Goal: Information Seeking & Learning: Check status

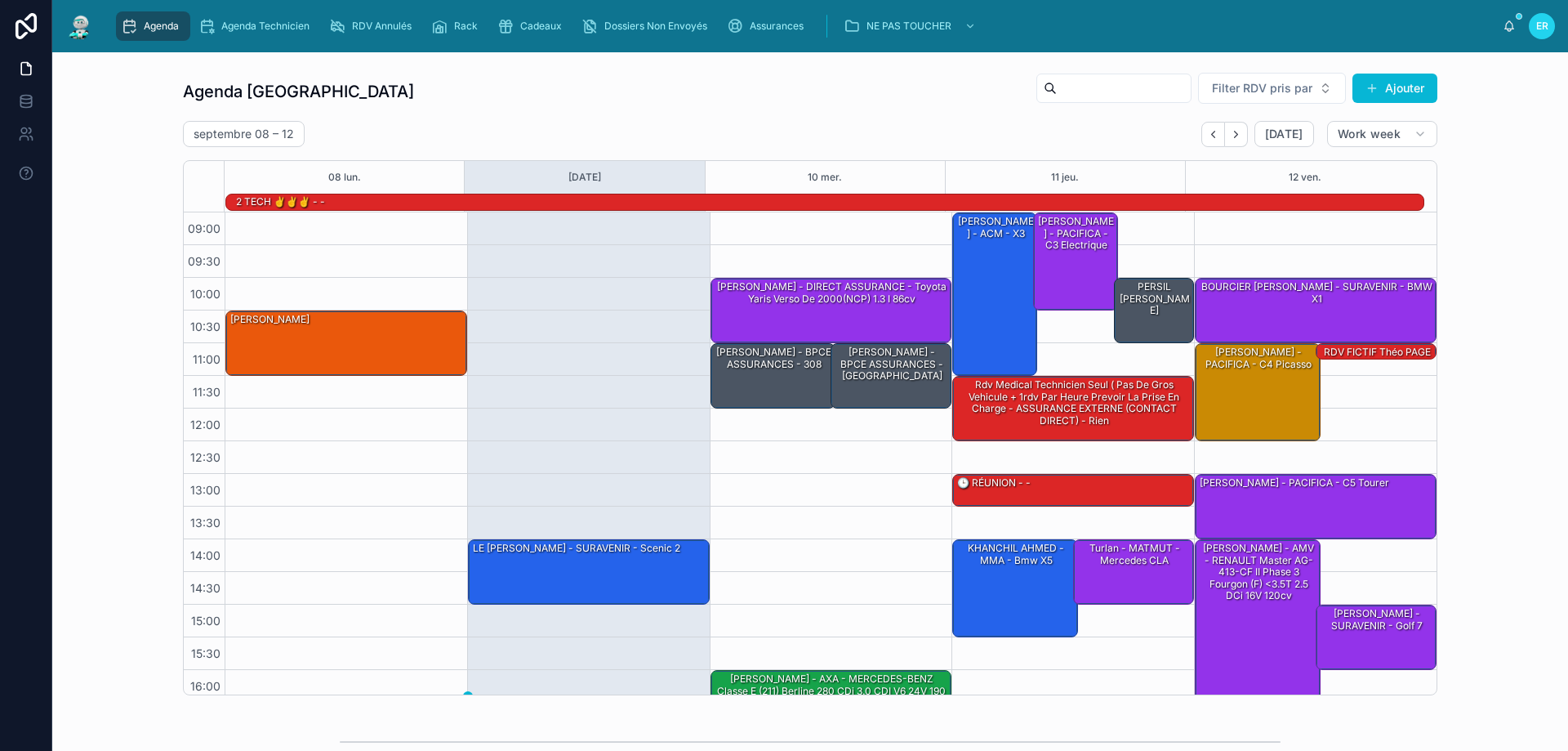
scroll to position [107, 0]
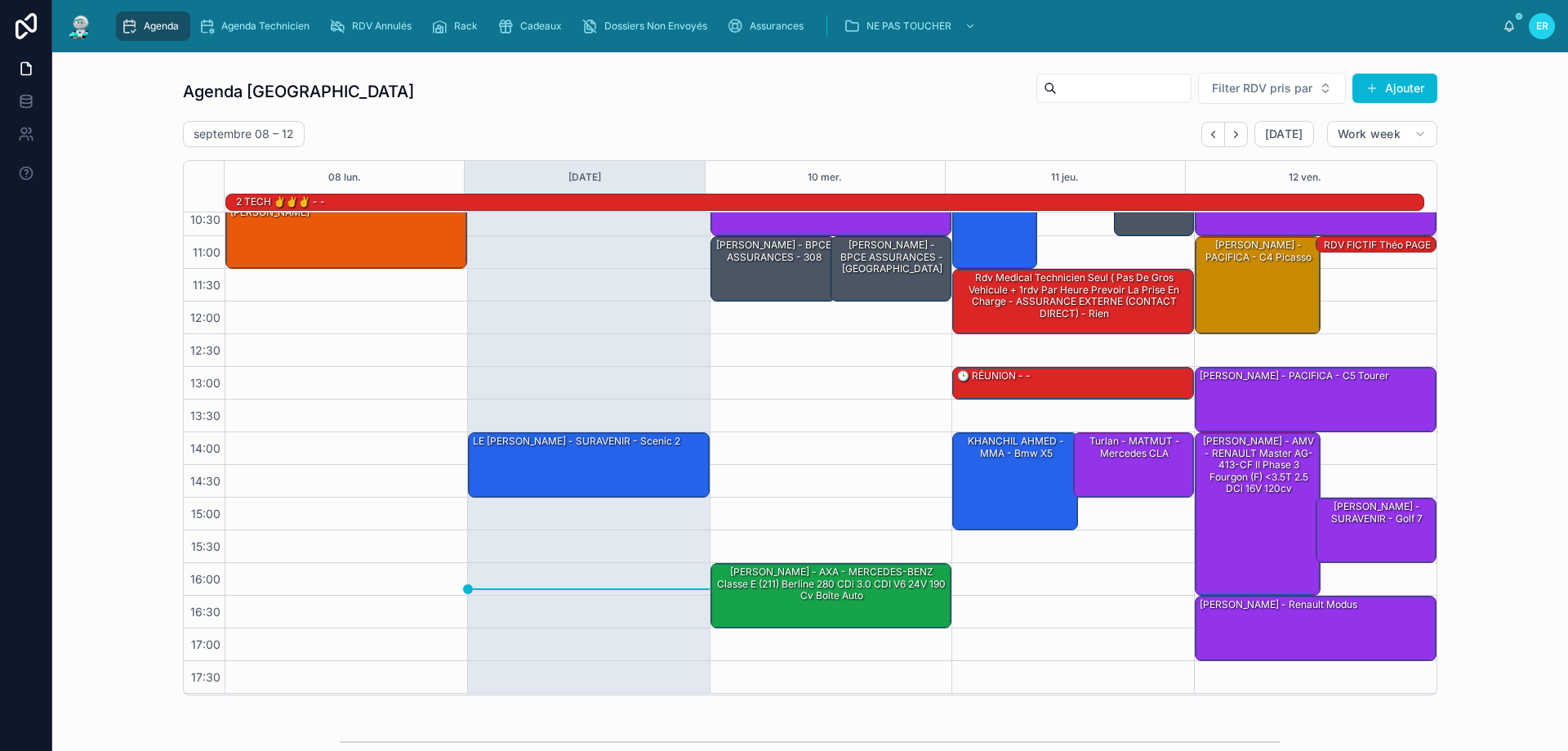
click at [116, 11] on link "Agenda" at bounding box center [153, 26] width 74 height 29
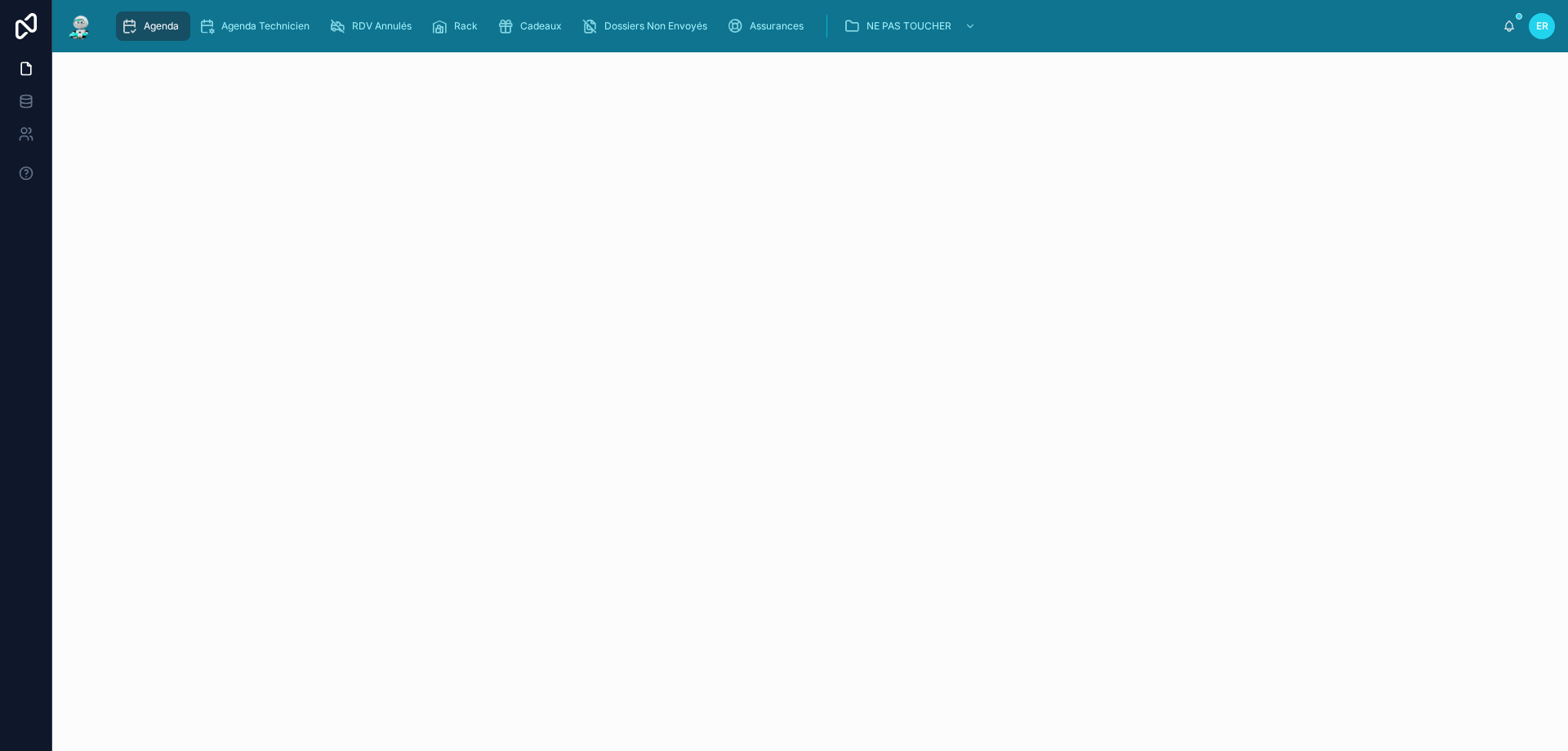
click at [116, 11] on link "Agenda" at bounding box center [153, 26] width 74 height 29
click at [133, 32] on icon "scrollable content" at bounding box center [128, 26] width 16 height 16
click at [159, 21] on span "Agenda" at bounding box center [160, 27] width 35 height 13
click at [254, 18] on div "Agenda Technicien" at bounding box center [257, 27] width 118 height 27
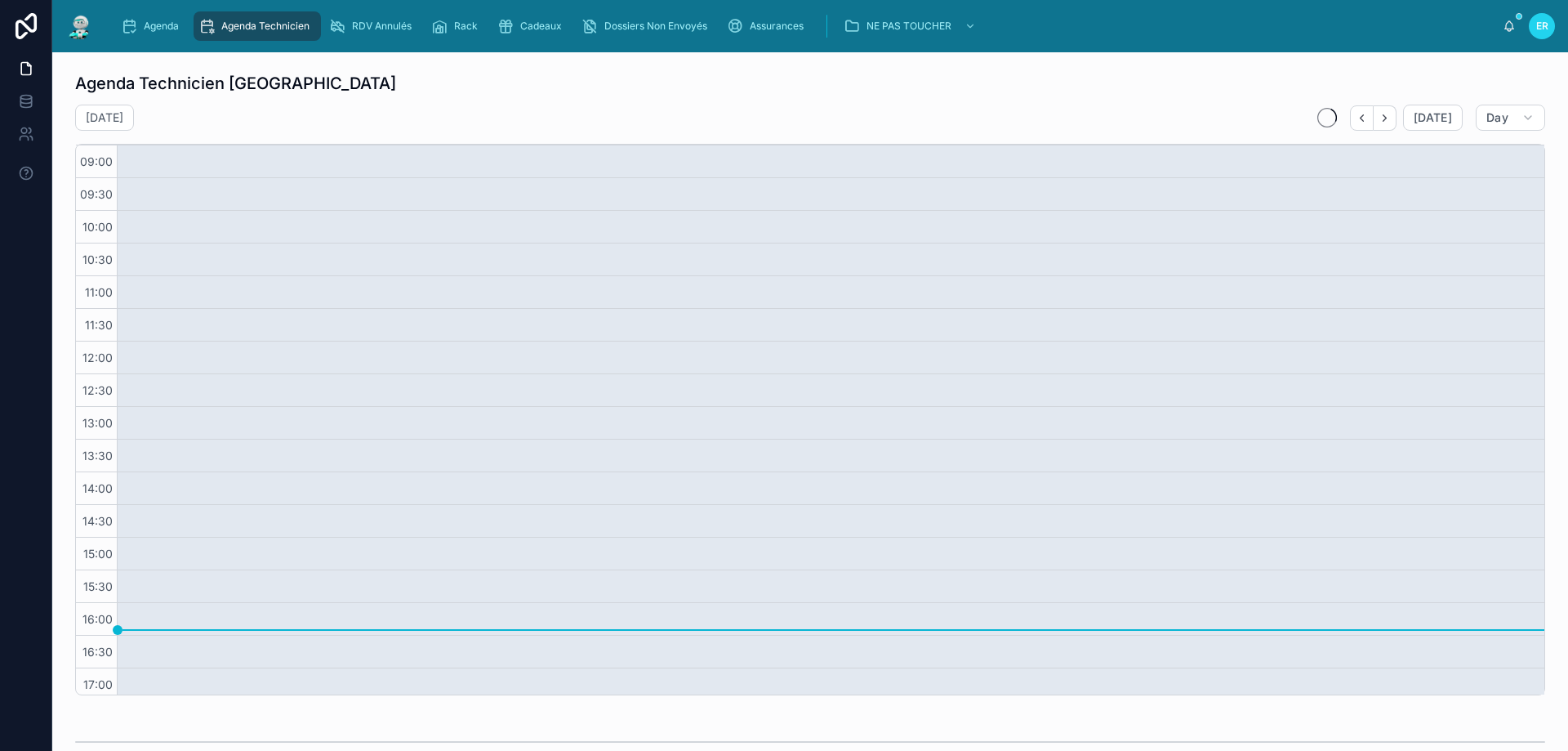
scroll to position [39, 0]
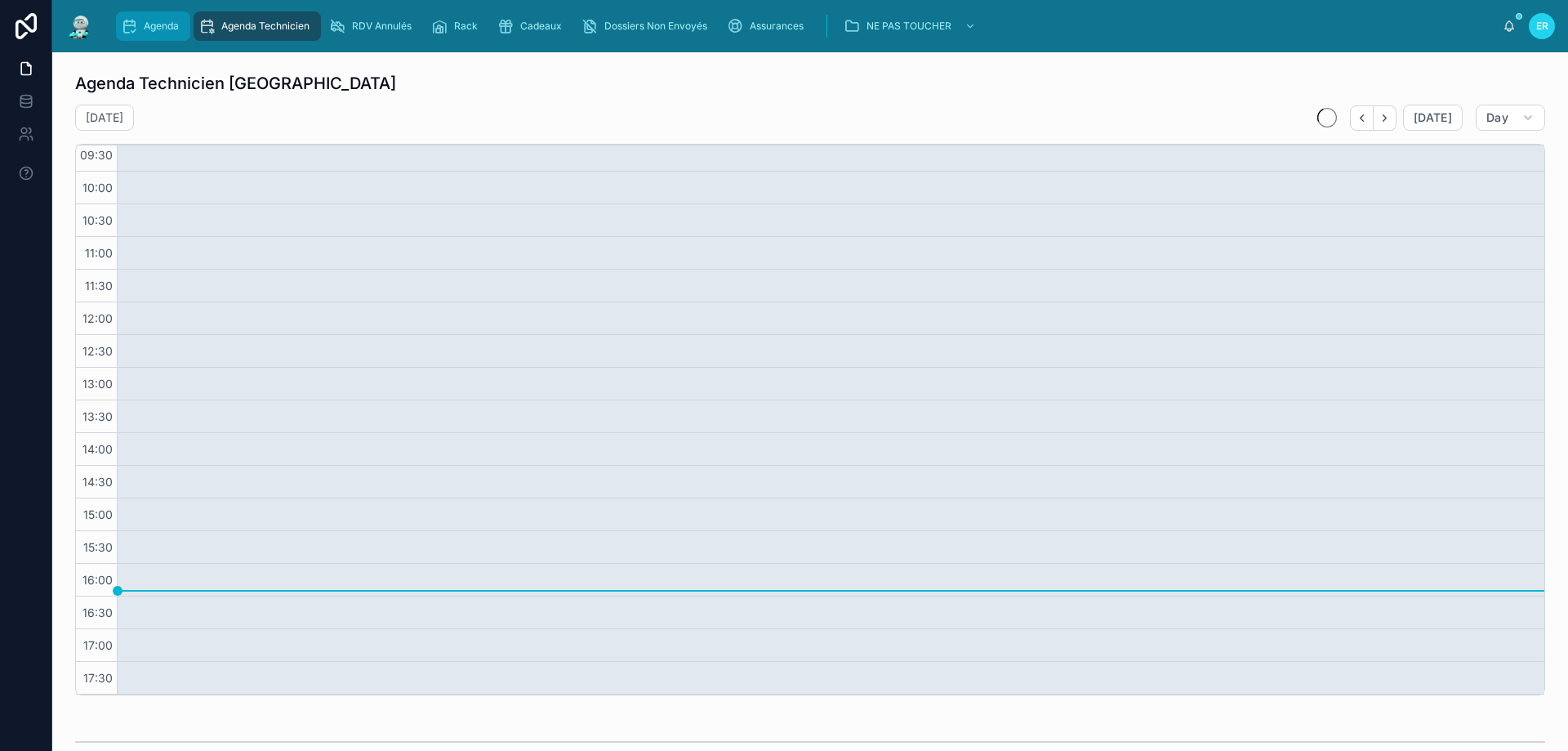
click at [168, 23] on span "Agenda" at bounding box center [160, 27] width 35 height 13
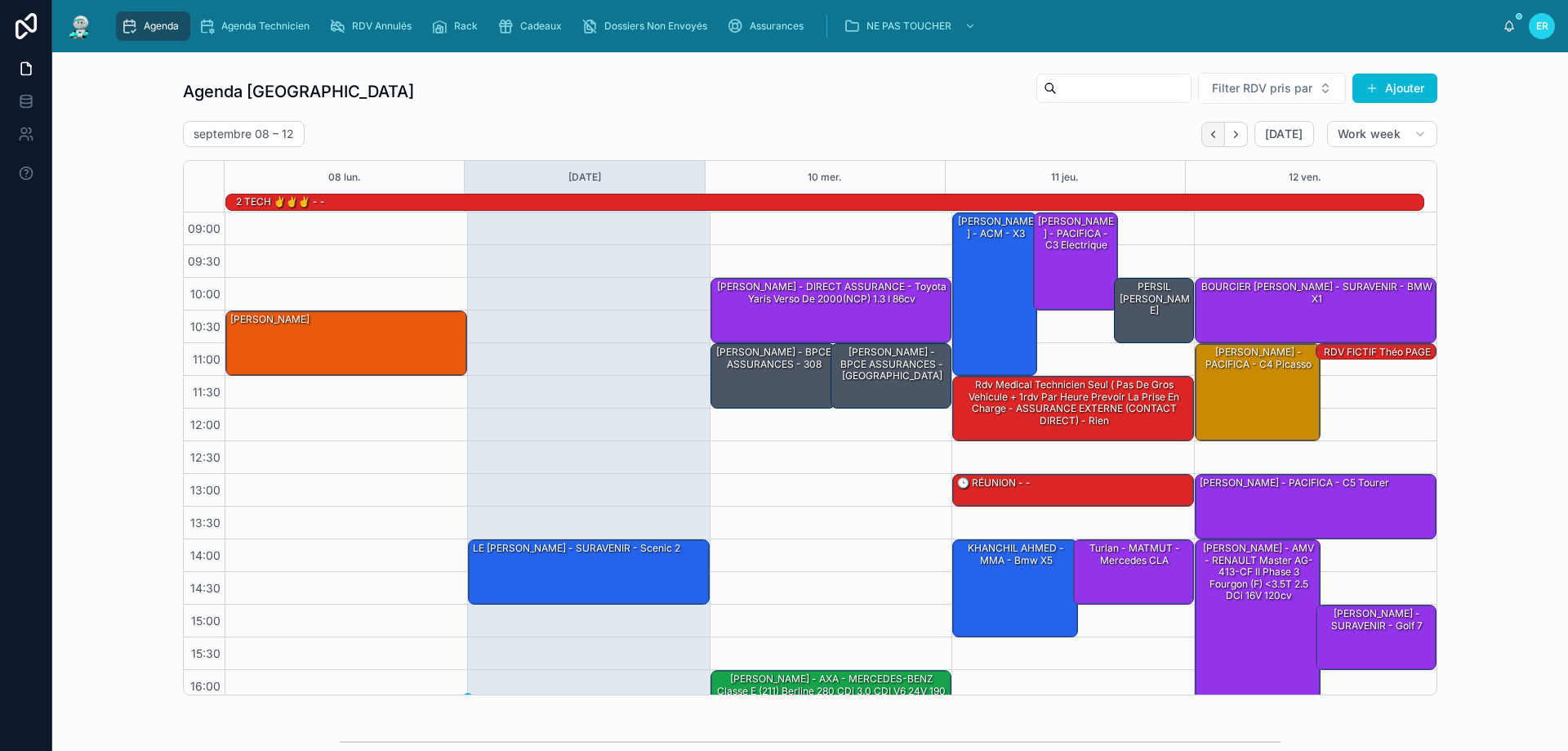
click at [1210, 133] on icon "Back" at bounding box center [1213, 134] width 12 height 12
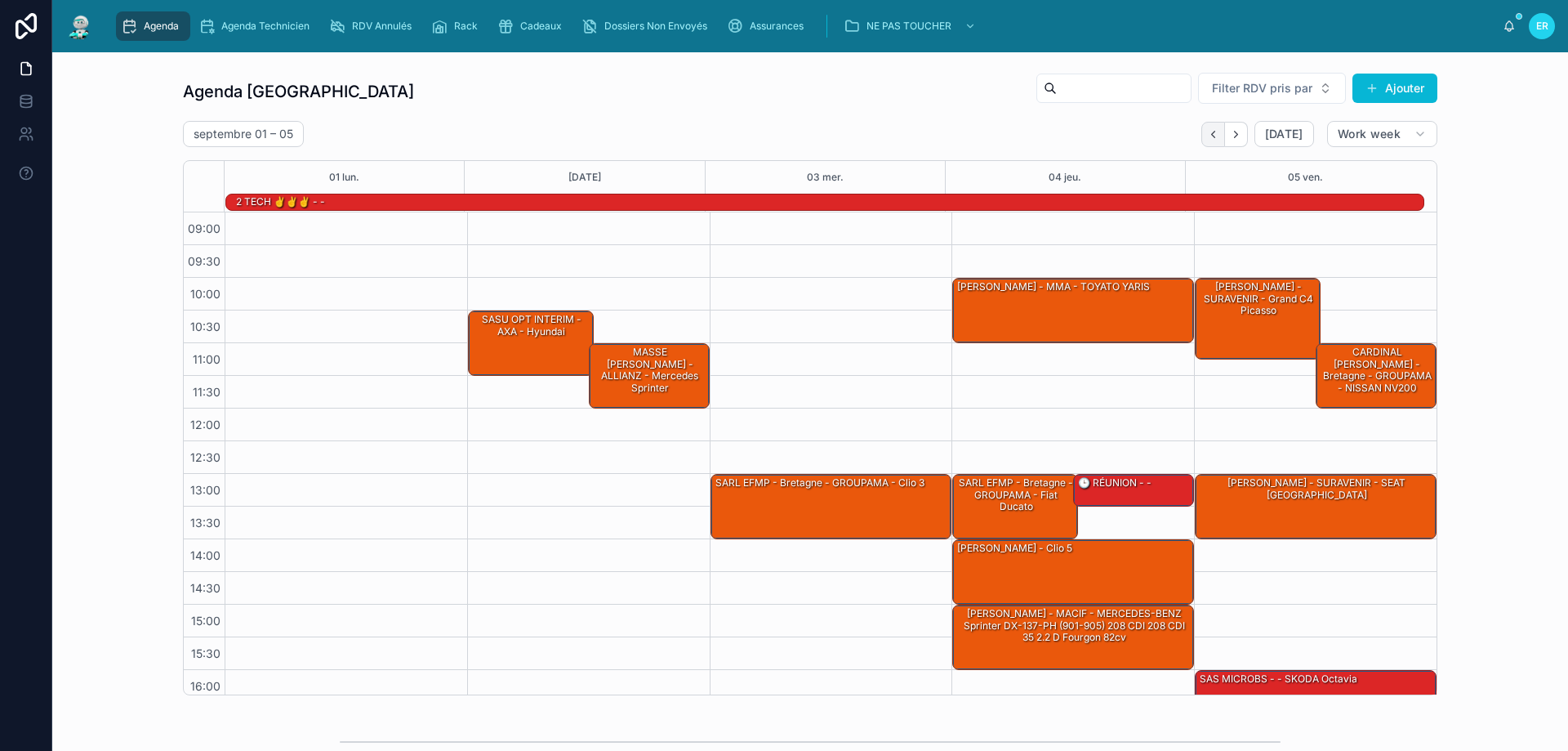
click at [1214, 135] on icon "Back" at bounding box center [1213, 134] width 12 height 12
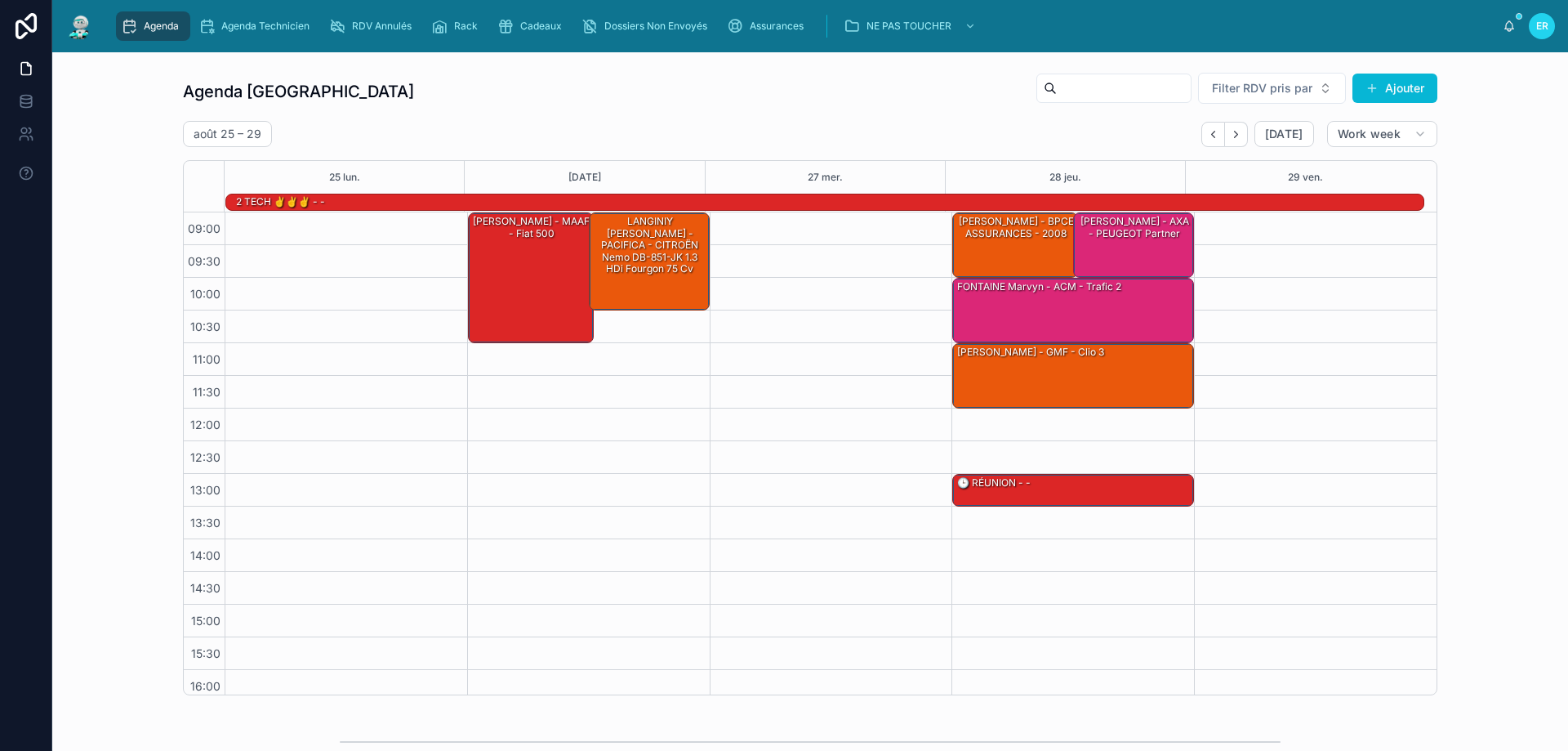
click at [1212, 135] on icon "Back" at bounding box center [1213, 134] width 12 height 12
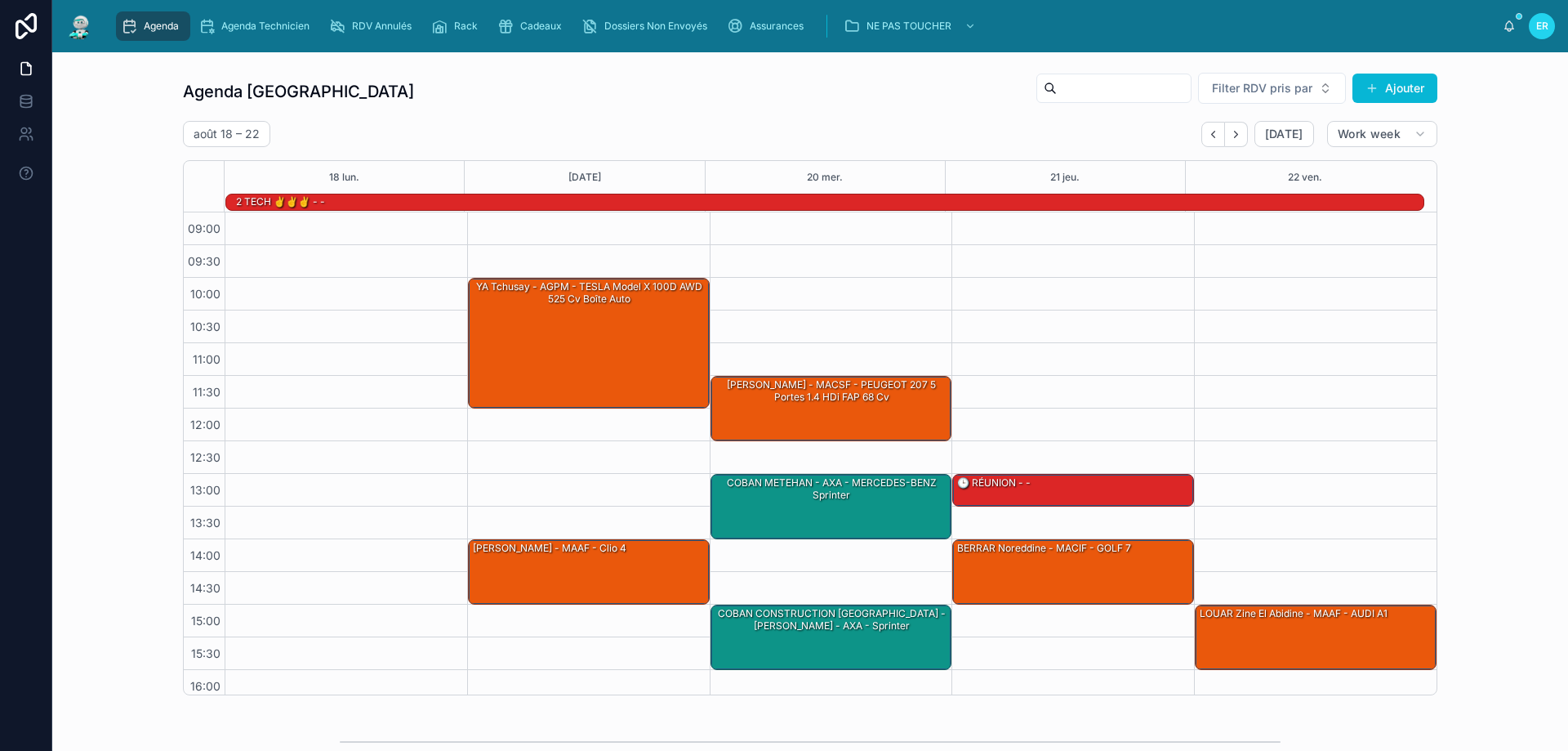
click at [1212, 135] on icon "Back" at bounding box center [1213, 134] width 12 height 12
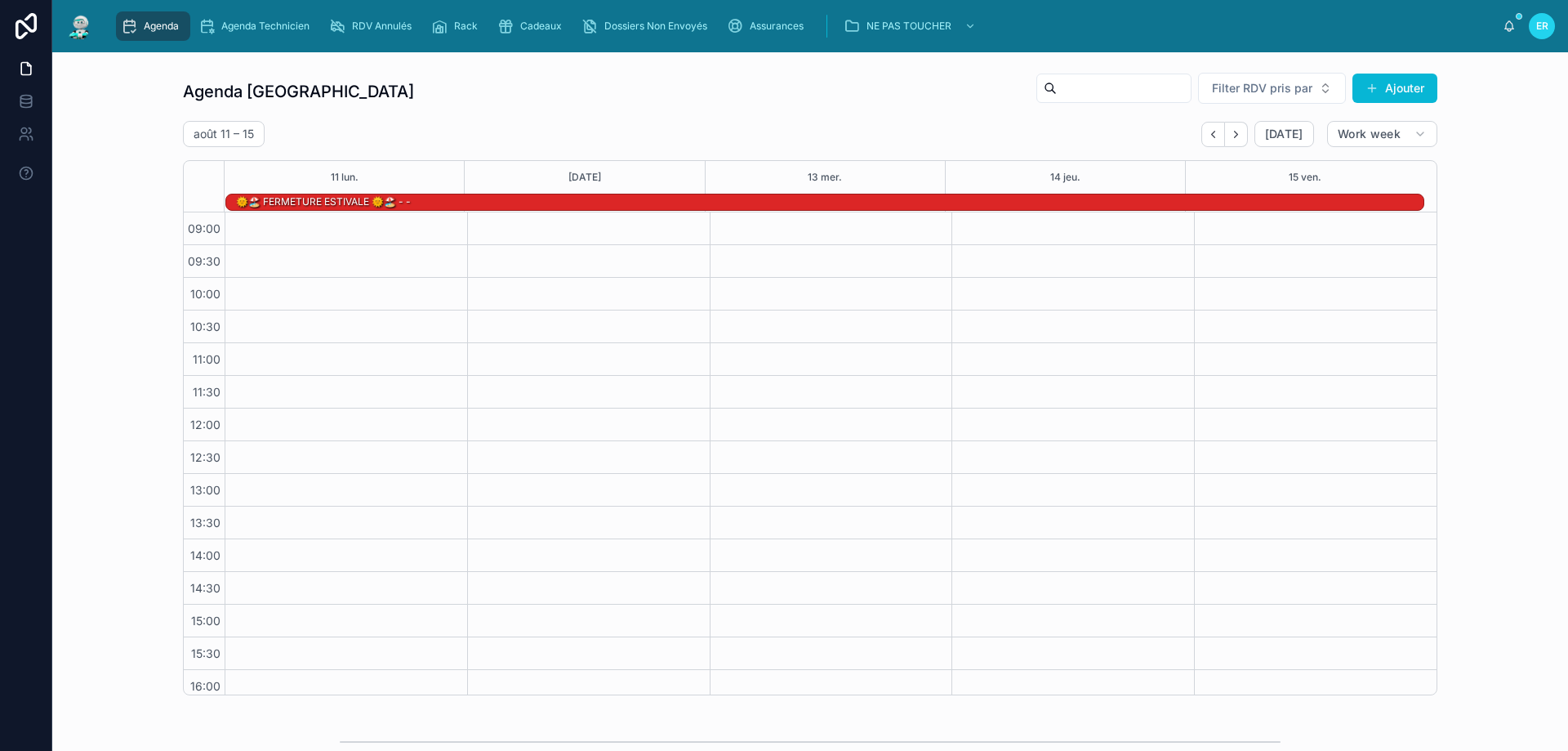
click at [1212, 135] on icon "Back" at bounding box center [1213, 134] width 12 height 12
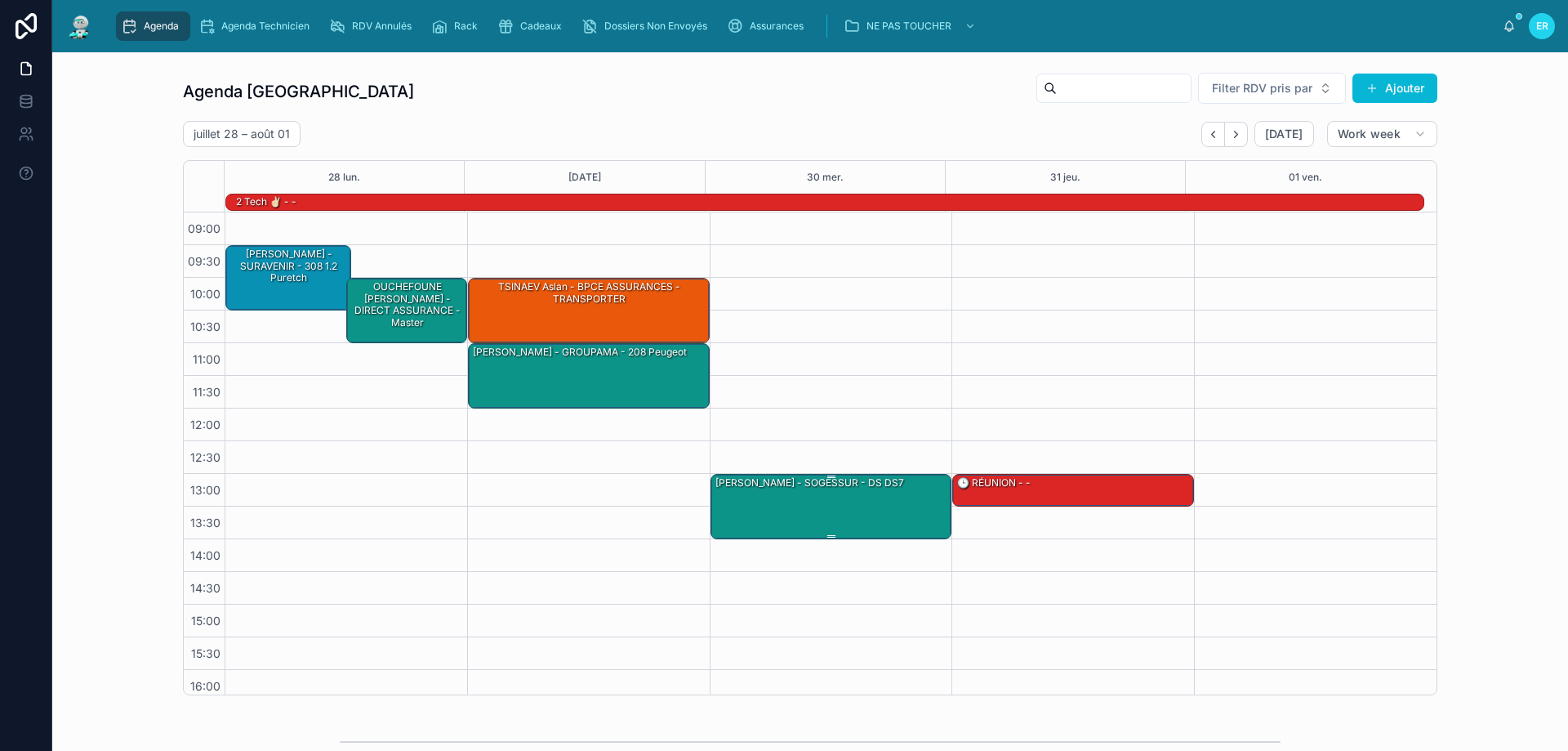
click at [834, 507] on div "[PERSON_NAME] - SOGESSUR - DS DS7" at bounding box center [832, 505] width 237 height 62
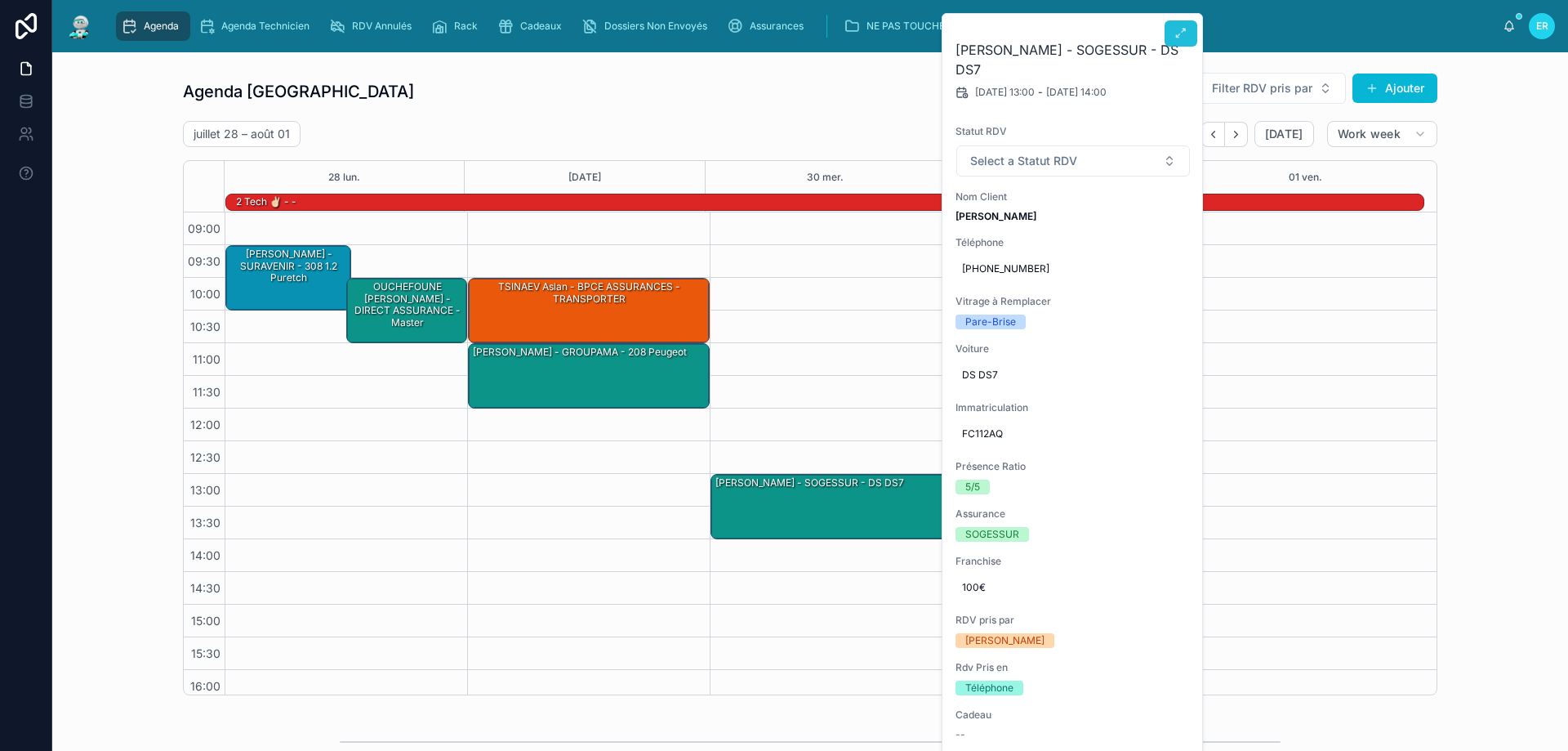
click at [1185, 38] on icon at bounding box center [1181, 33] width 13 height 13
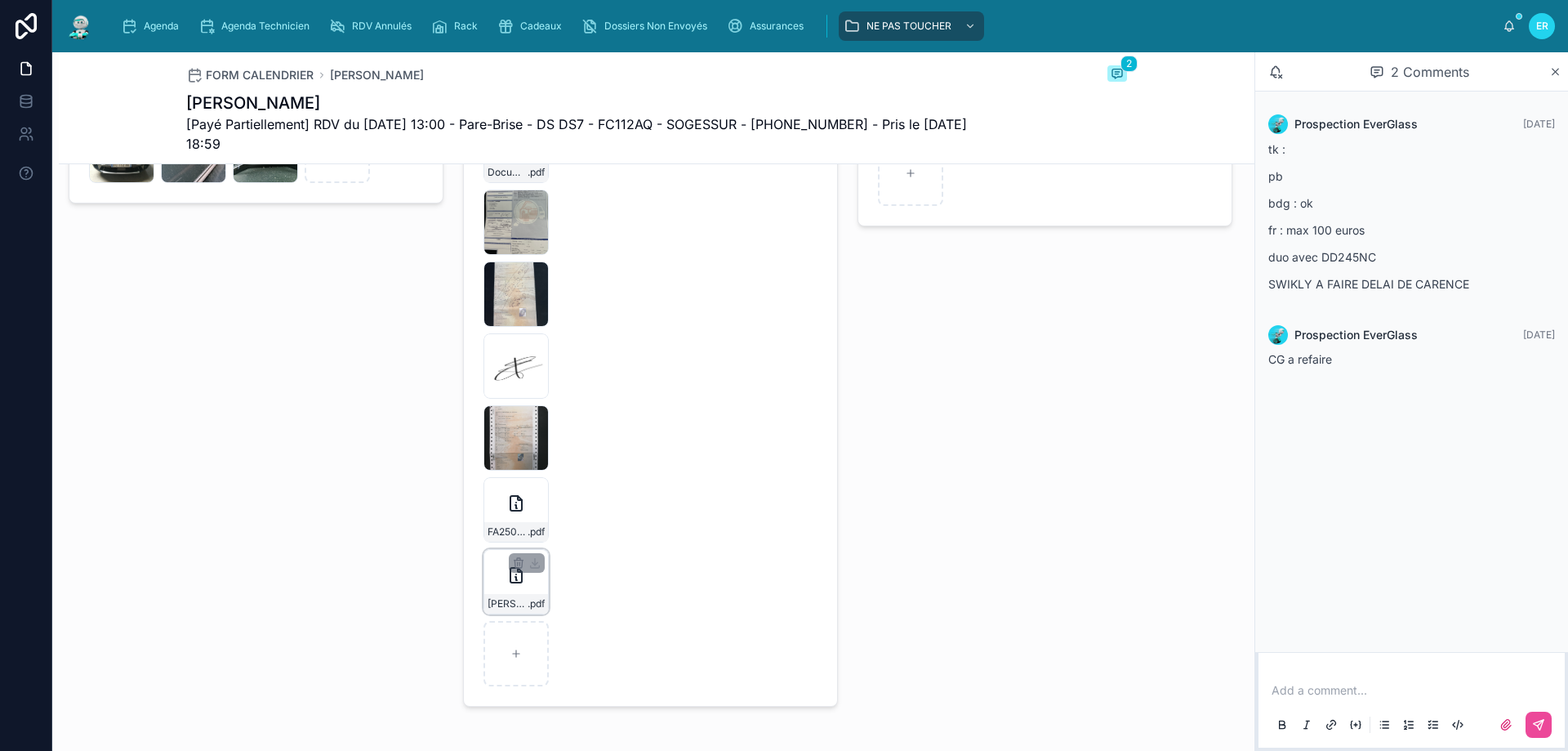
scroll to position [2533, 0]
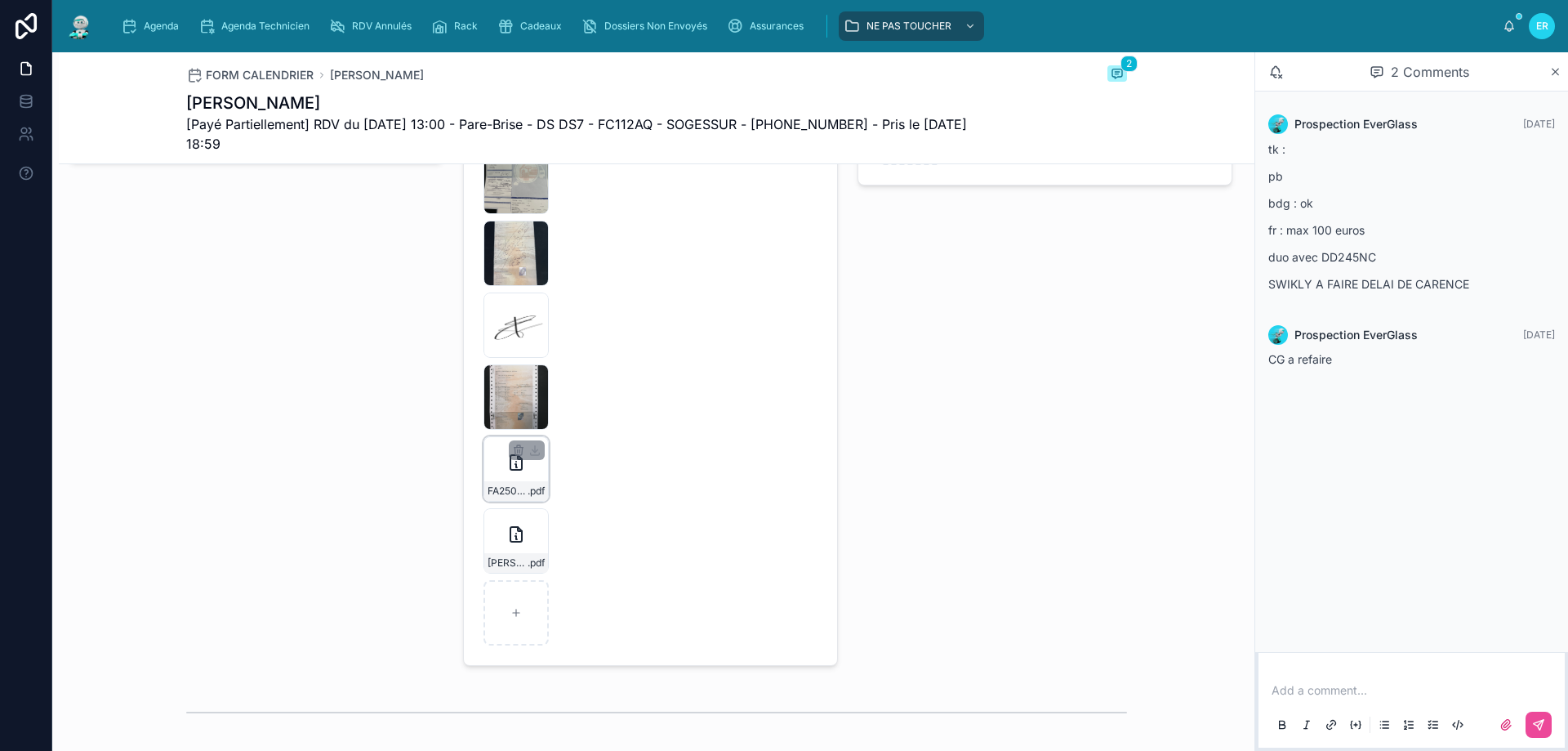
click at [515, 501] on div "FA2508-7457 .pdf" at bounding box center [515, 469] width 65 height 66
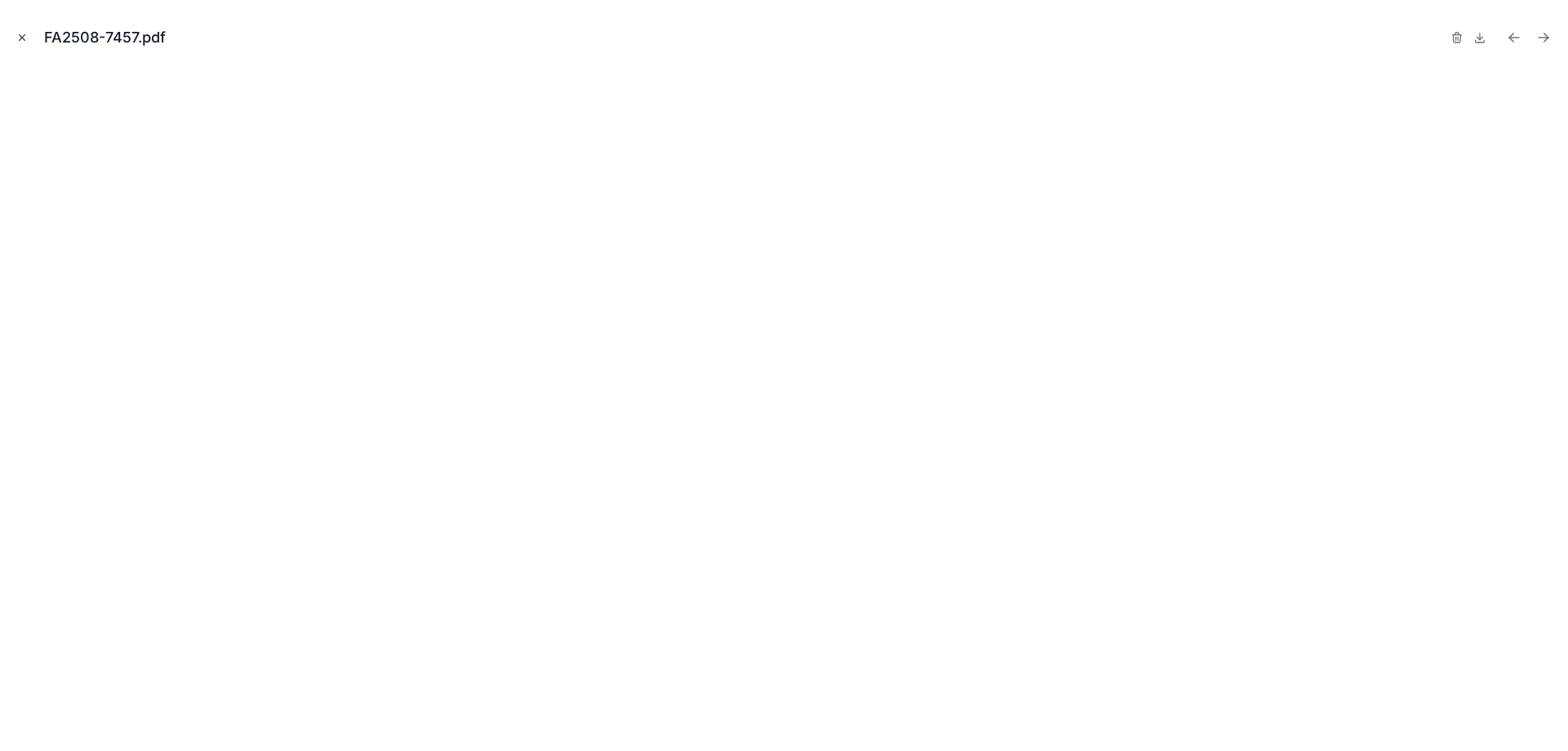
click at [25, 36] on icon "Close modal" at bounding box center [22, 38] width 11 height 11
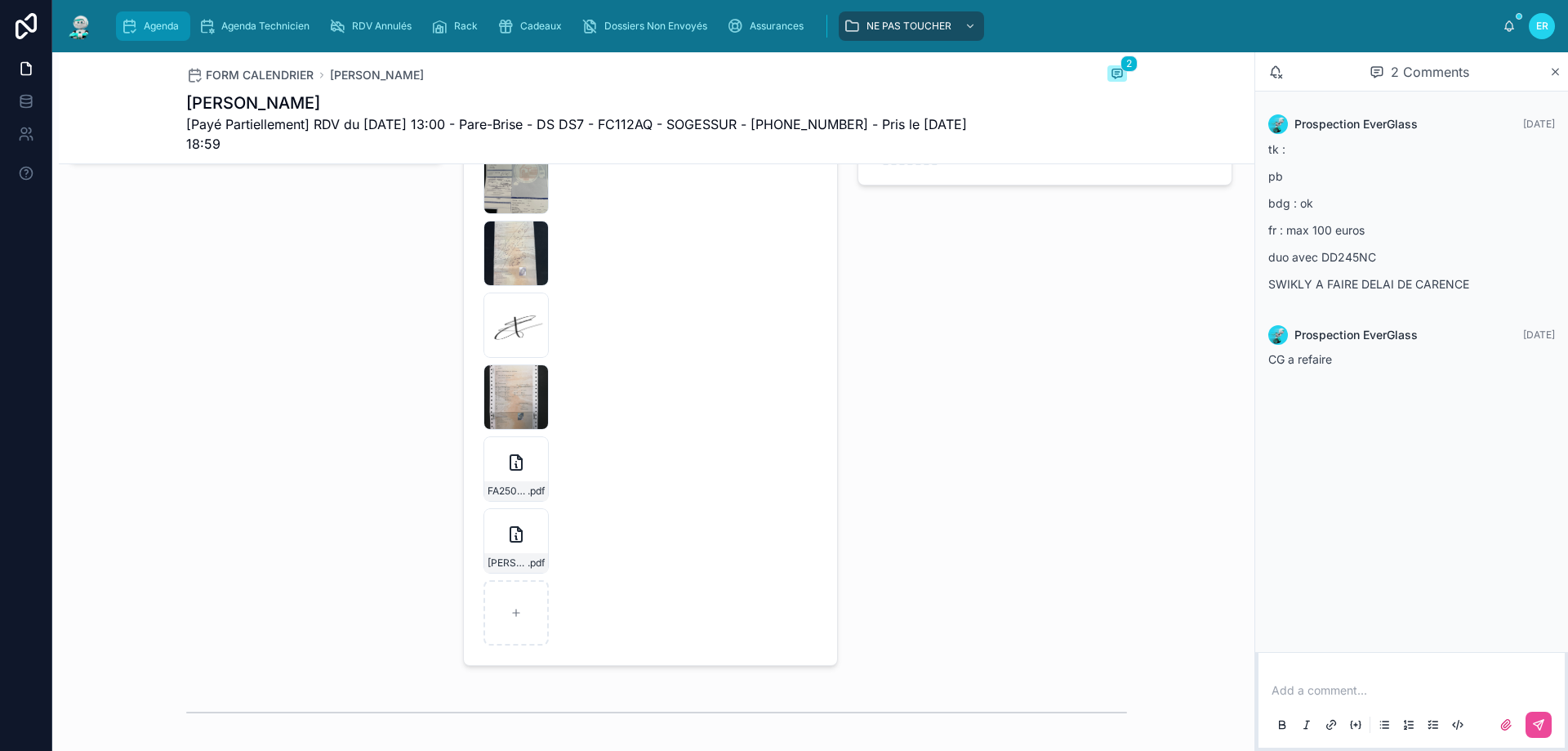
click at [142, 24] on div "Agenda" at bounding box center [153, 27] width 65 height 27
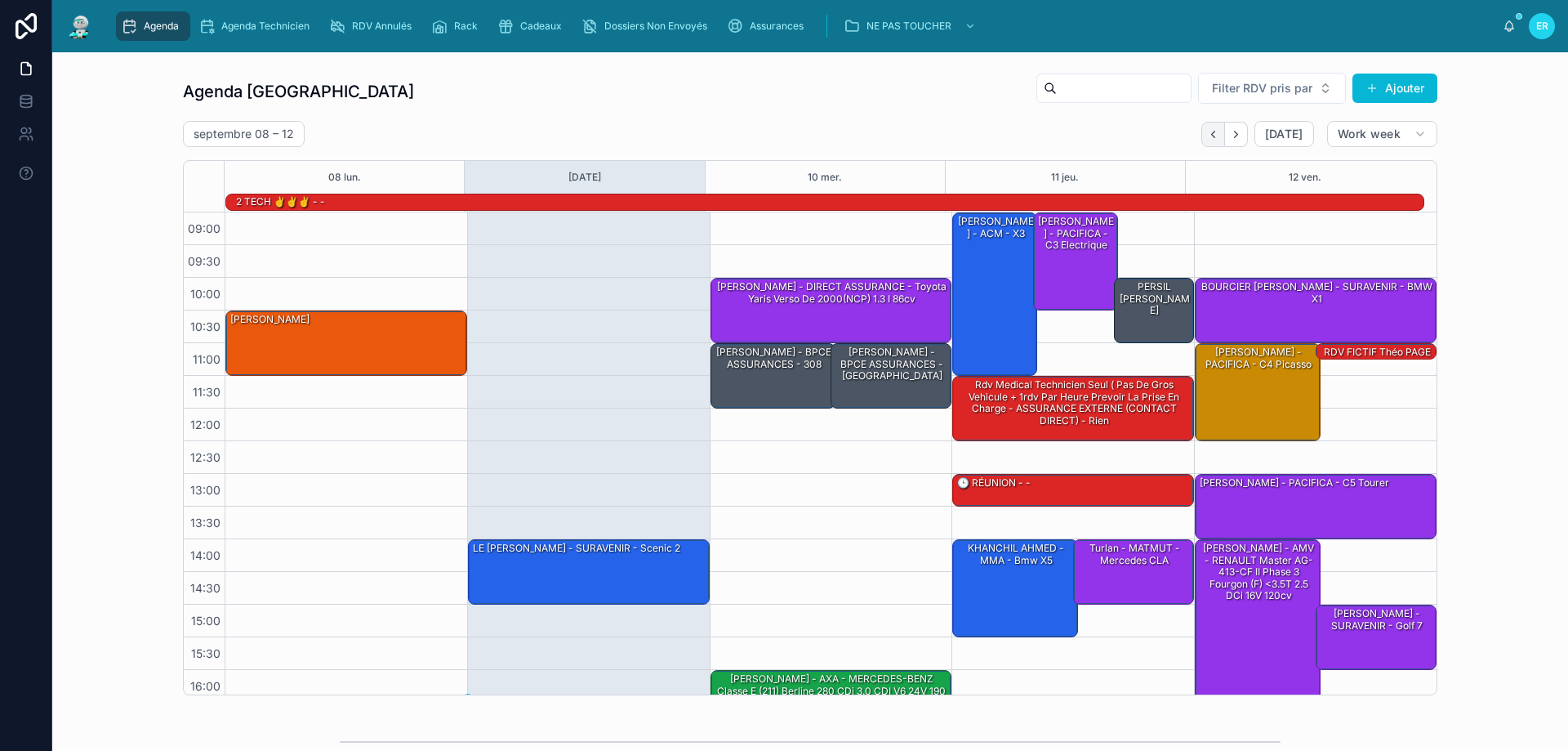
click at [1208, 133] on icon "Back" at bounding box center [1213, 134] width 12 height 12
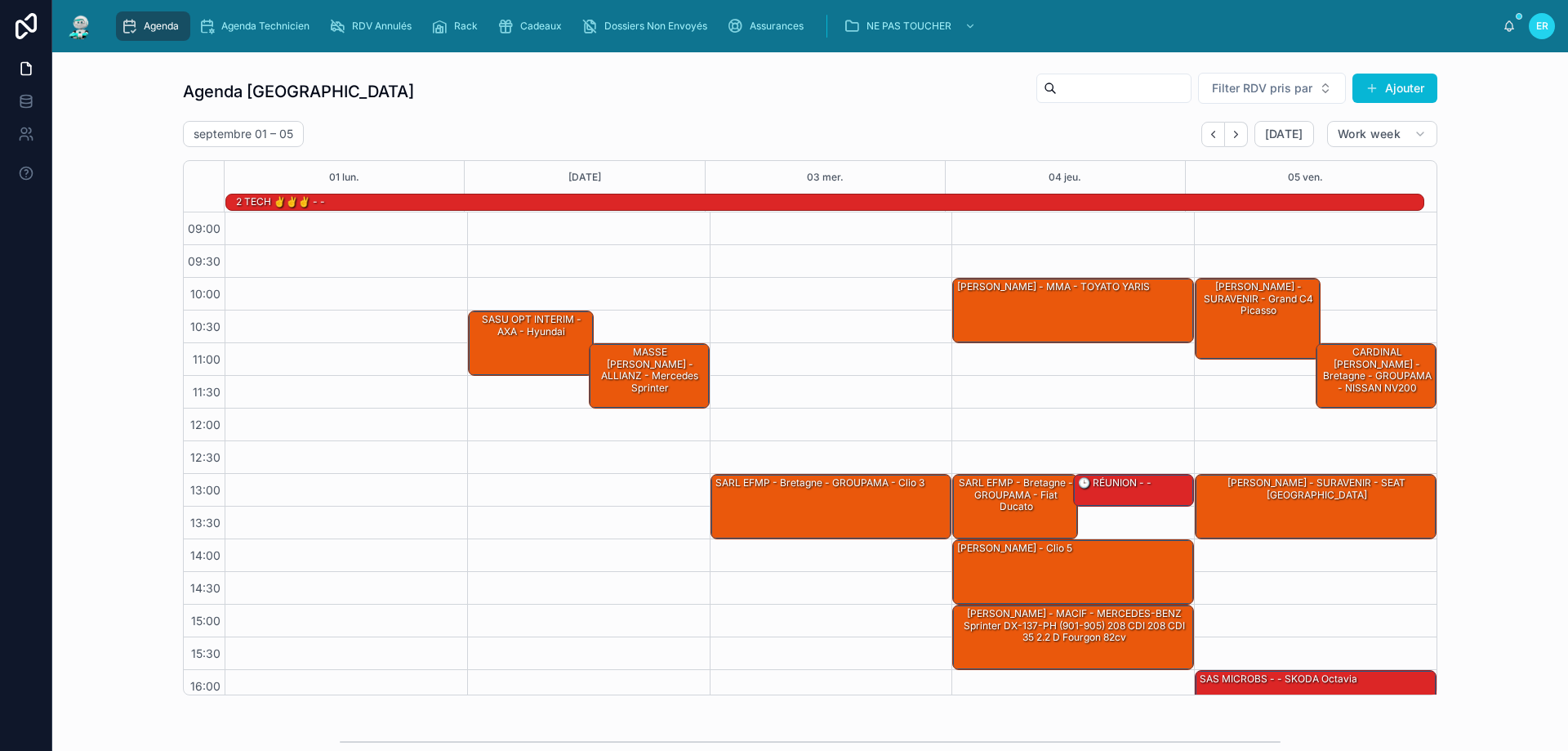
click at [1207, 134] on icon "Back" at bounding box center [1213, 134] width 12 height 12
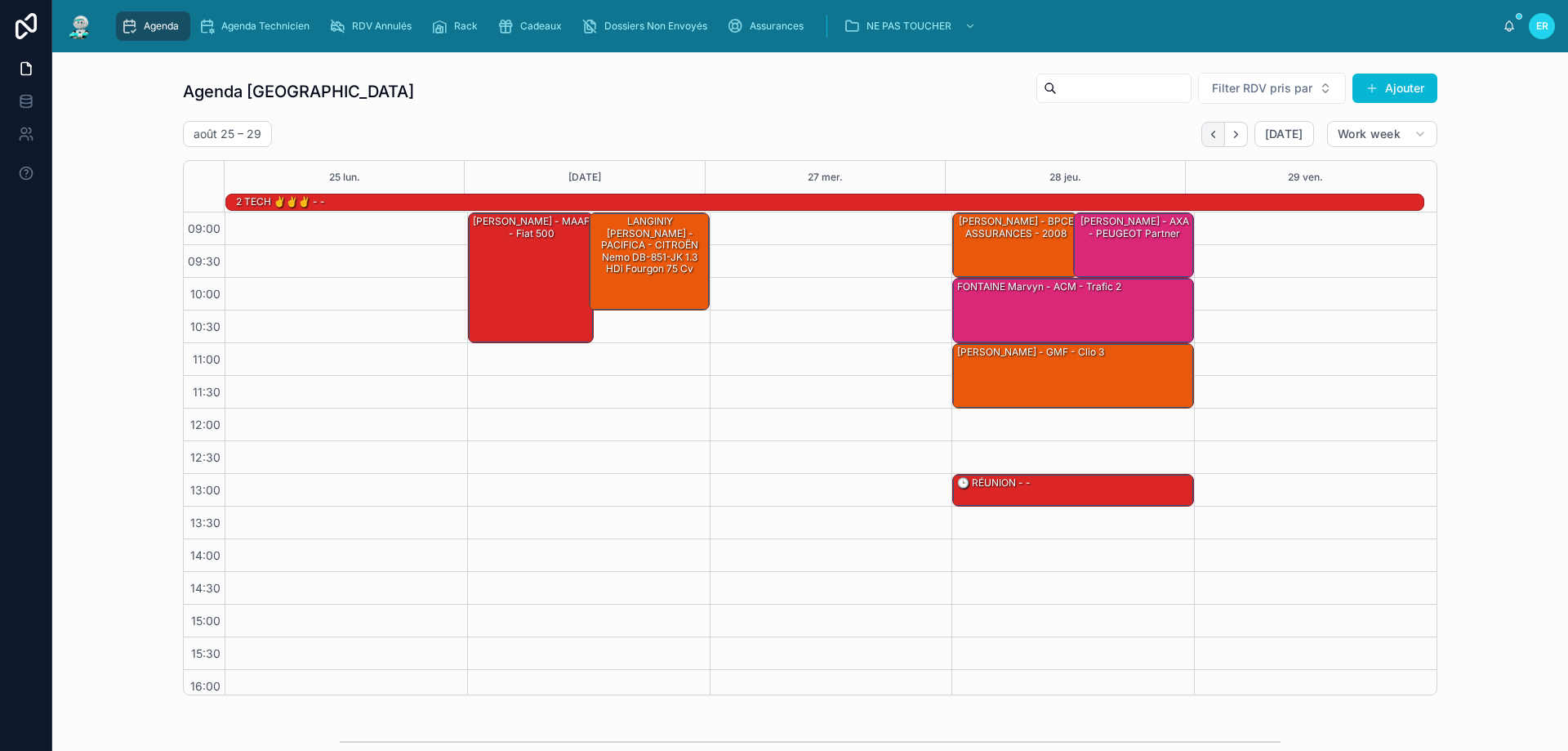
click at [1210, 140] on icon "Back" at bounding box center [1213, 134] width 12 height 12
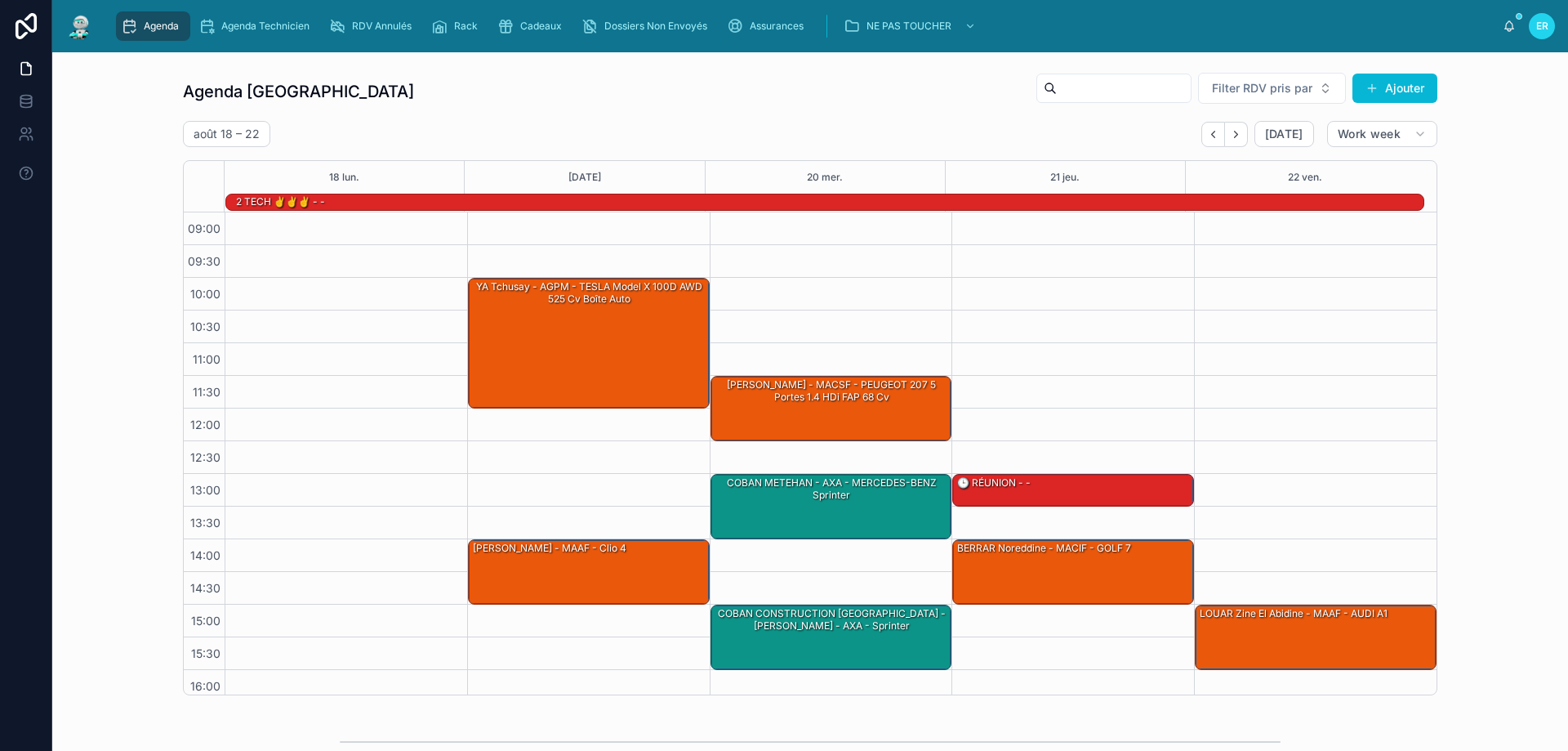
click at [1210, 140] on icon "Back" at bounding box center [1213, 134] width 12 height 12
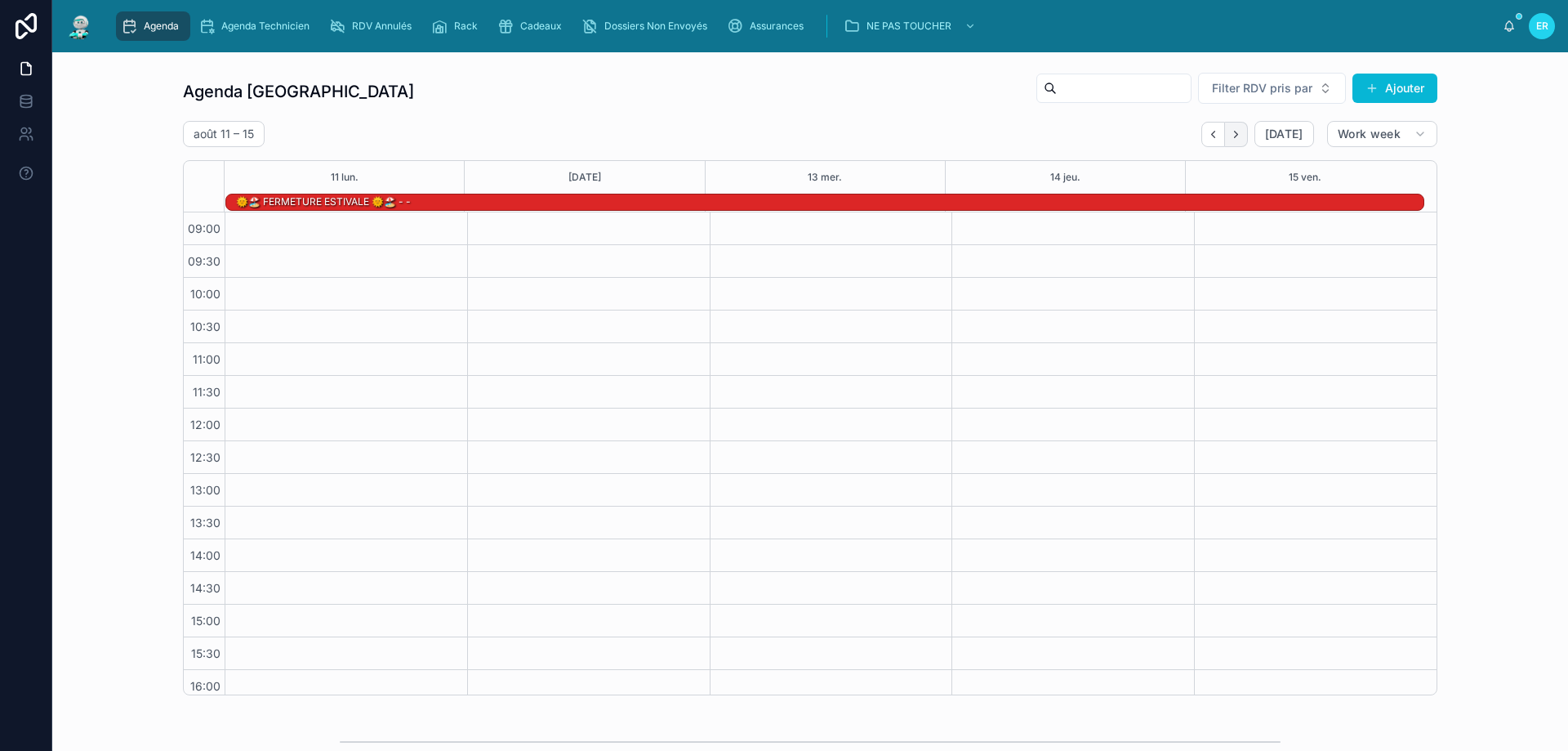
click at [1230, 138] on icon "Next" at bounding box center [1236, 134] width 12 height 12
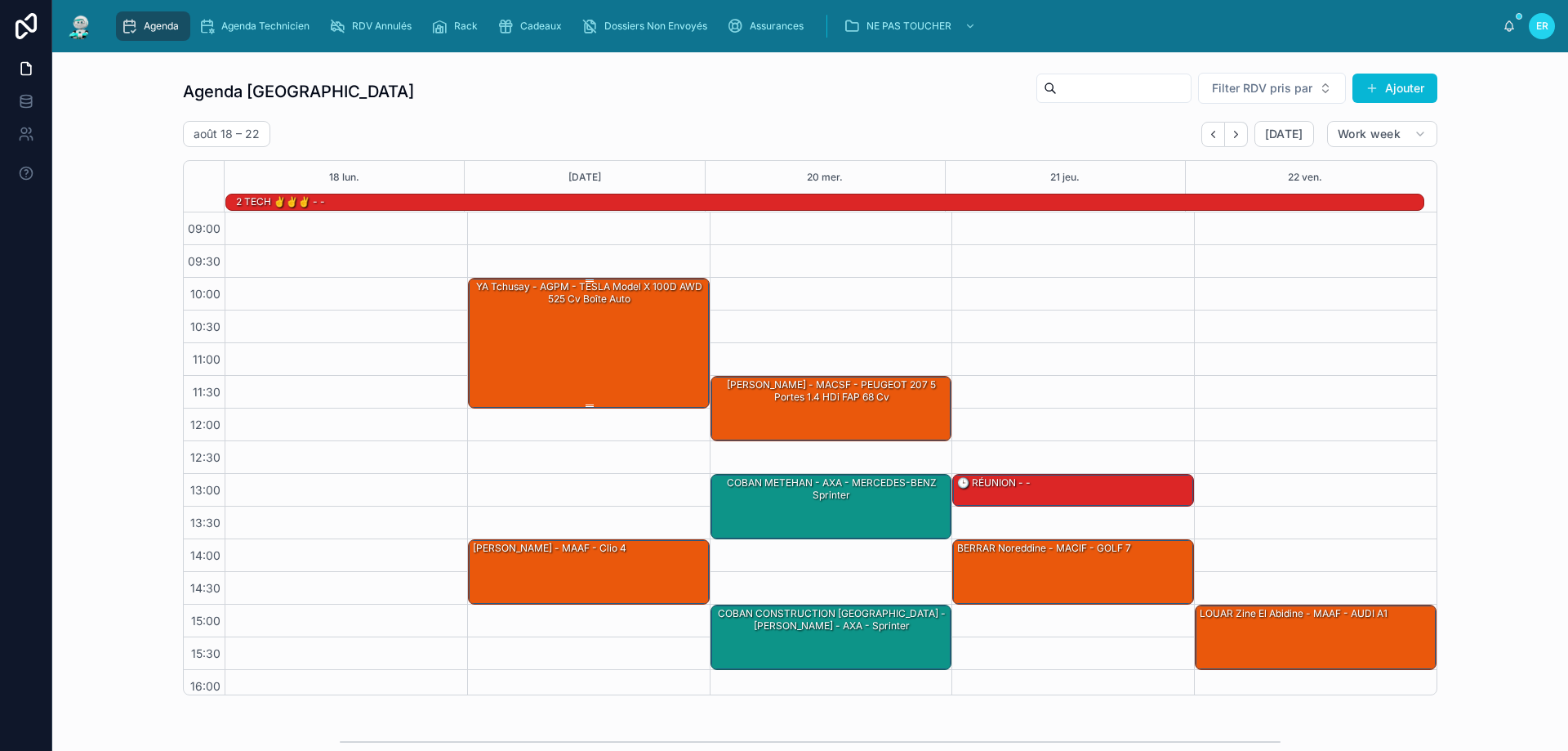
click at [580, 323] on div "YA Tchusay - AGPM - TESLA Model X 100D AWD 525 cv Boîte auto" at bounding box center [590, 342] width 237 height 127
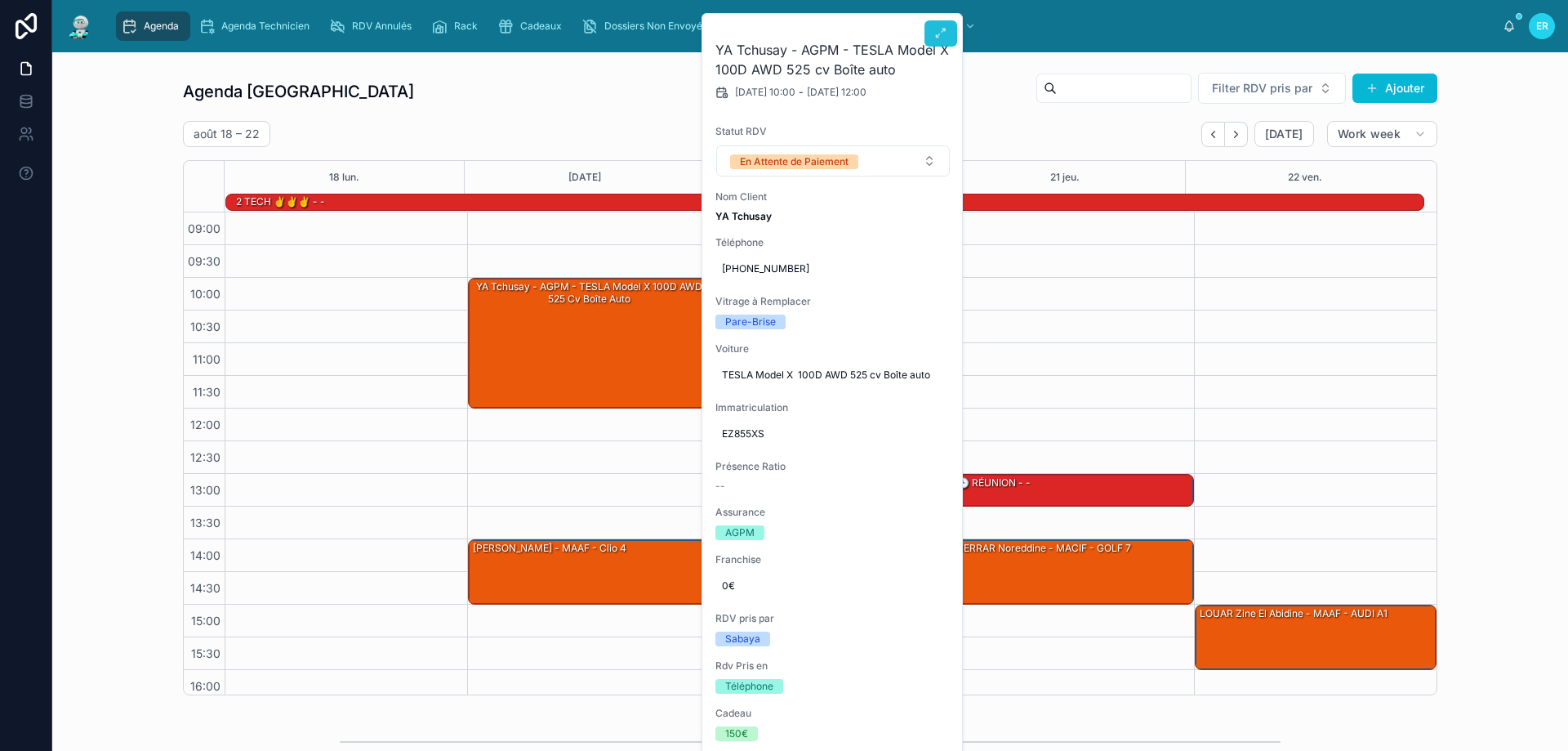
click at [943, 30] on icon at bounding box center [941, 33] width 13 height 13
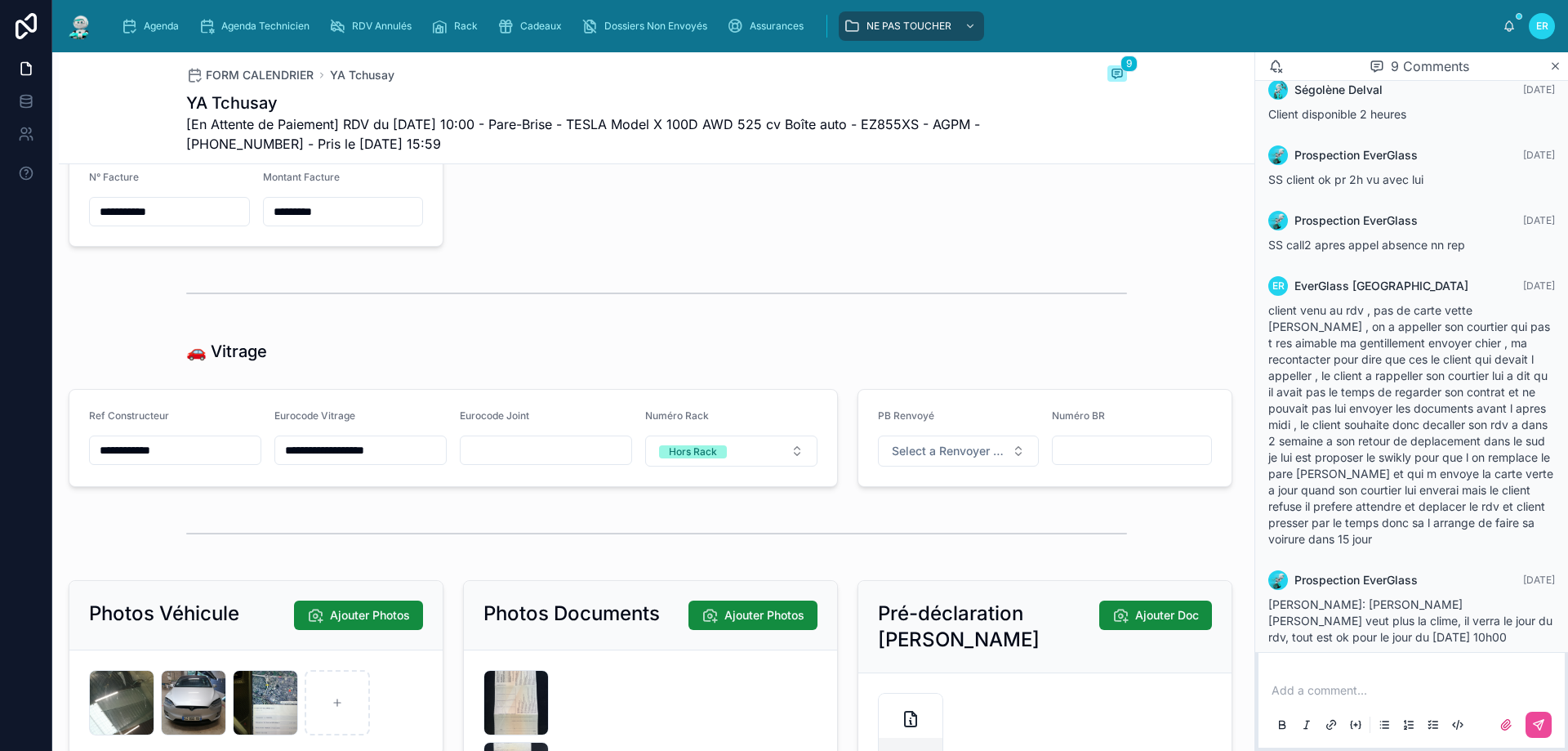
scroll to position [2288, 0]
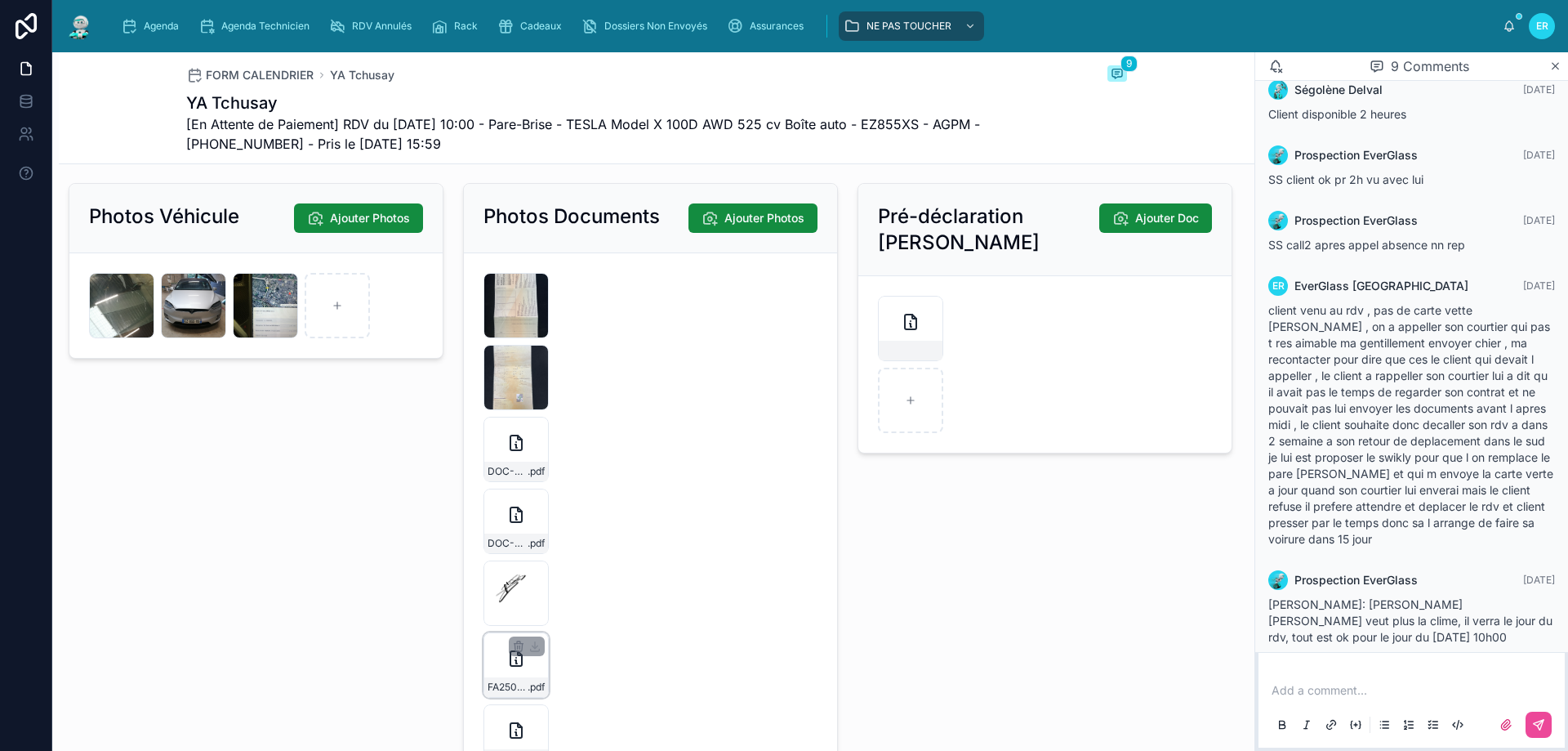
click at [518, 668] on icon at bounding box center [516, 658] width 20 height 20
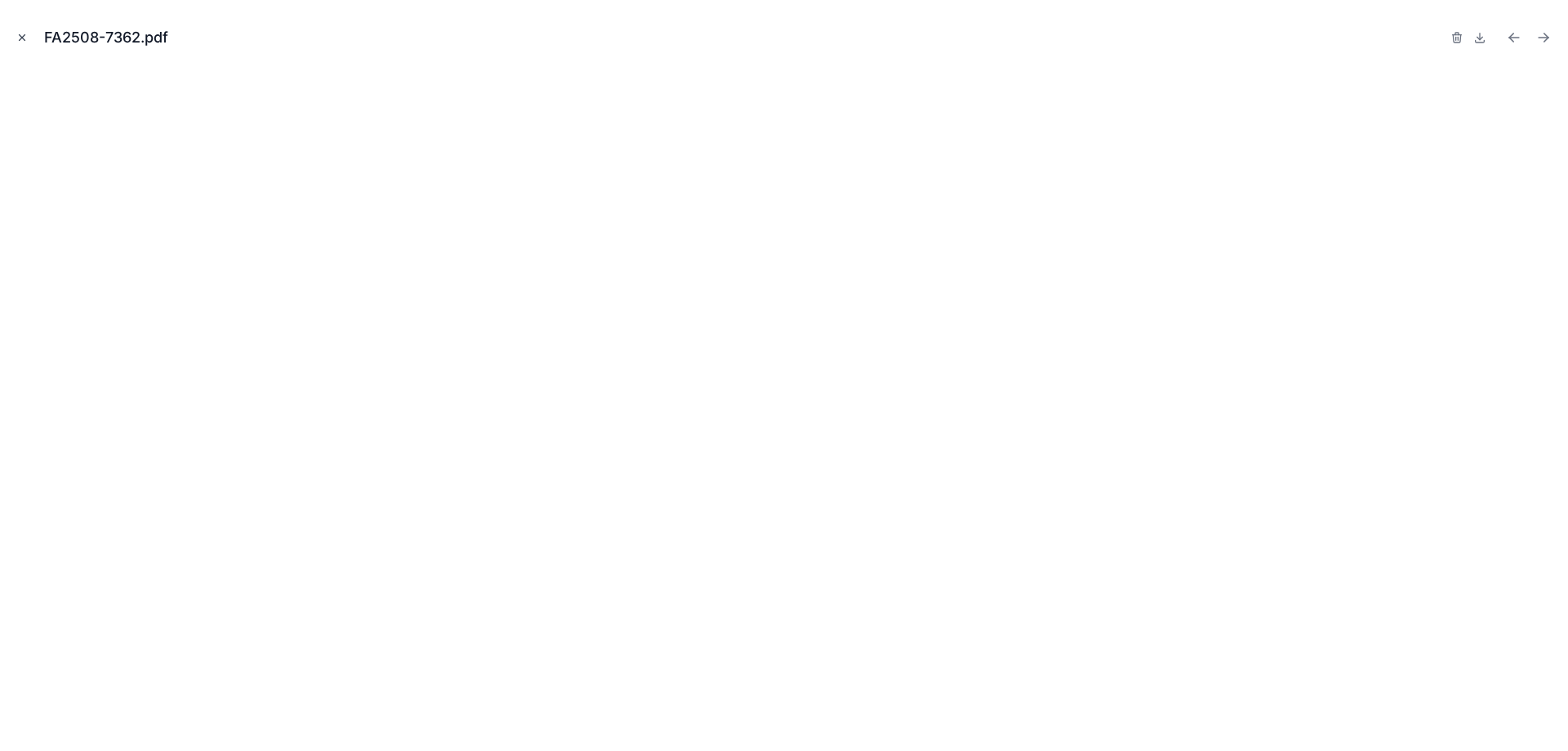
click at [25, 38] on icon "Close modal" at bounding box center [22, 38] width 11 height 11
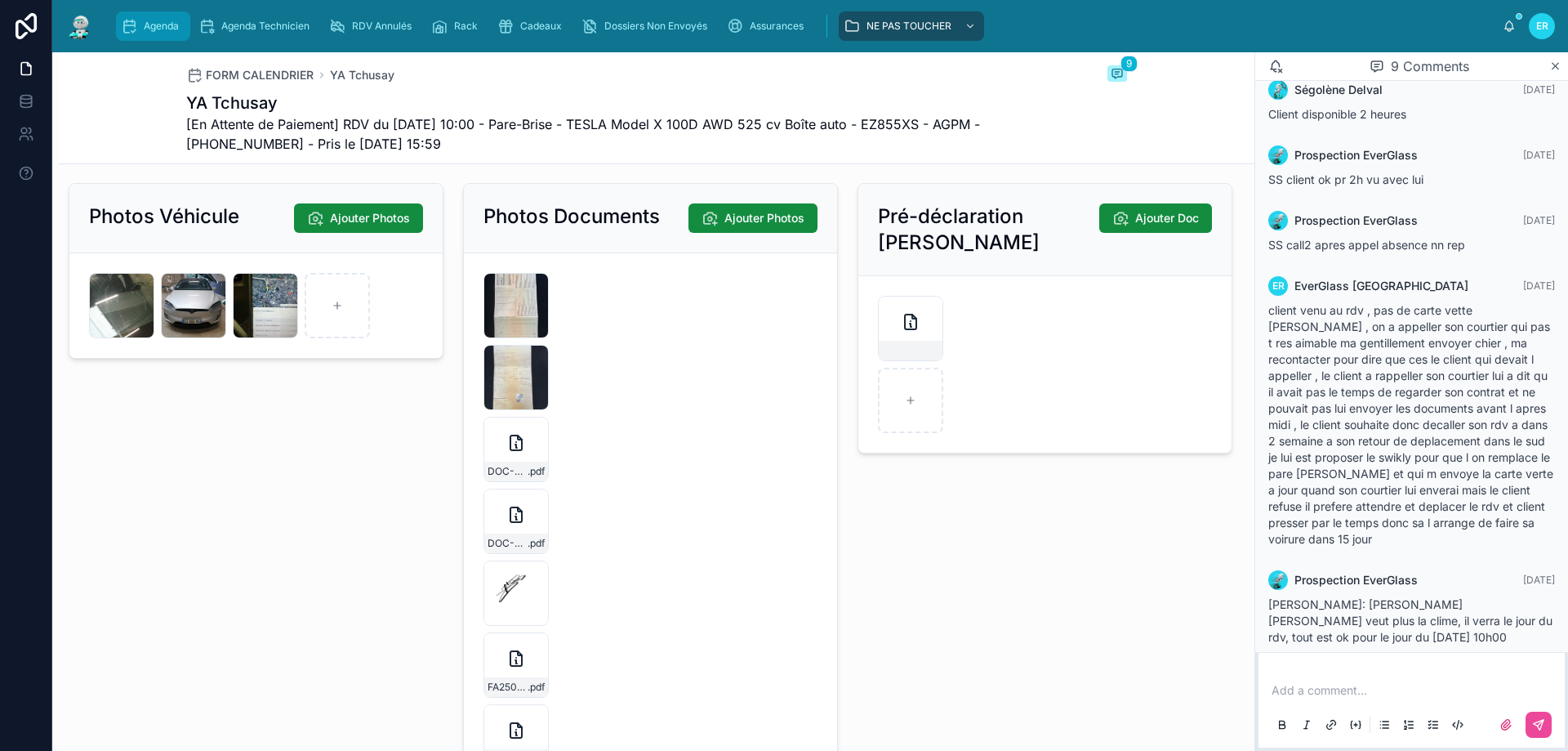
drag, startPoint x: 148, startPoint y: 21, endPoint x: 182, endPoint y: 32, distance: 35.7
click at [150, 21] on span "Agenda" at bounding box center [160, 27] width 35 height 13
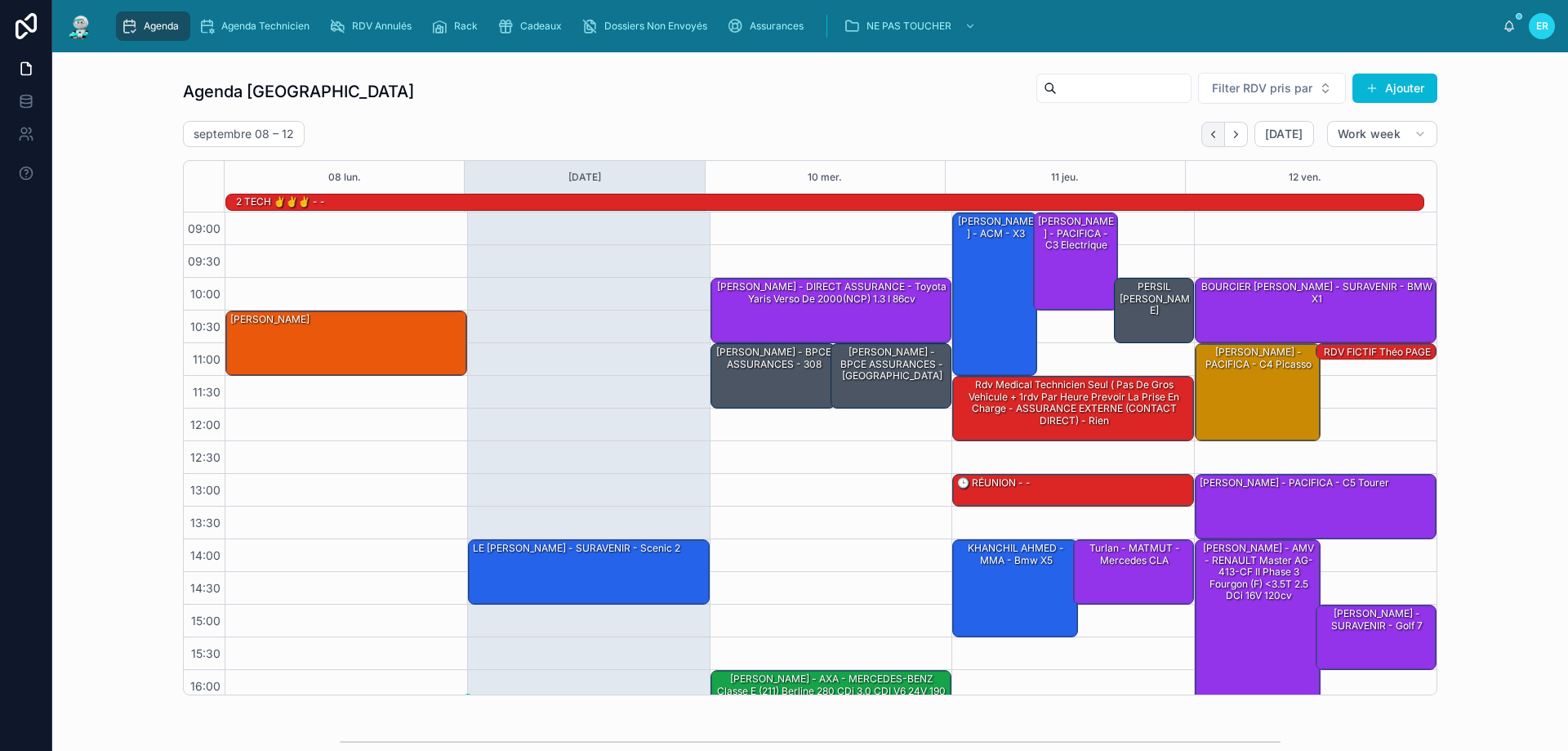
click at [1212, 134] on icon "Back" at bounding box center [1213, 134] width 12 height 12
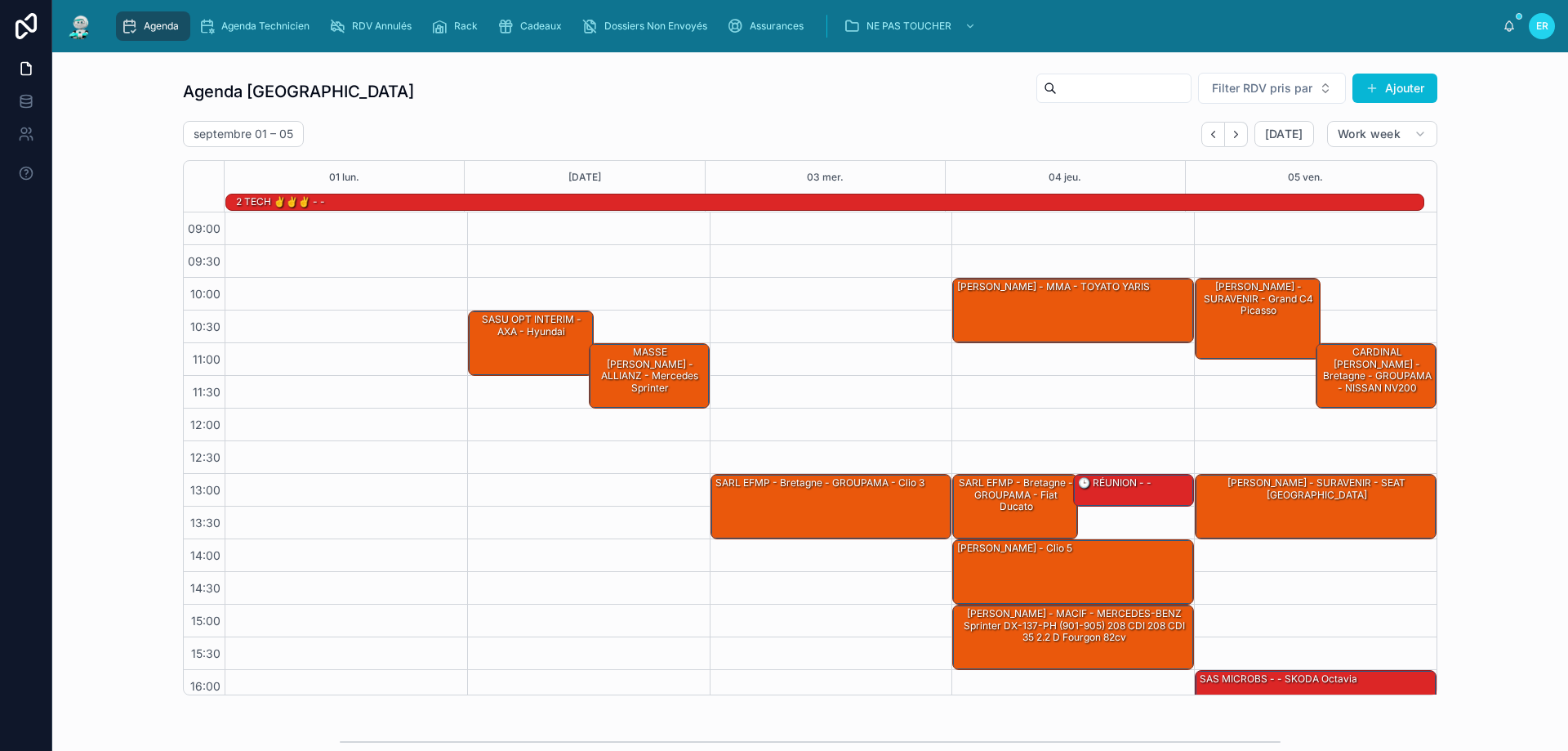
click at [1212, 134] on icon "Back" at bounding box center [1213, 134] width 12 height 12
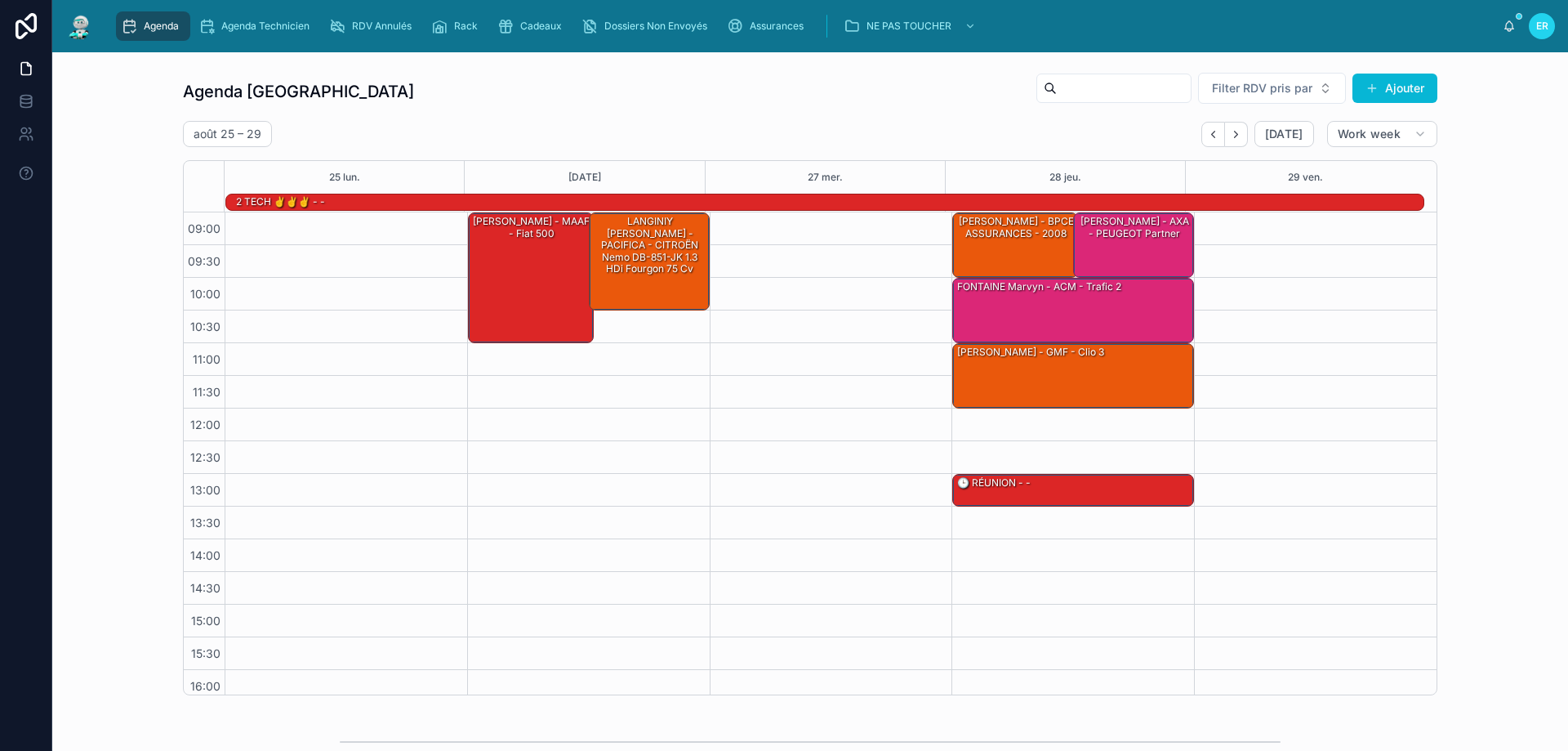
click at [1212, 134] on icon "Back" at bounding box center [1213, 134] width 12 height 12
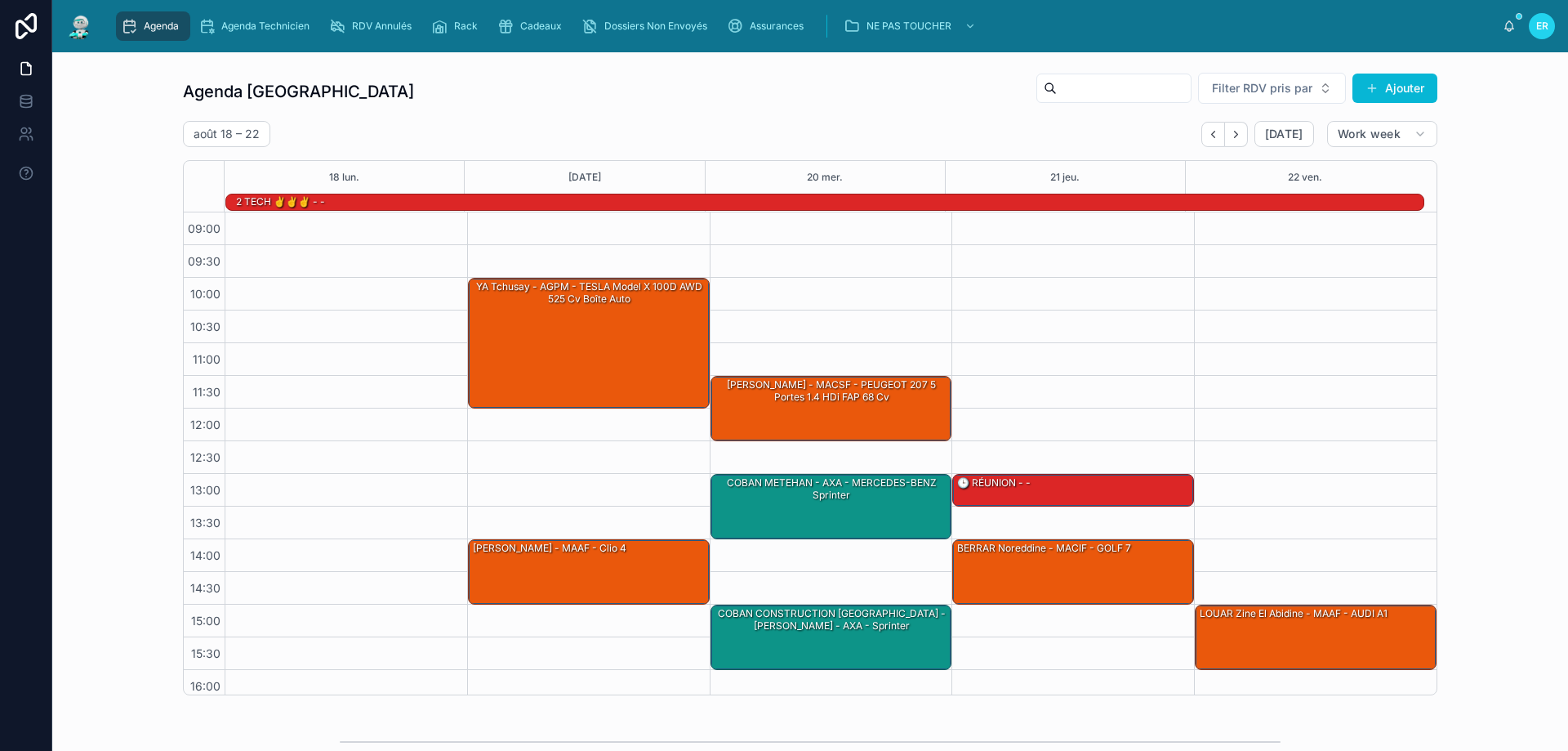
click at [1212, 134] on icon "Back" at bounding box center [1213, 134] width 12 height 12
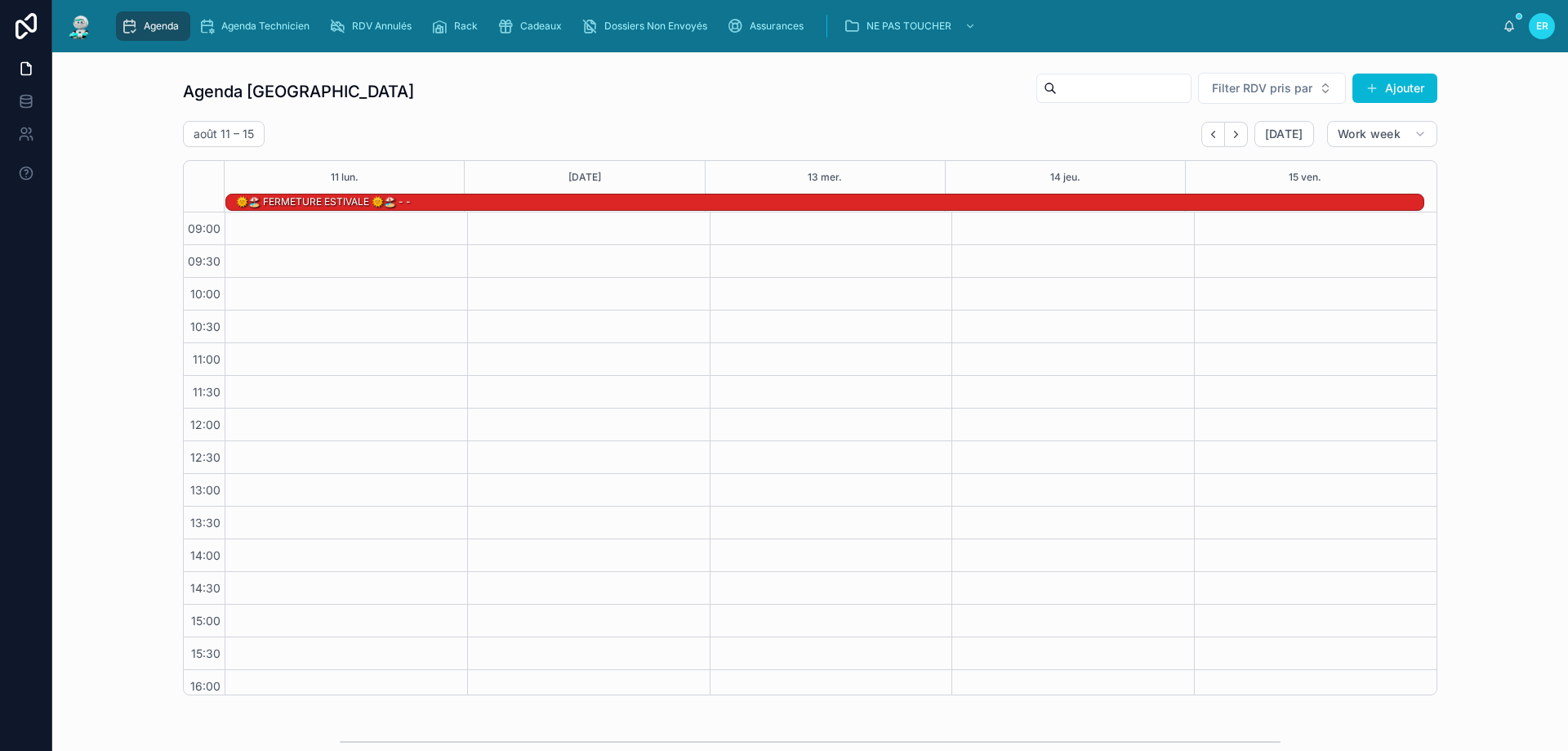
click at [1212, 134] on icon "Back" at bounding box center [1213, 134] width 12 height 12
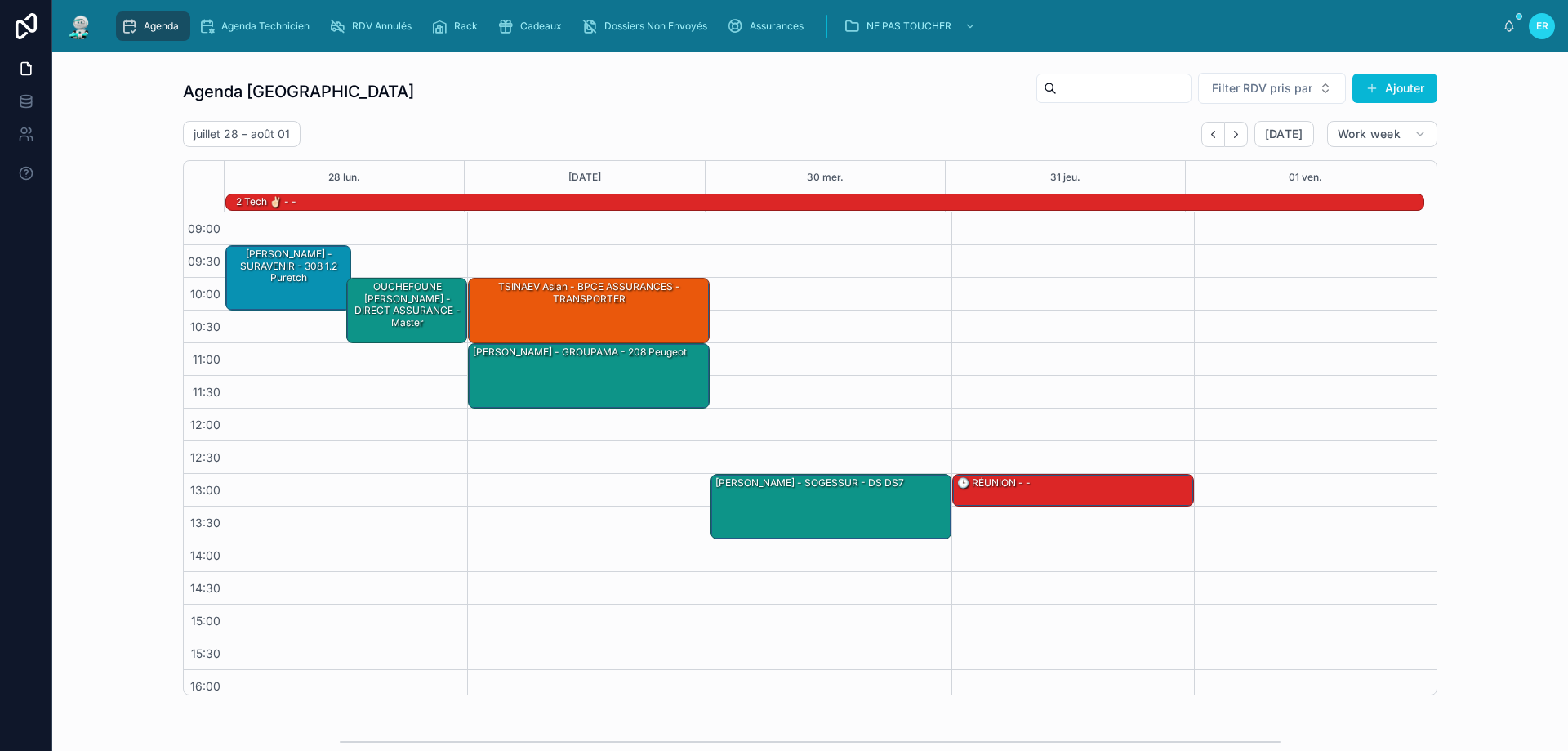
click at [1212, 134] on icon "Back" at bounding box center [1213, 134] width 12 height 12
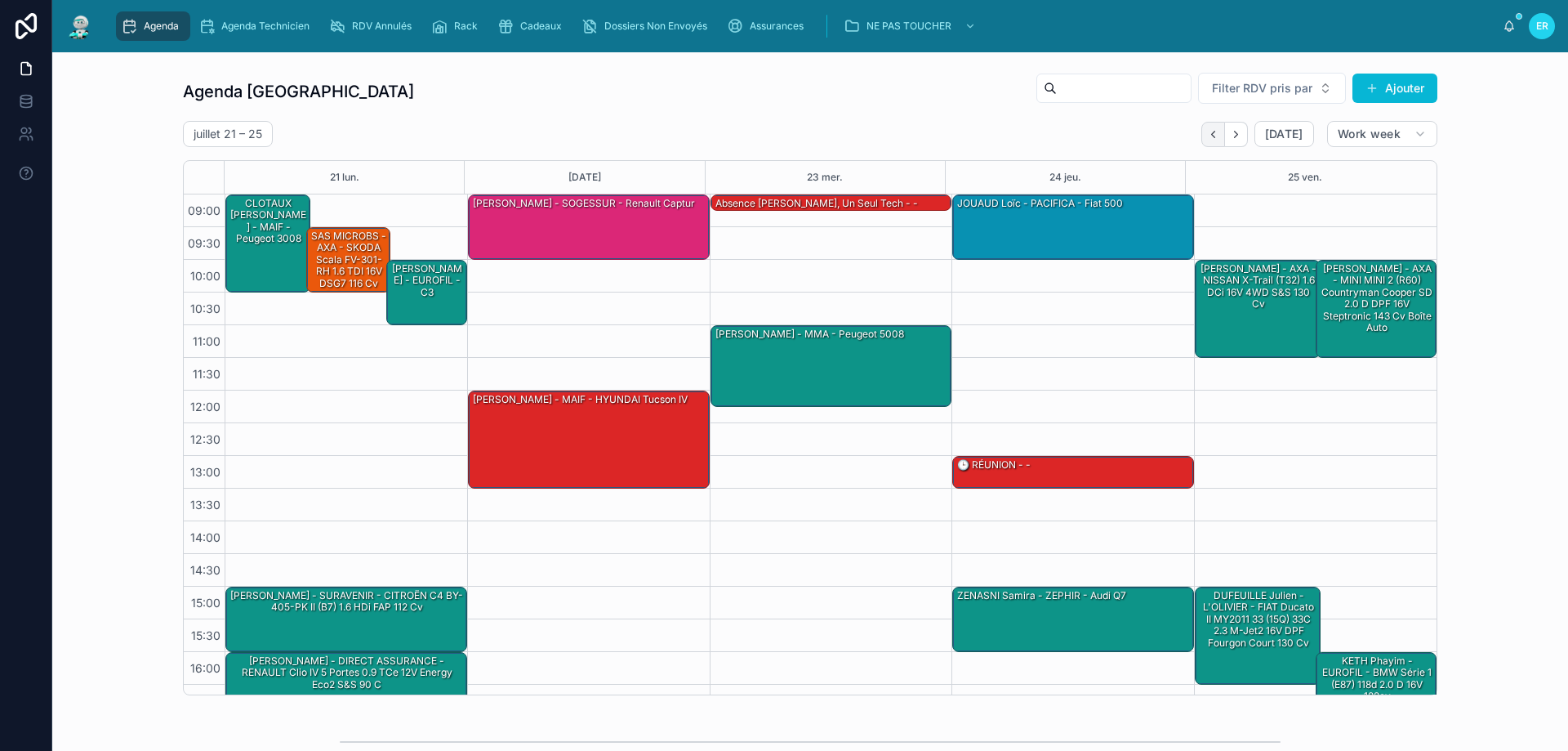
click at [1212, 133] on icon "Back" at bounding box center [1213, 134] width 12 height 12
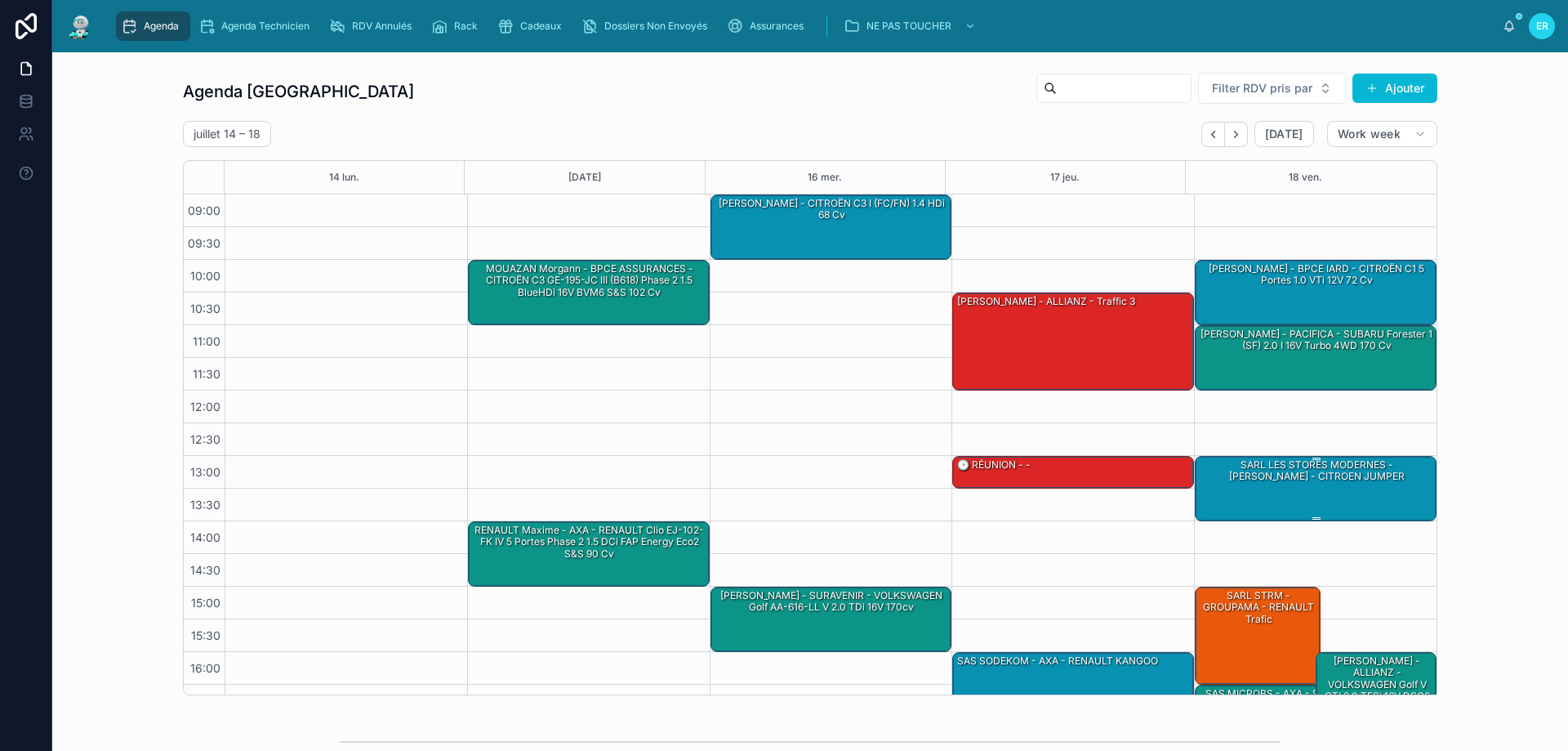
scroll to position [88, 0]
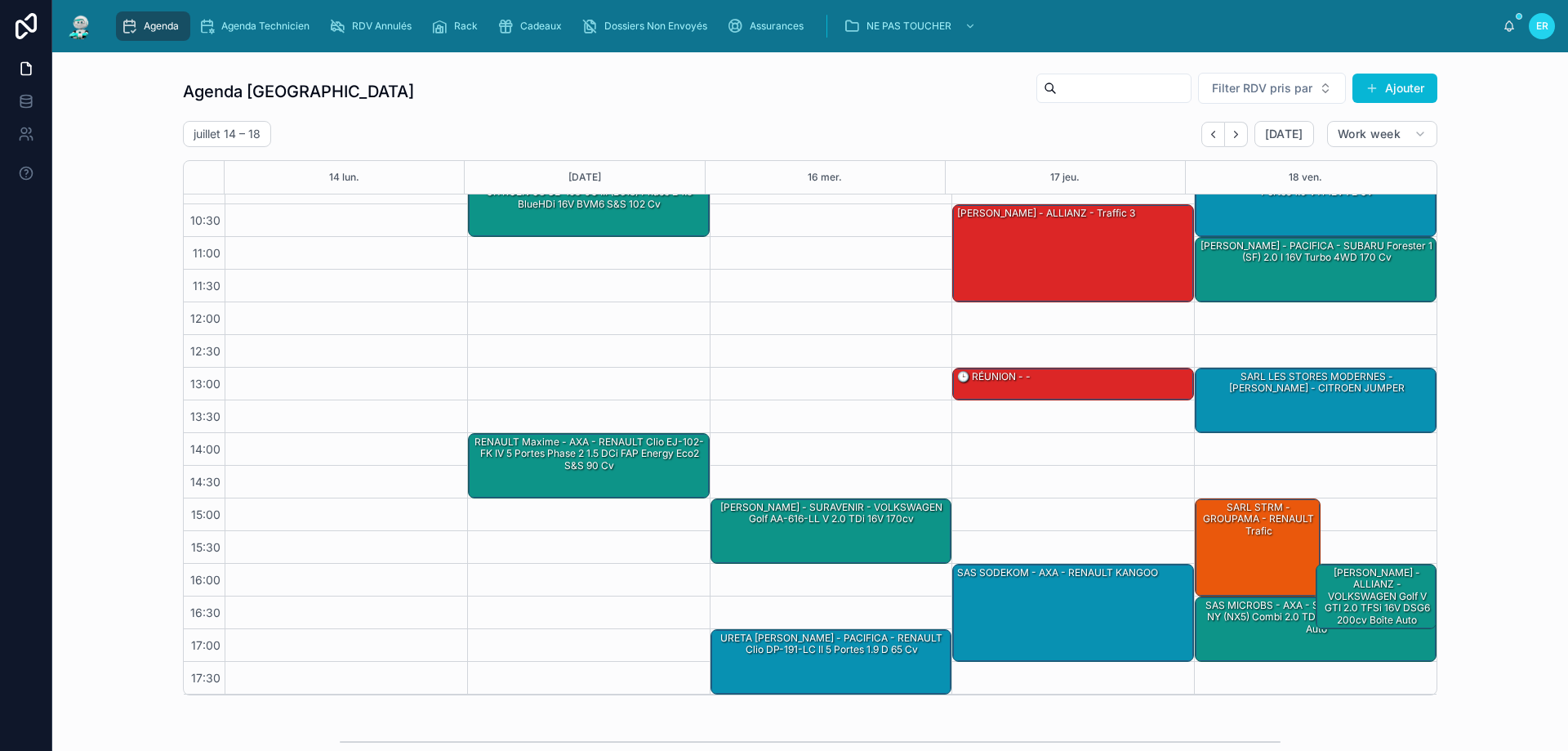
drag, startPoint x: 1234, startPoint y: 136, endPoint x: 889, endPoint y: 212, distance: 353.3
click at [1235, 136] on icon "Next" at bounding box center [1236, 134] width 12 height 12
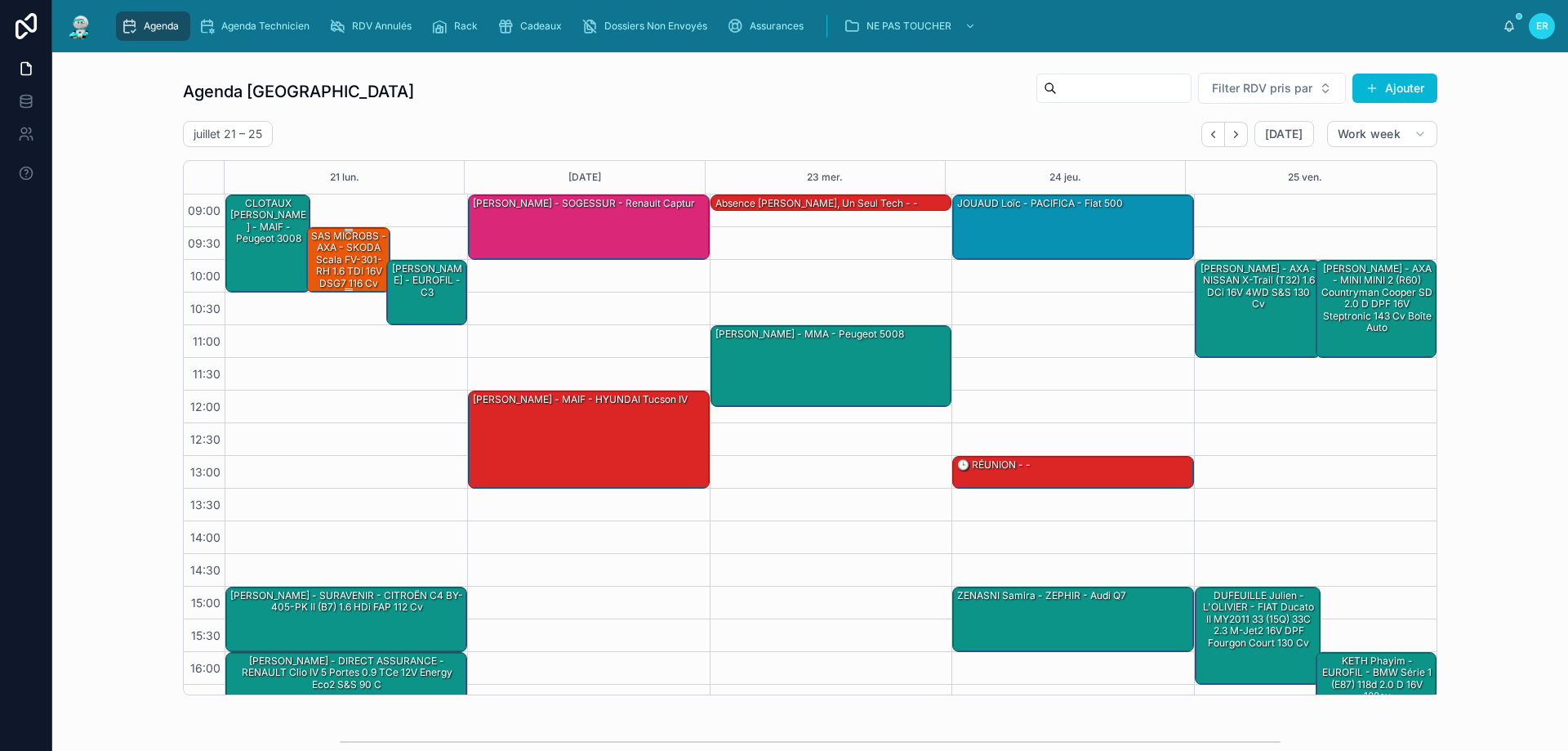
click at [342, 265] on div "SAS MICROBS - AXA - SKODA Scala FV-301-RH 1.6 TDI 16V DSG7 116 cv Boîte auto" at bounding box center [349, 265] width 80 height 73
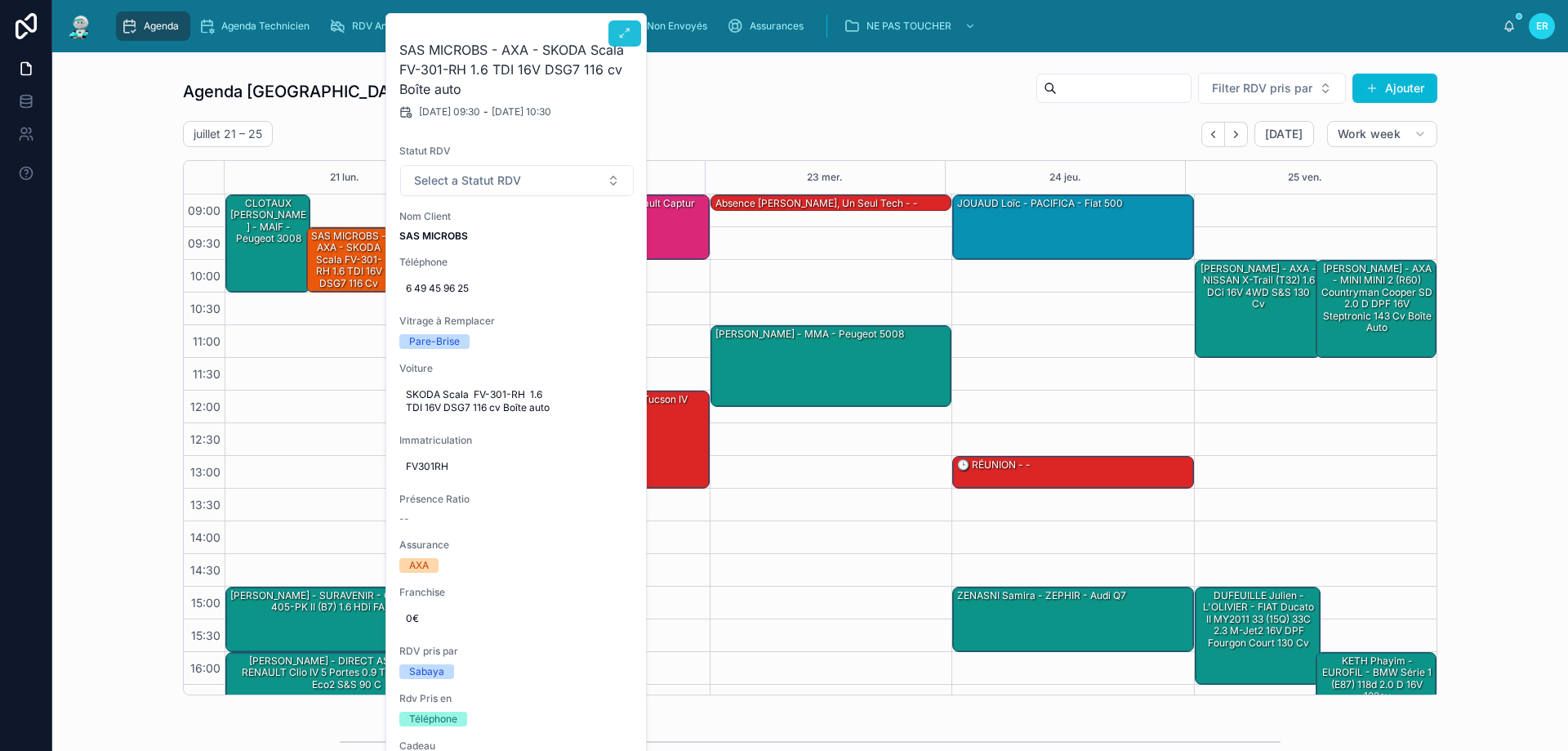
click at [629, 28] on icon at bounding box center [625, 33] width 13 height 13
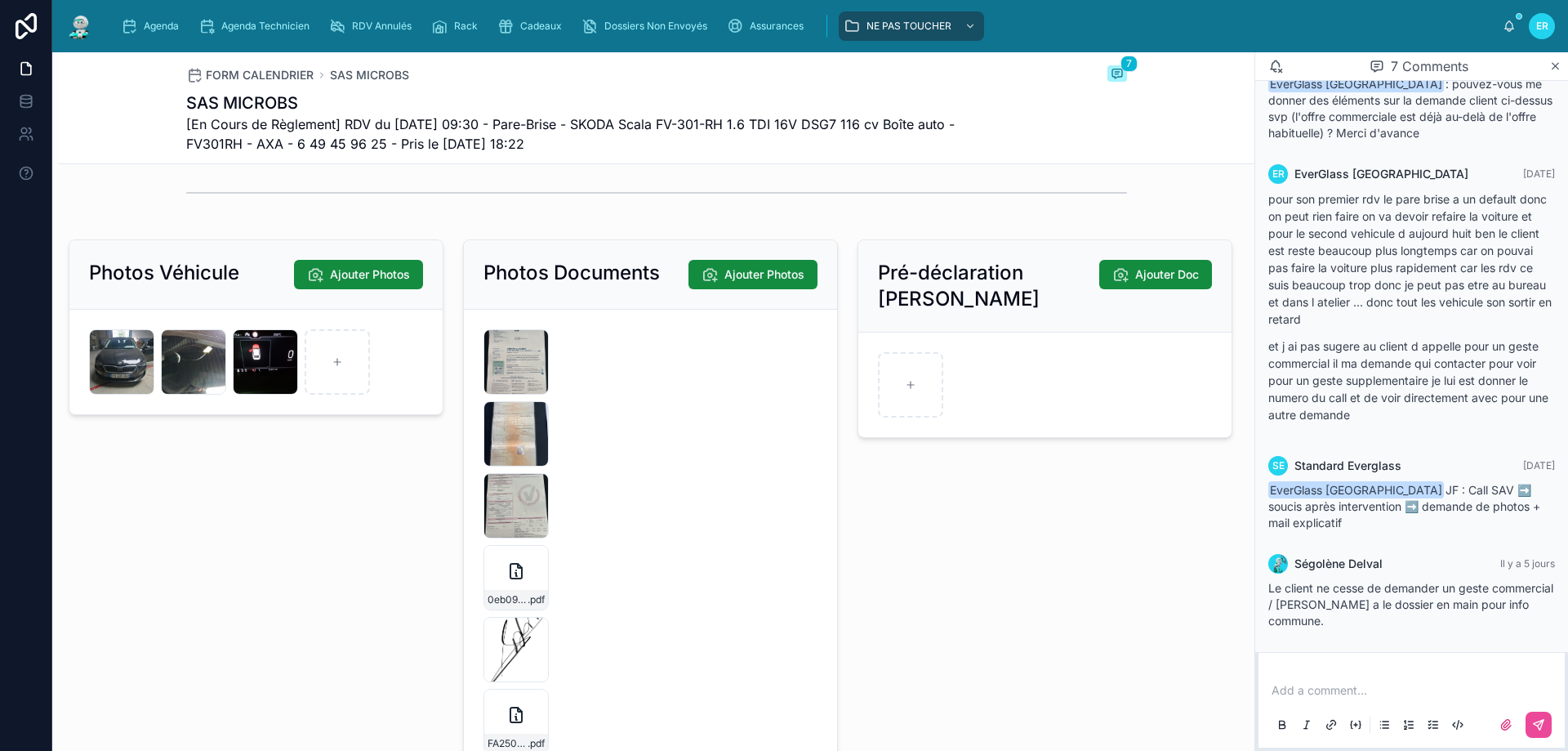
scroll to position [2533, 0]
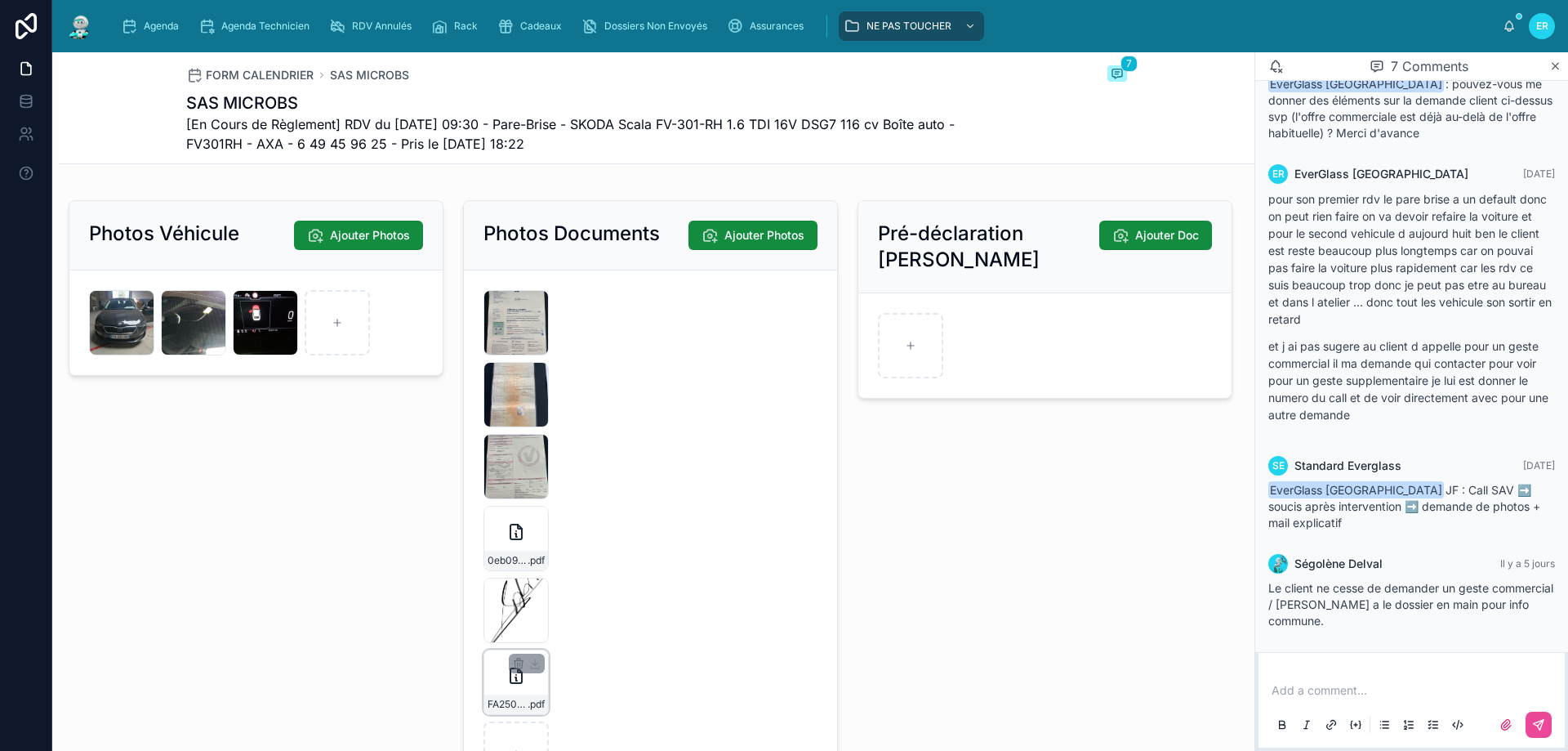
click at [520, 704] on div "FA2507-7195 .pdf" at bounding box center [515, 682] width 65 height 66
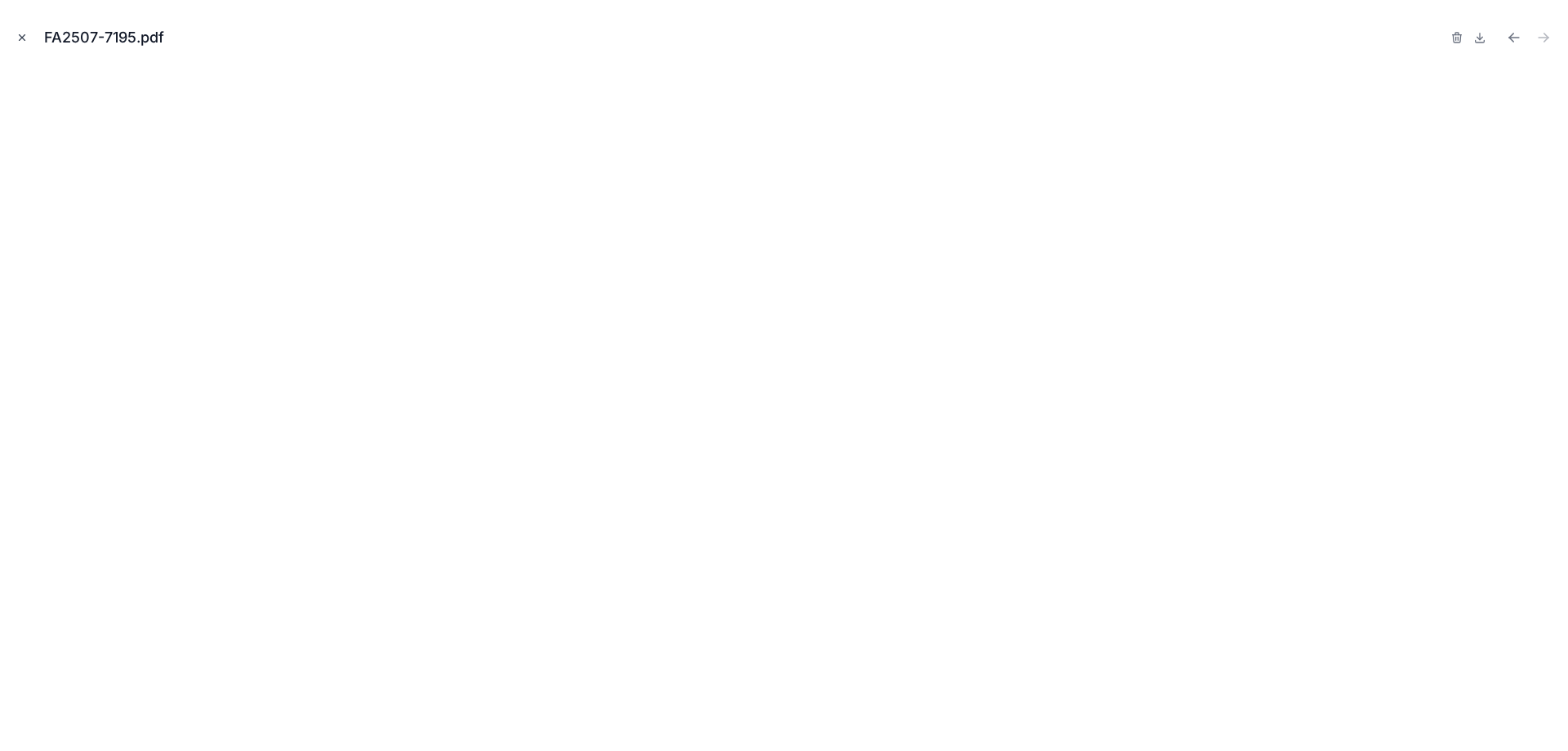
click at [20, 30] on button "Close modal" at bounding box center [22, 37] width 18 height 18
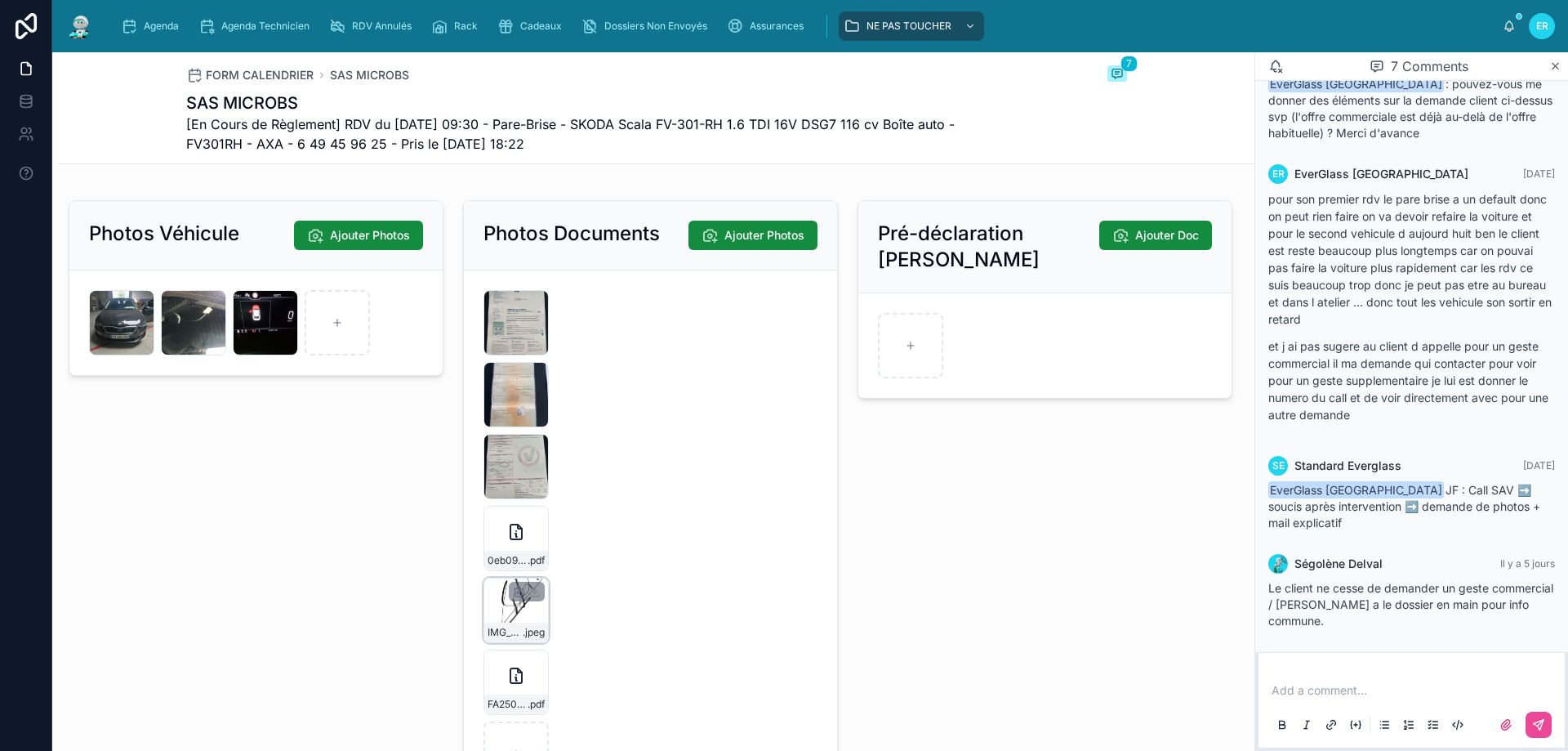
scroll to position [2615, 0]
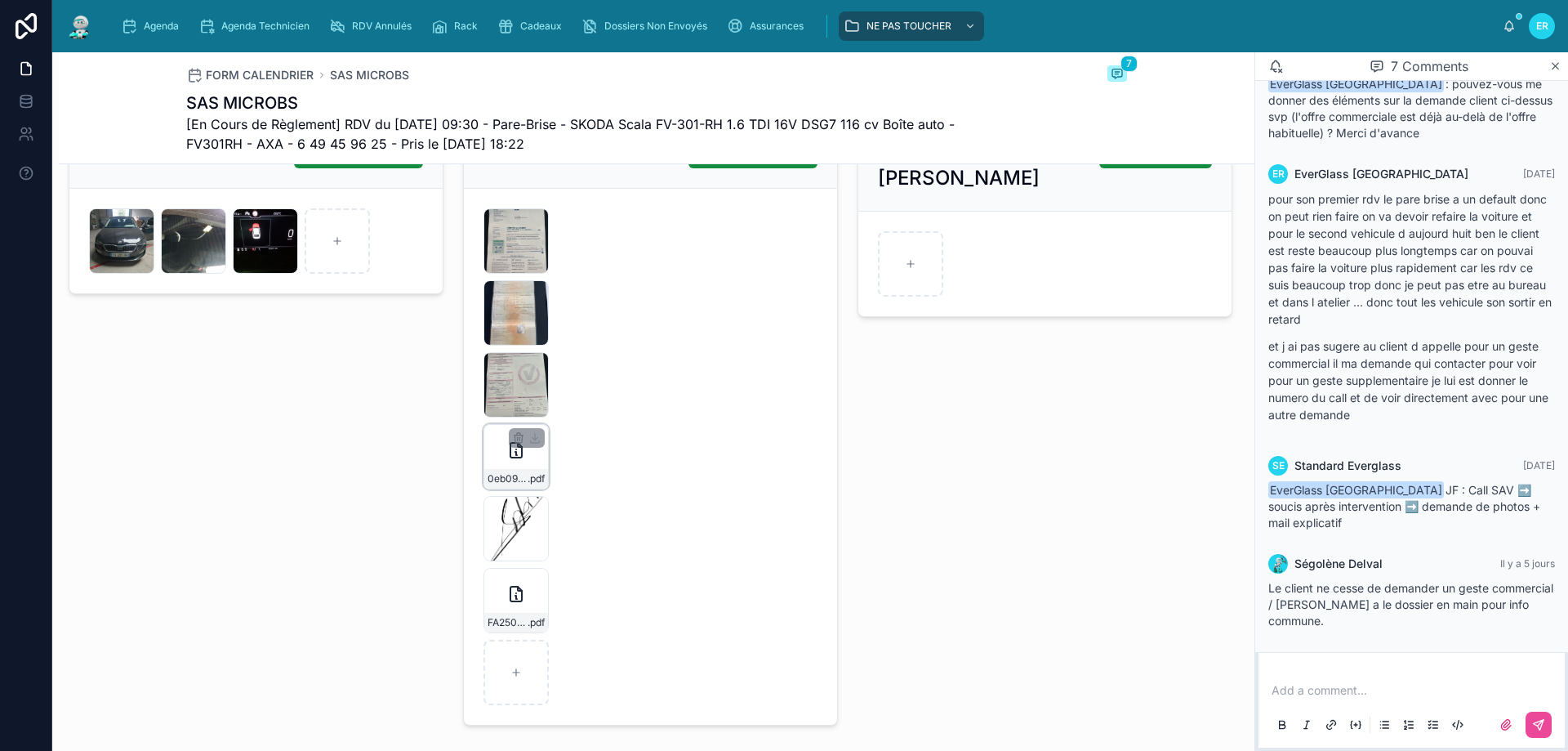
click at [532, 481] on div "0eb092ac-74d0-4373-b784-ba4164e8d766_FA2507_7195 .pdf" at bounding box center [515, 479] width 64 height 20
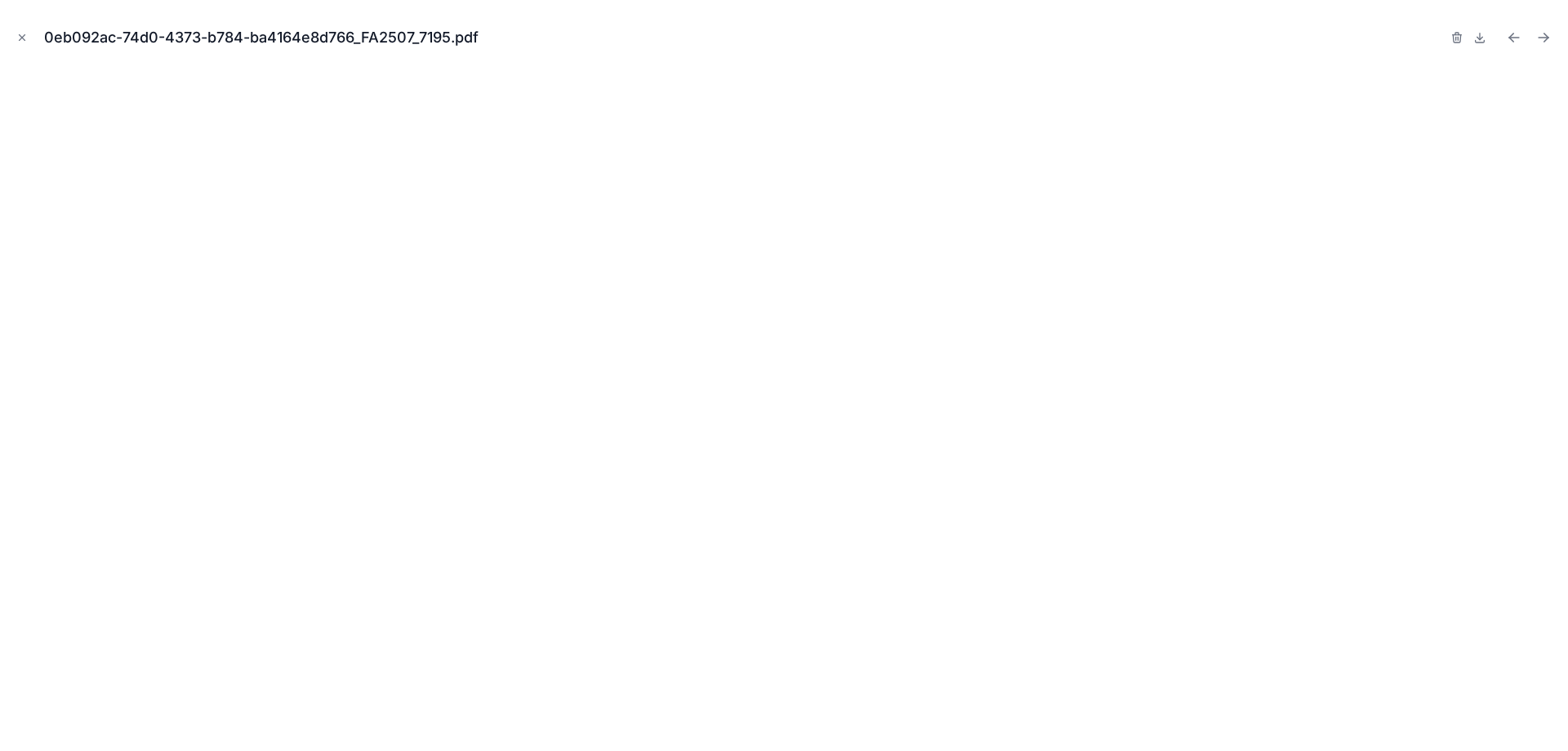
drag, startPoint x: 25, startPoint y: 32, endPoint x: 109, endPoint y: 108, distance: 113.3
click at [25, 33] on icon "Close modal" at bounding box center [22, 38] width 11 height 11
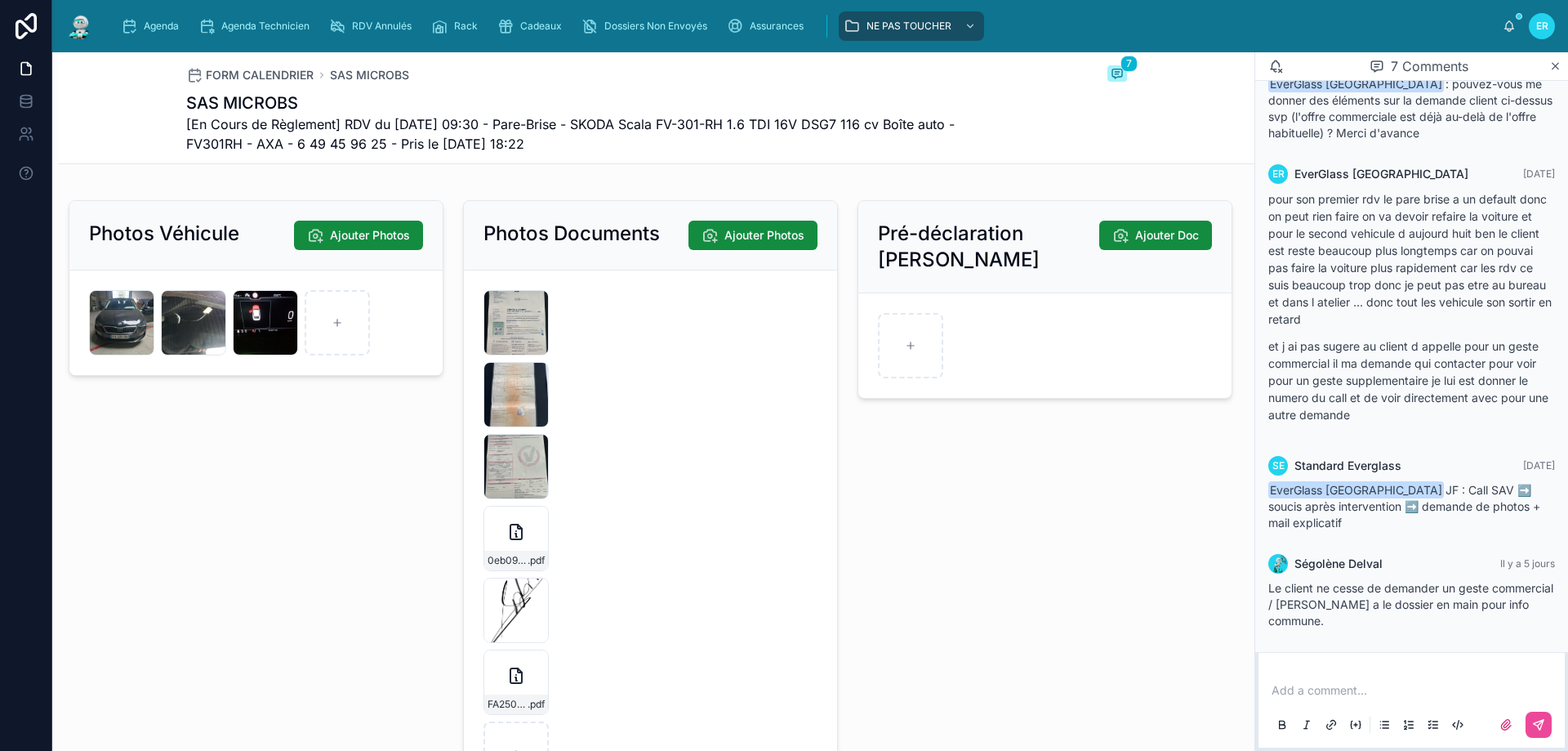
scroll to position [2778, 0]
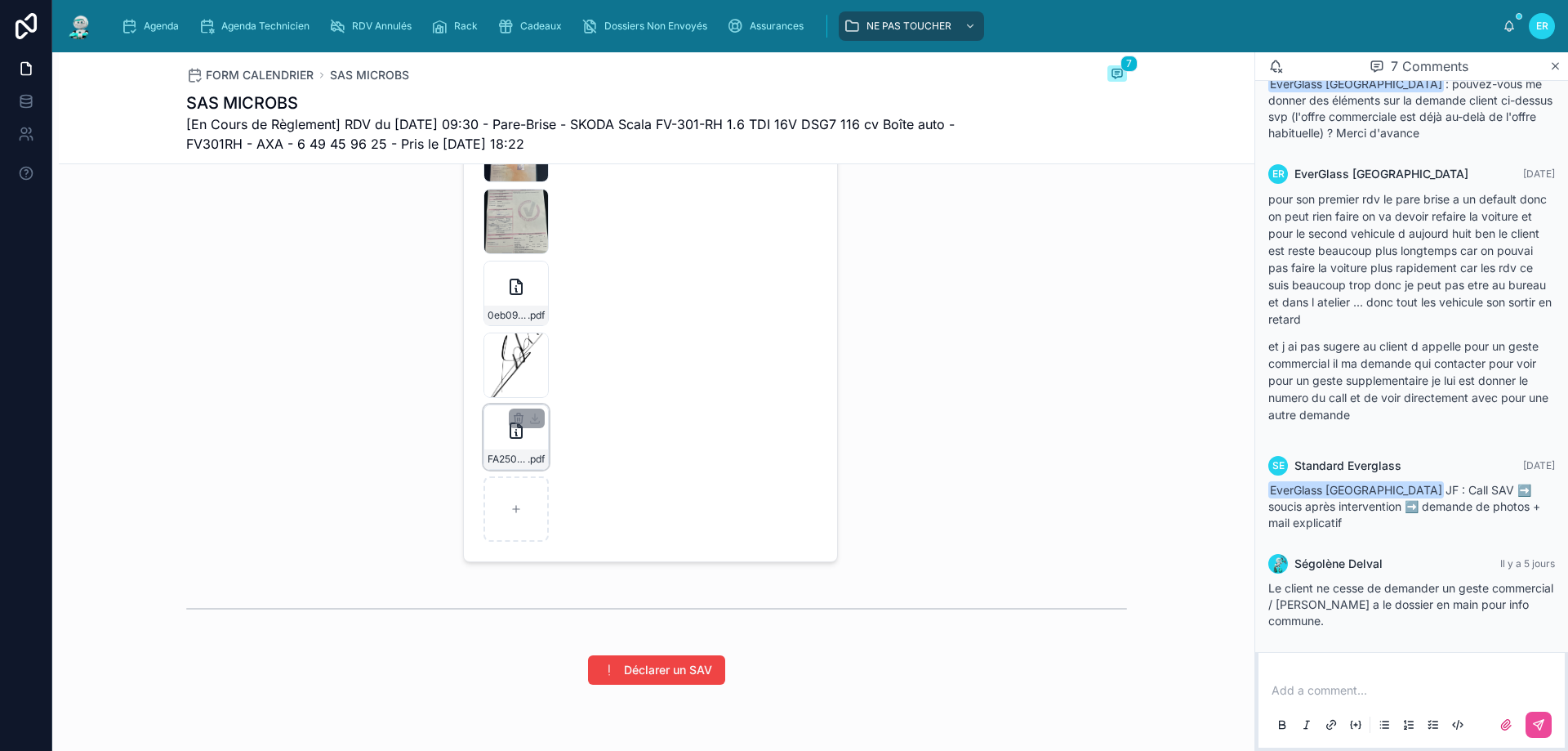
click at [531, 458] on div "FA2507-7195 .pdf" at bounding box center [515, 437] width 65 height 66
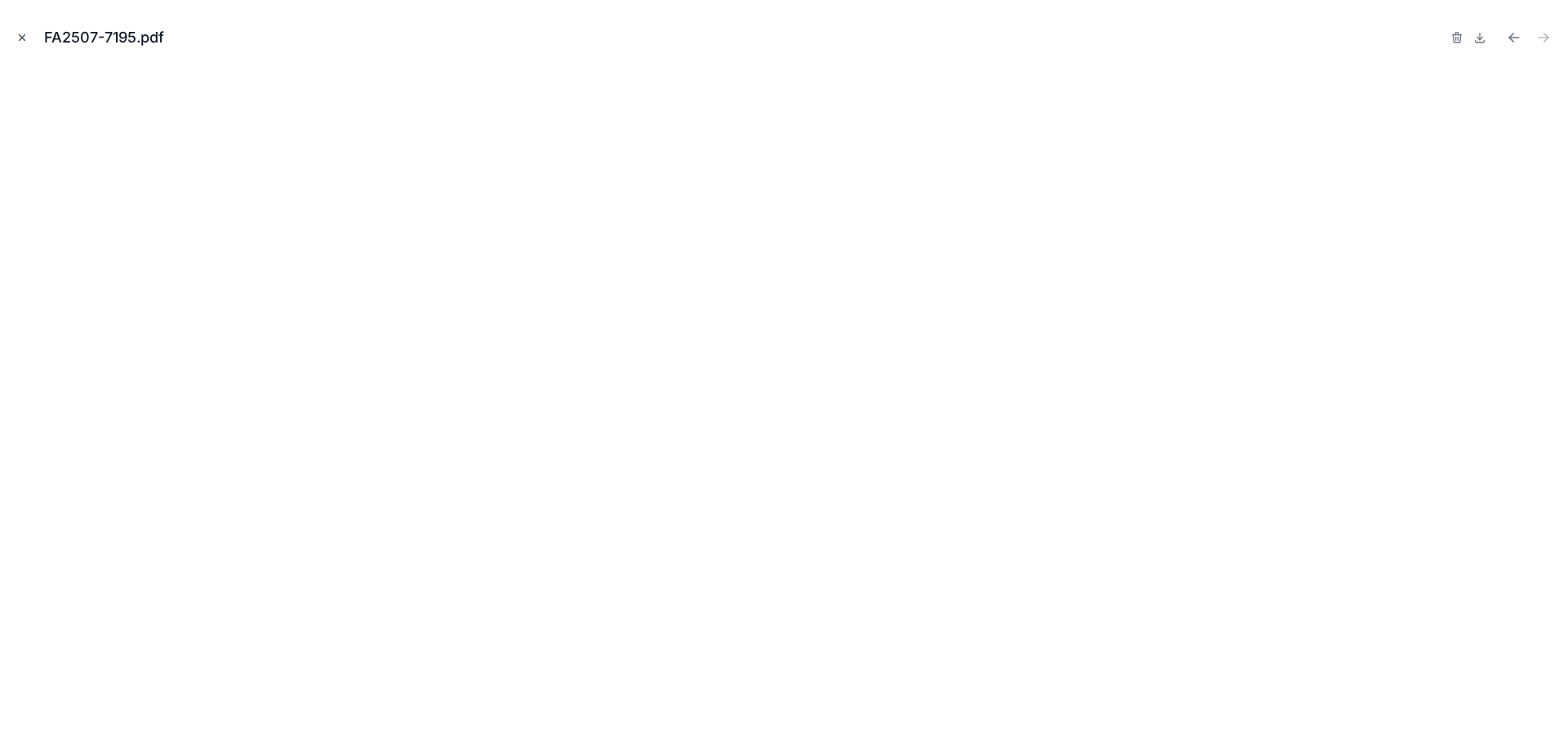
click at [25, 34] on icon "Close modal" at bounding box center [22, 38] width 11 height 11
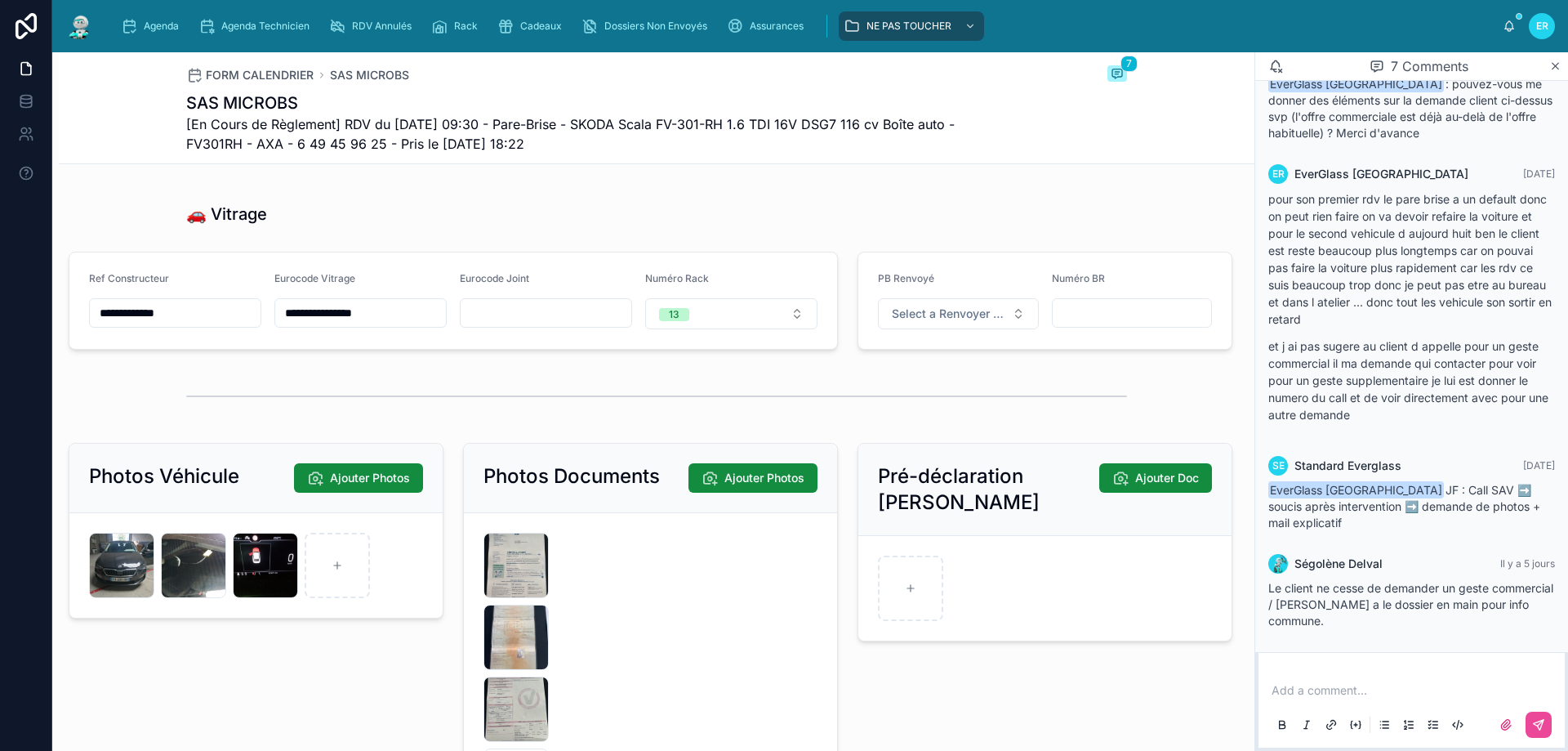
scroll to position [2370, 0]
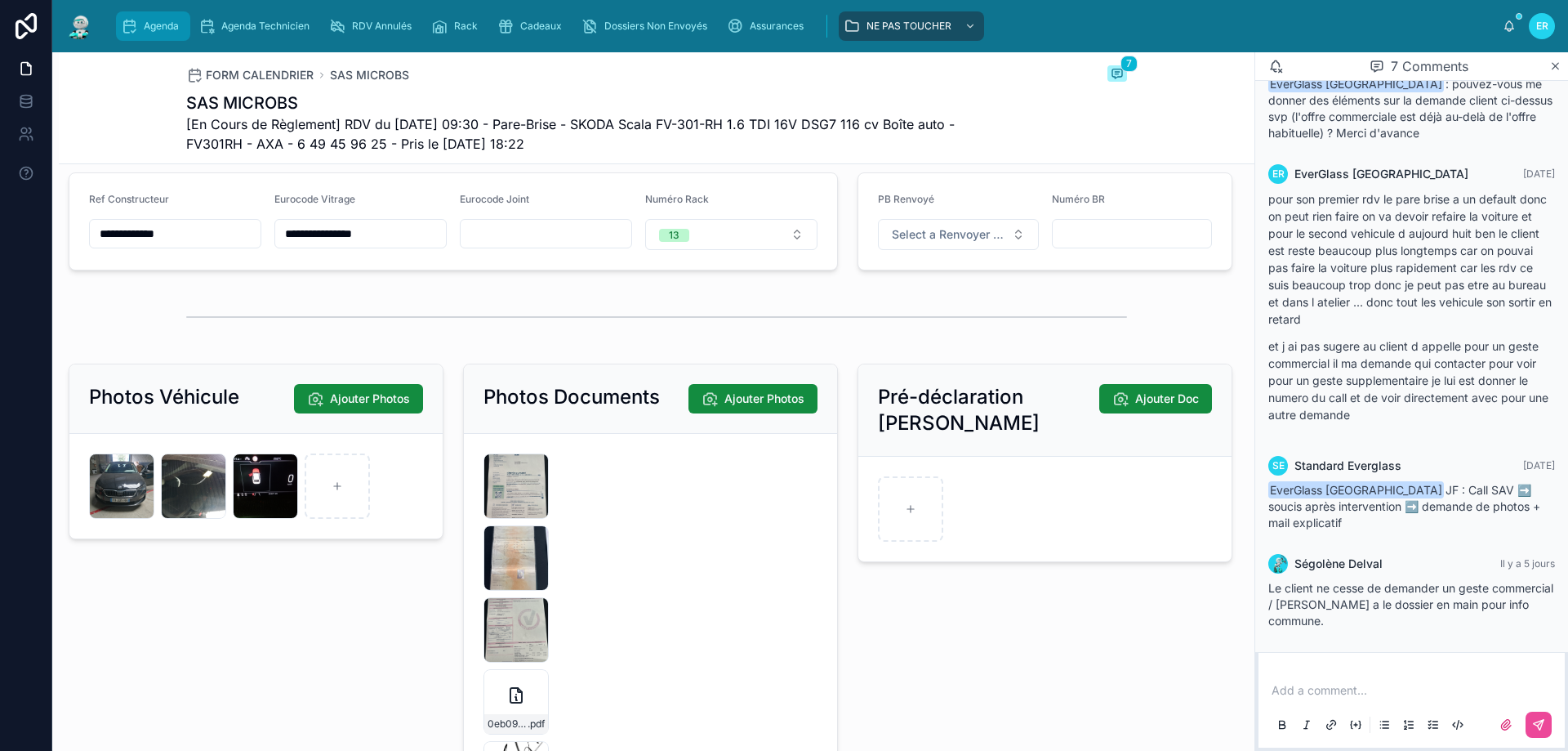
click at [151, 31] on span "Agenda" at bounding box center [160, 27] width 35 height 13
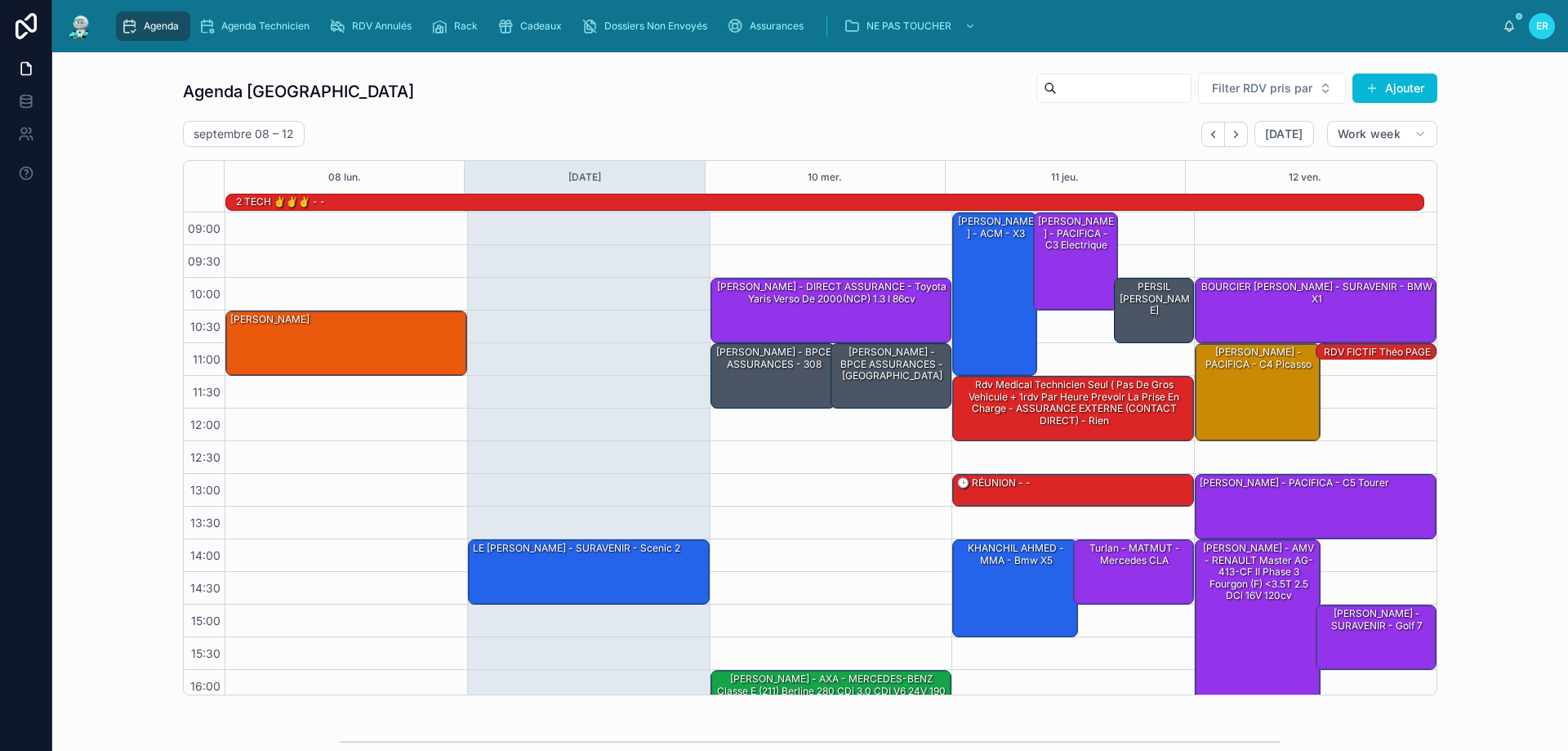
scroll to position [107, 0]
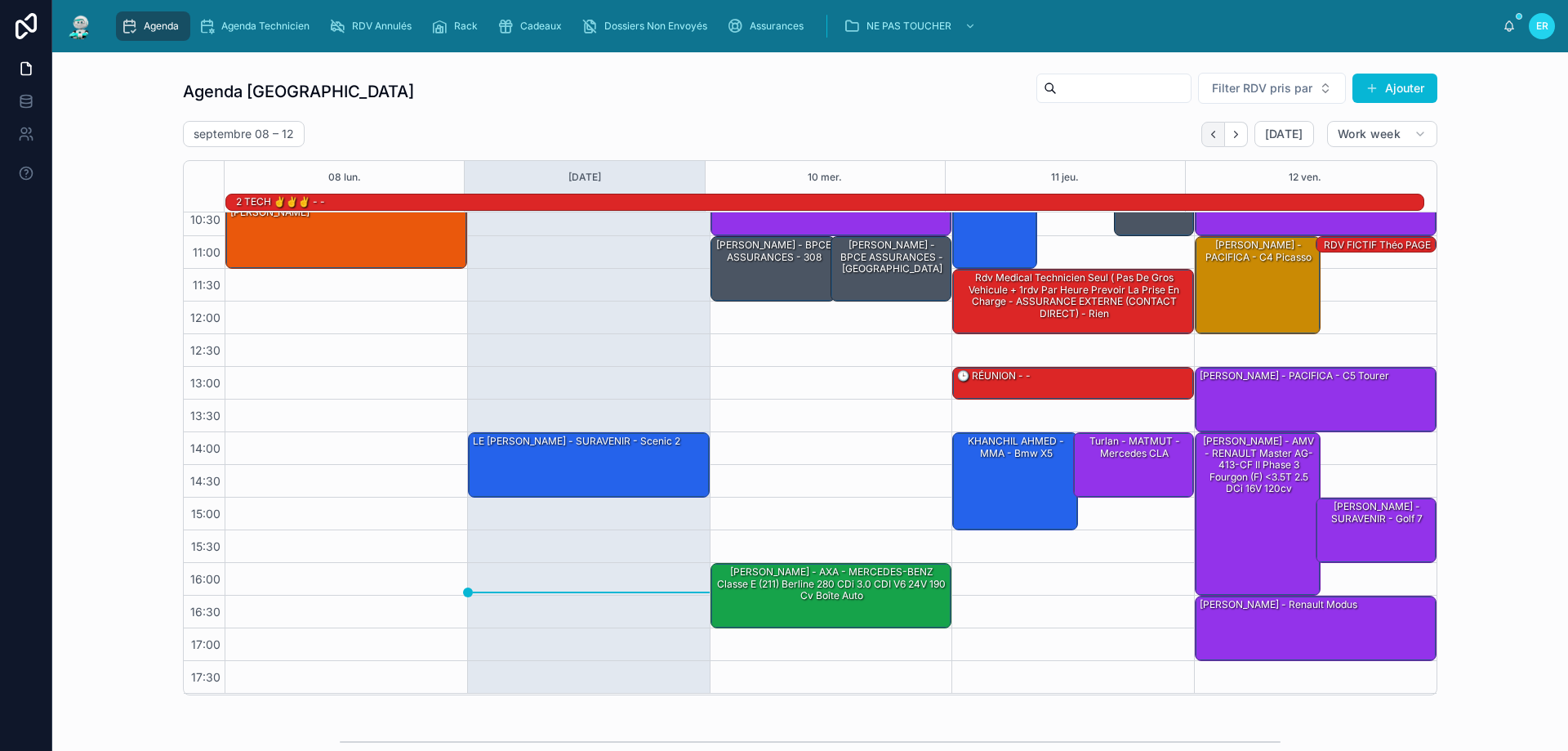
click at [1207, 137] on icon "Back" at bounding box center [1213, 134] width 12 height 12
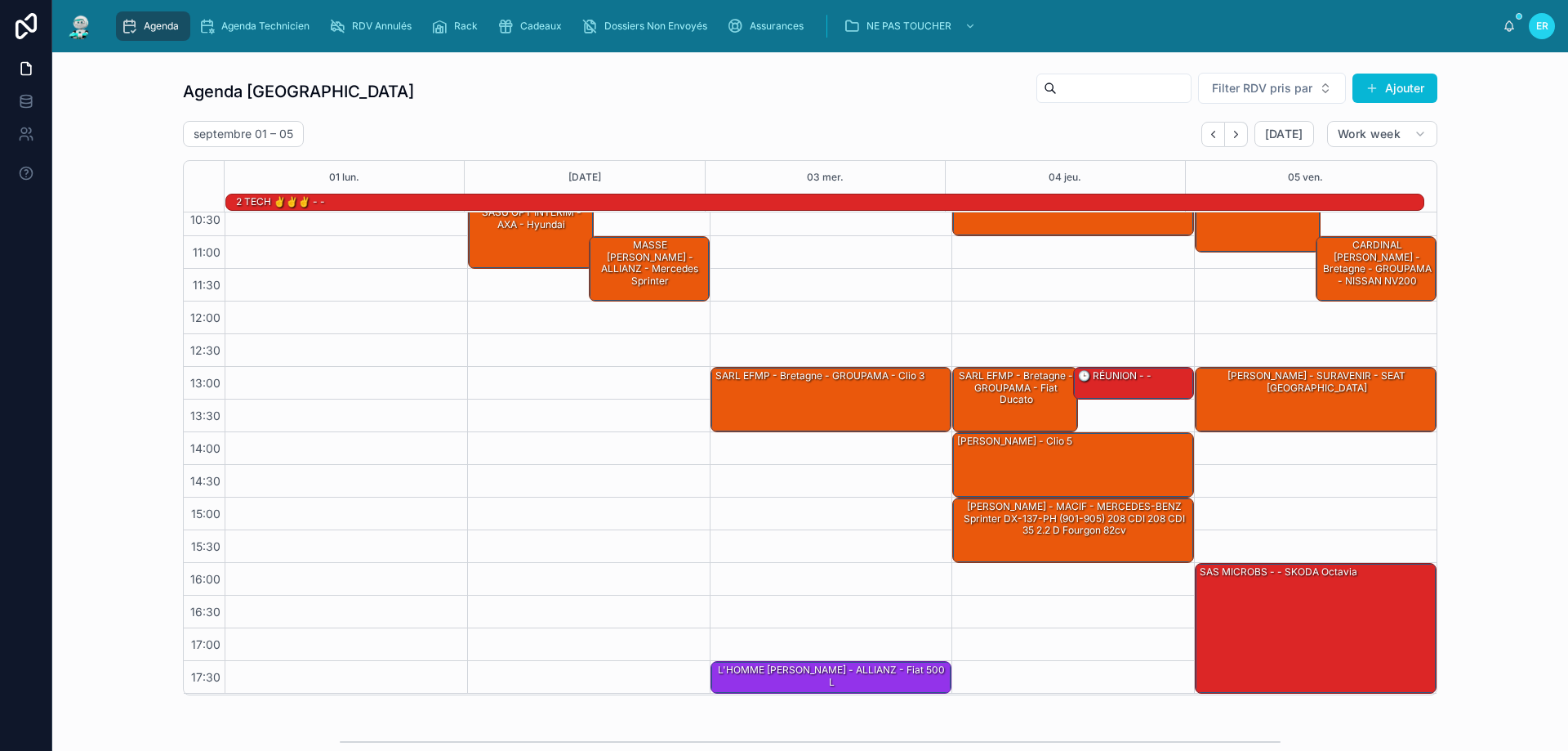
click at [1207, 137] on icon "Back" at bounding box center [1213, 134] width 12 height 12
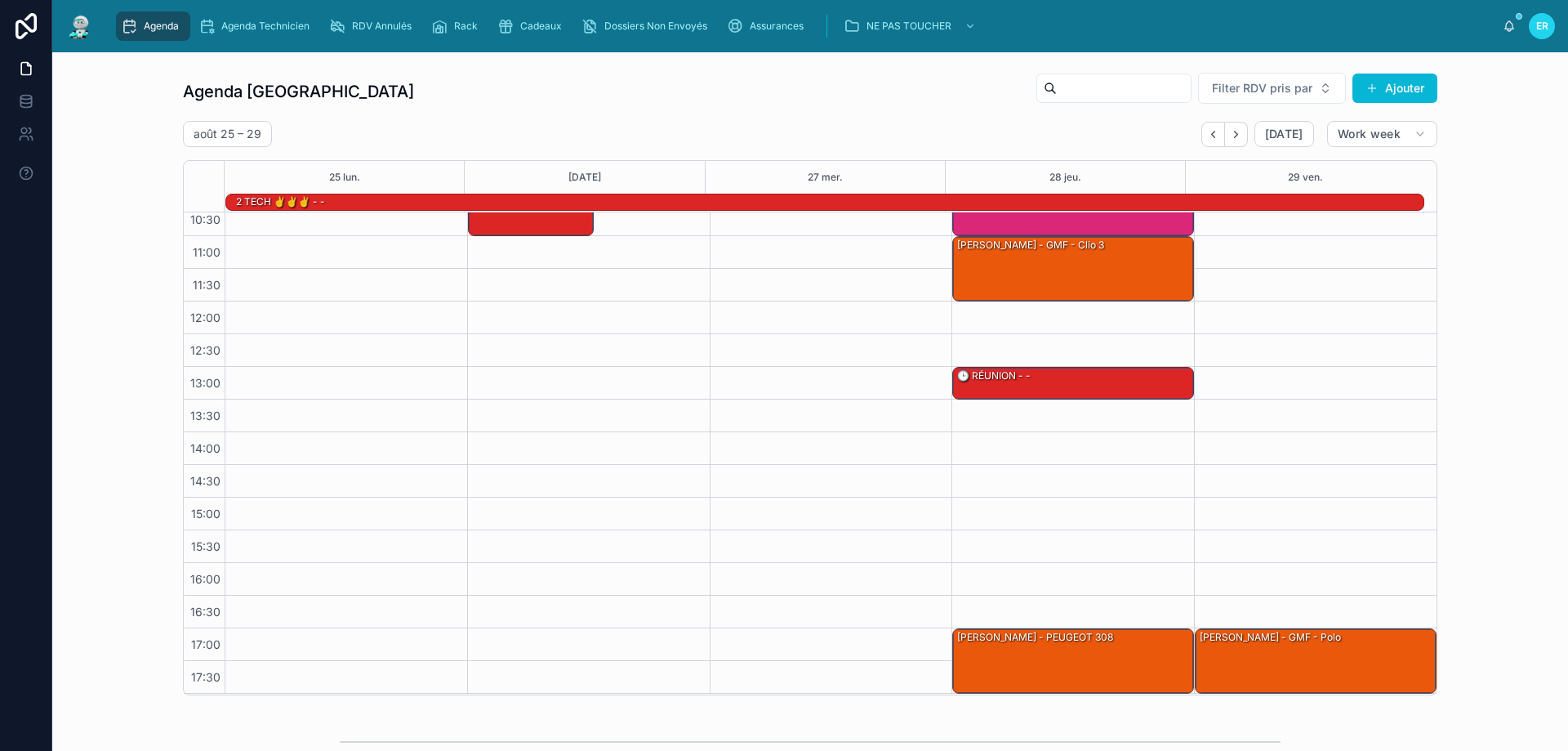
click at [1207, 137] on icon "Back" at bounding box center [1213, 134] width 12 height 12
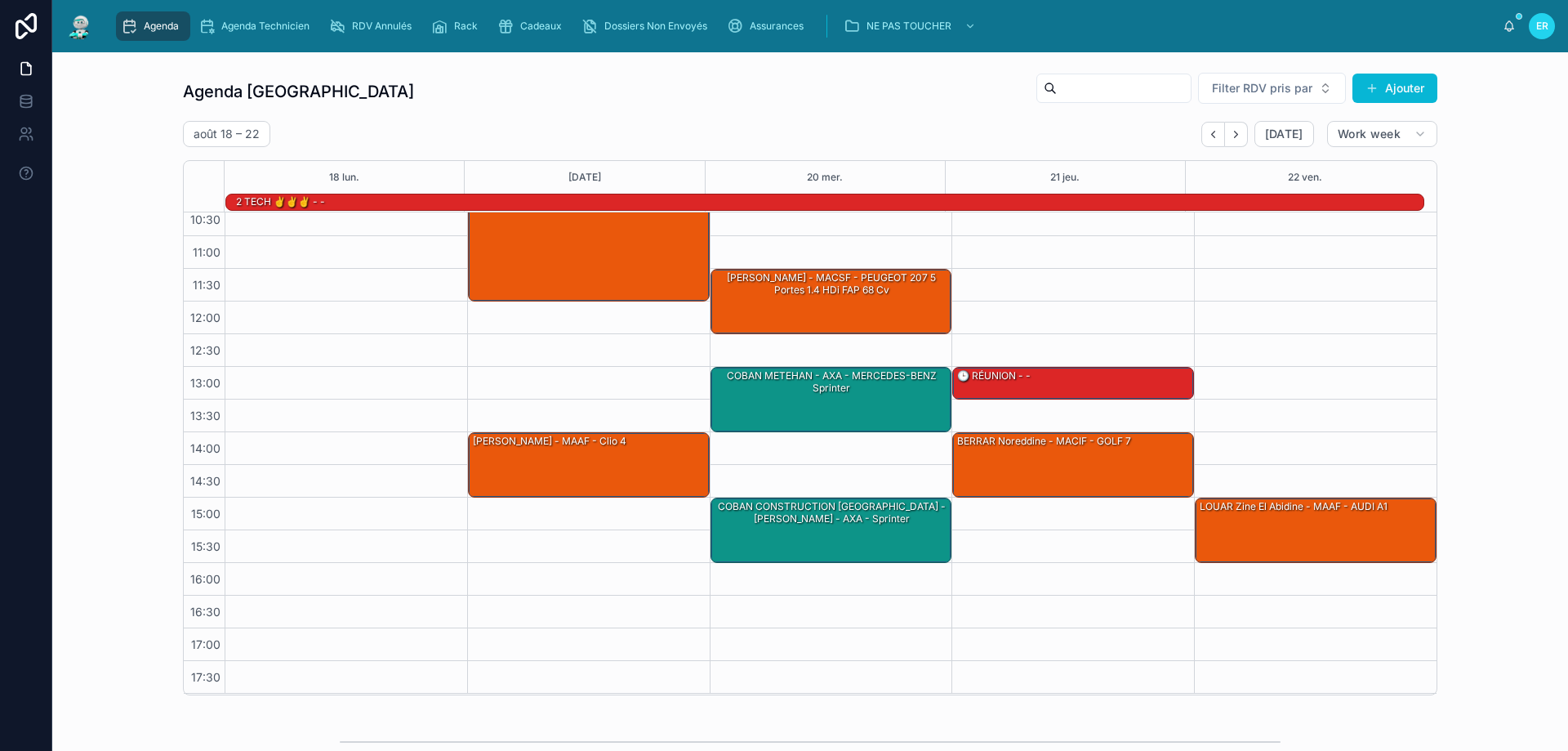
click at [1207, 137] on icon "Back" at bounding box center [1213, 134] width 12 height 12
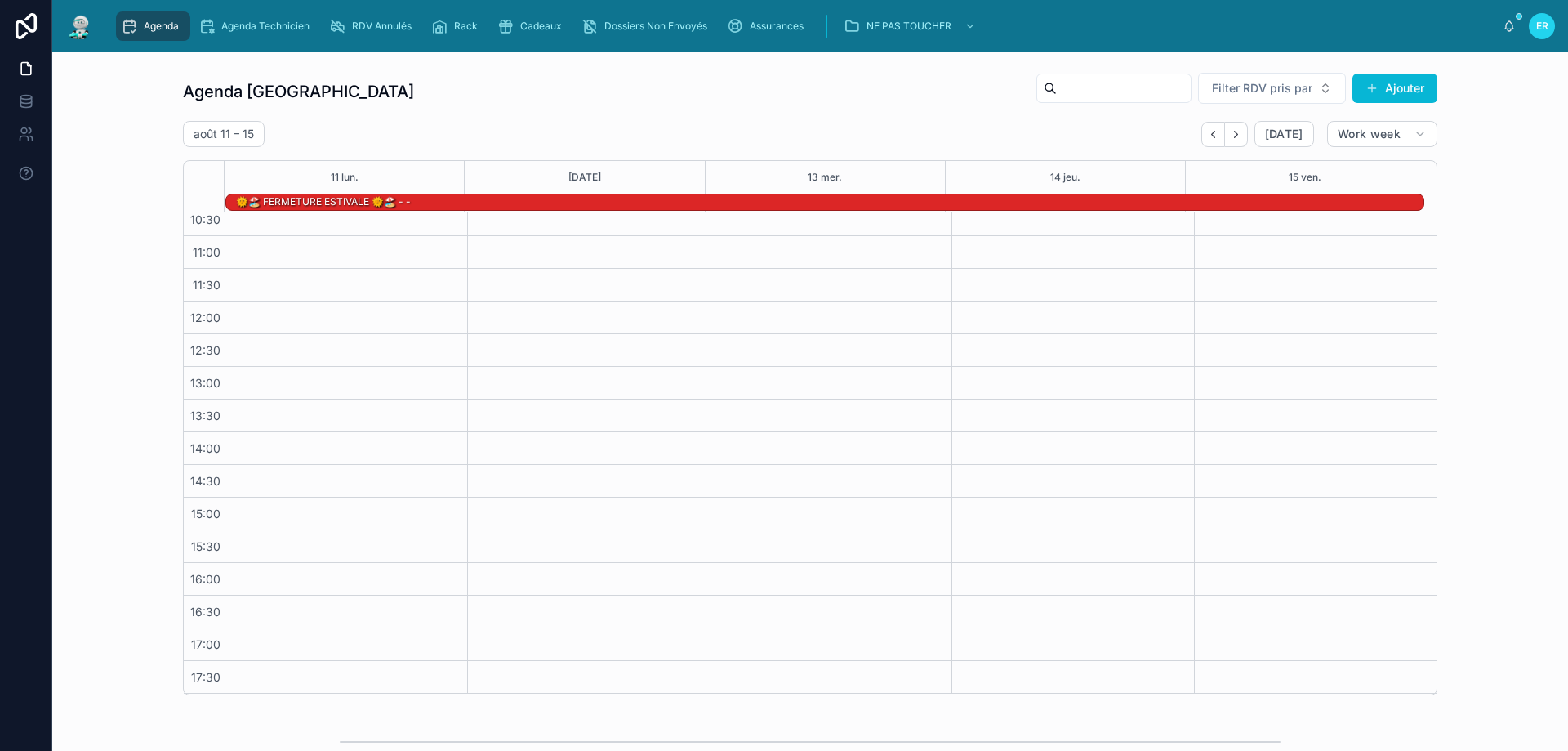
click at [1207, 137] on icon "Back" at bounding box center [1213, 134] width 12 height 12
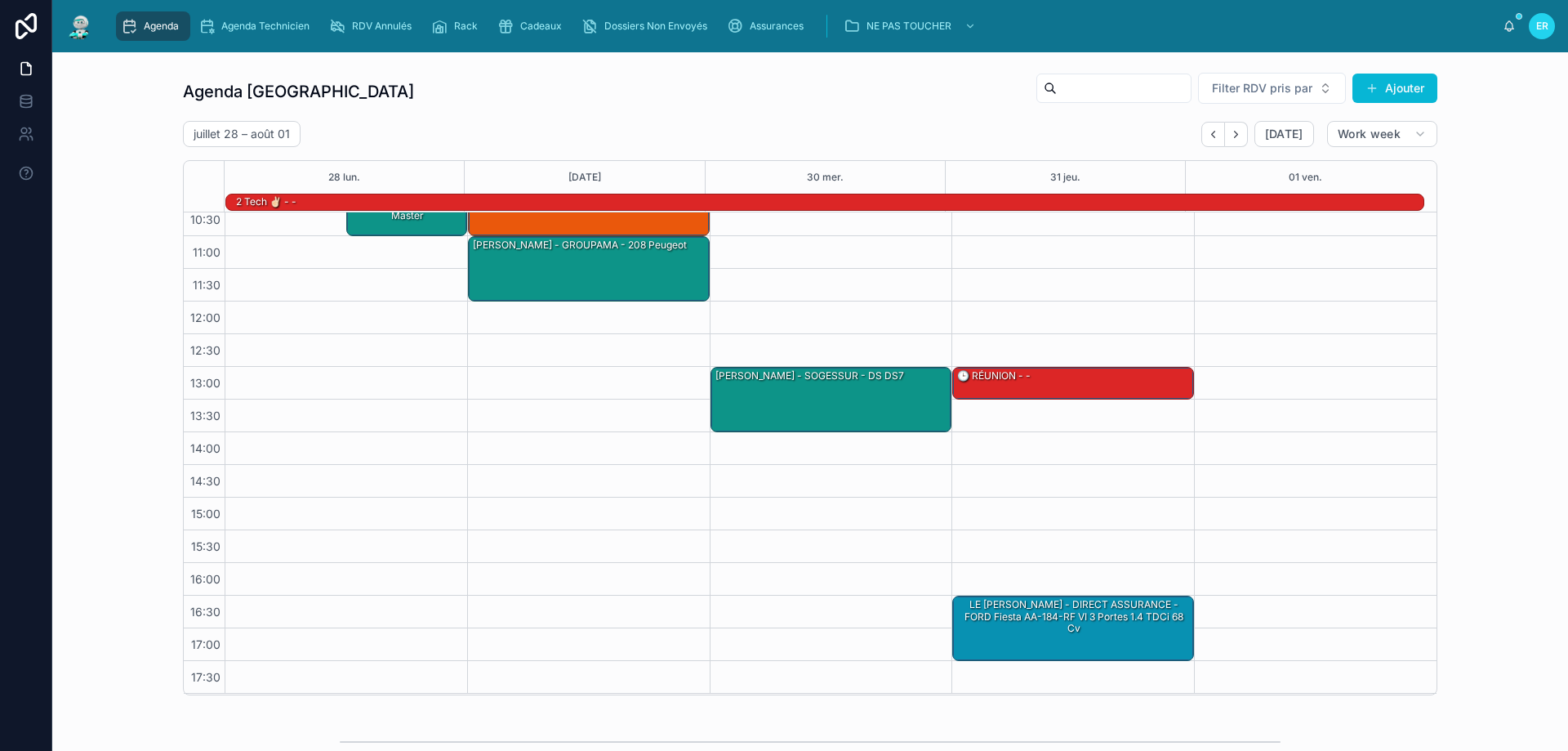
click at [1207, 137] on icon "Back" at bounding box center [1213, 134] width 12 height 12
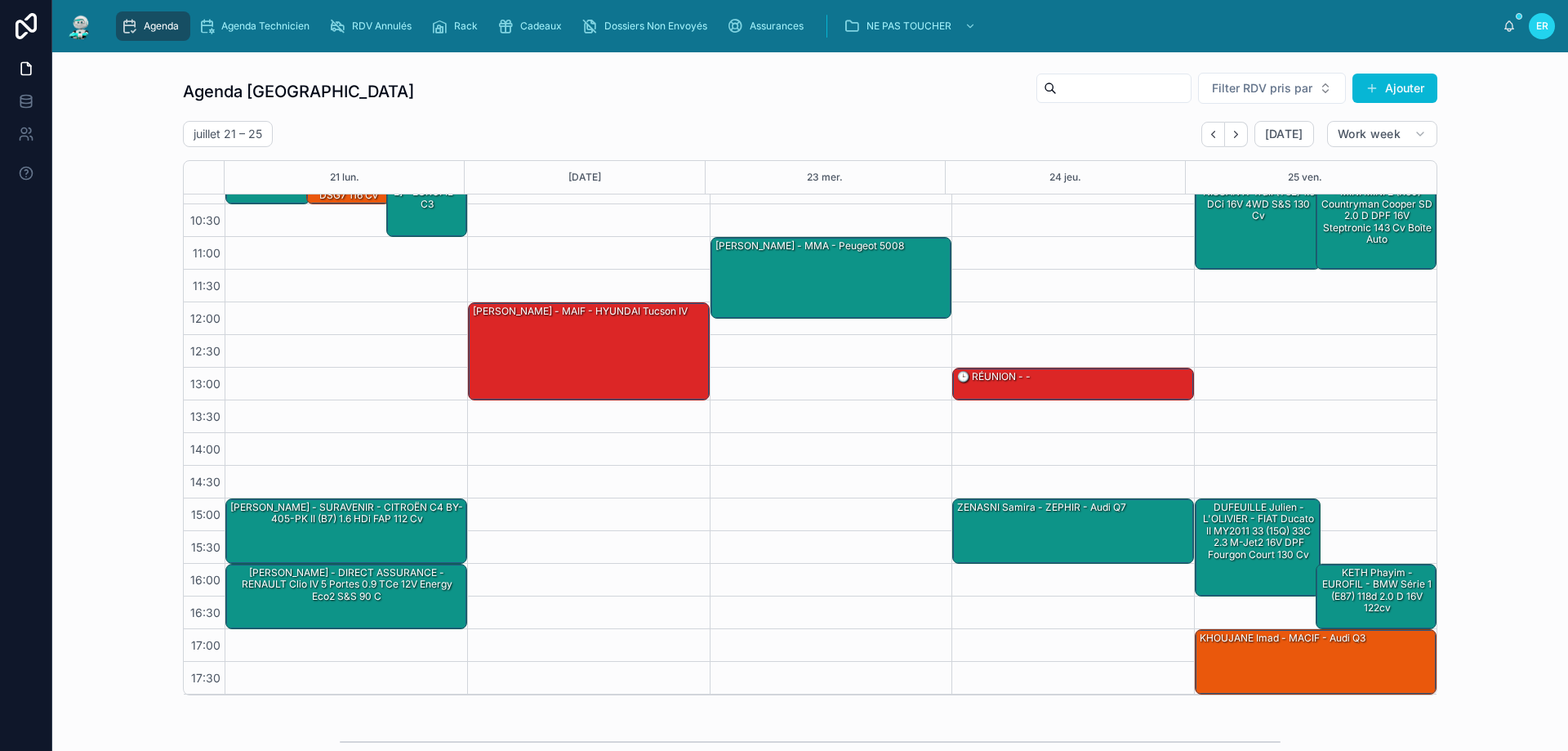
scroll to position [88, 0]
click at [801, 290] on div "[PERSON_NAME] - MMA - Peugeot 5008" at bounding box center [832, 276] width 237 height 79
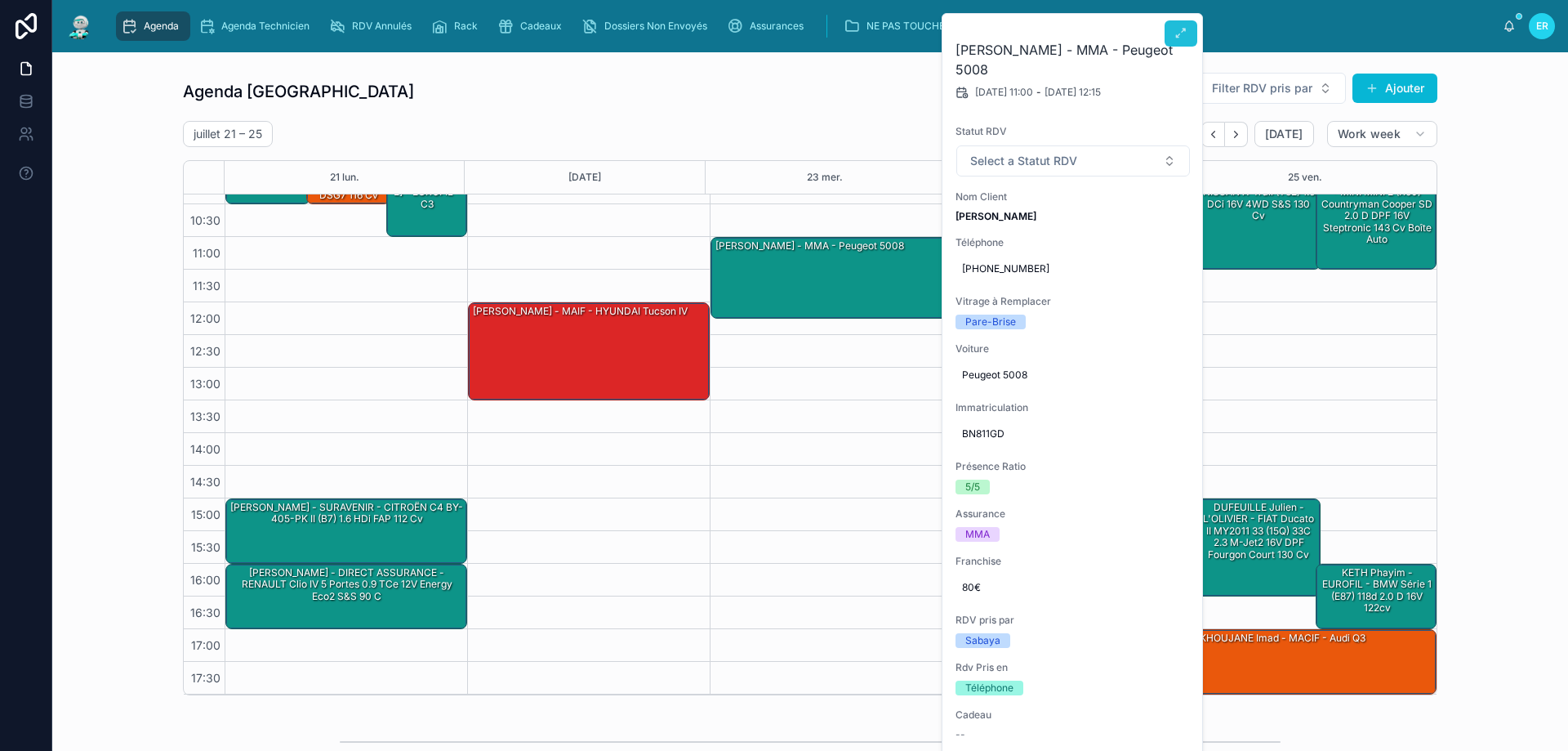
click at [1186, 32] on icon at bounding box center [1181, 33] width 13 height 13
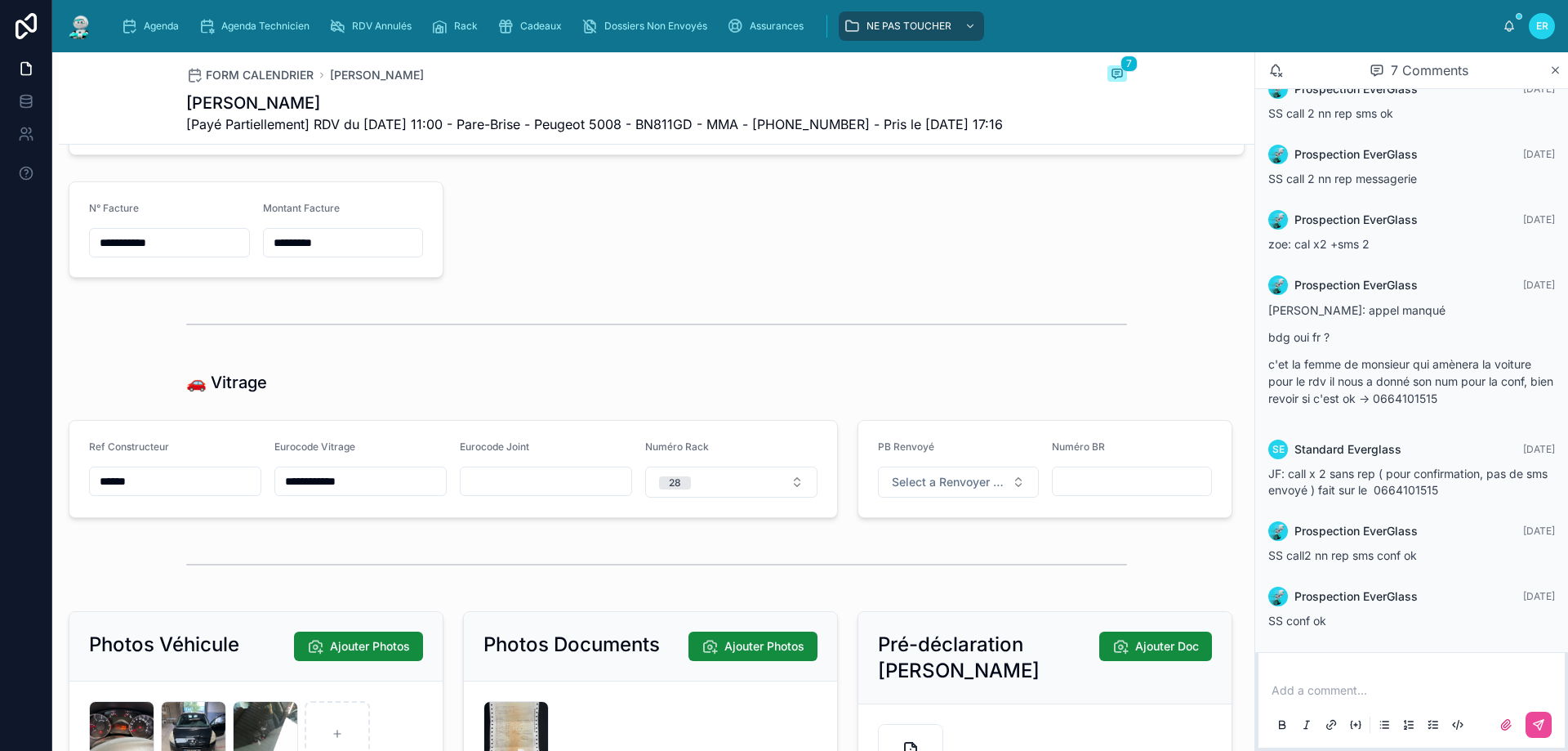
scroll to position [2288, 0]
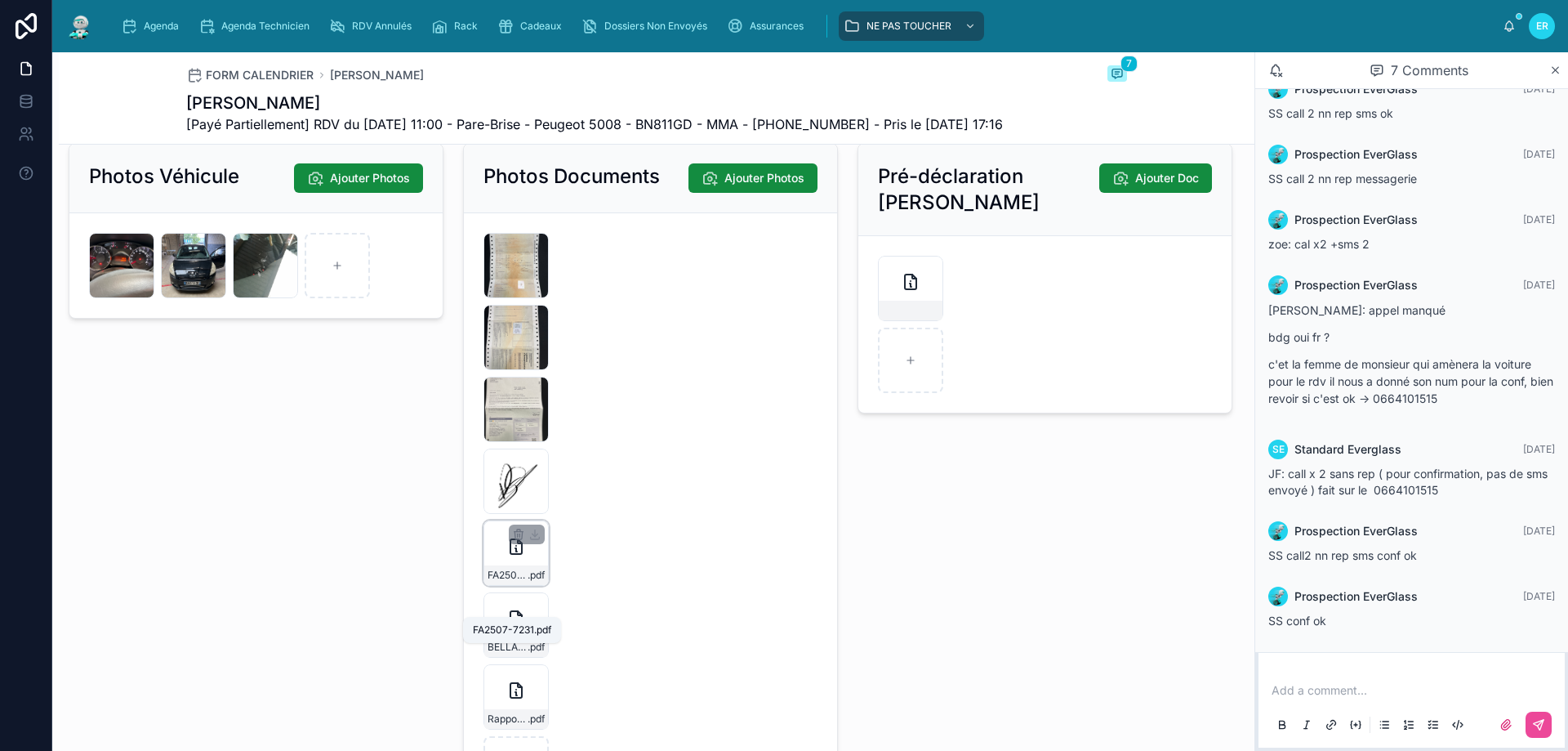
click at [528, 582] on span ".pdf" at bounding box center [536, 575] width 17 height 13
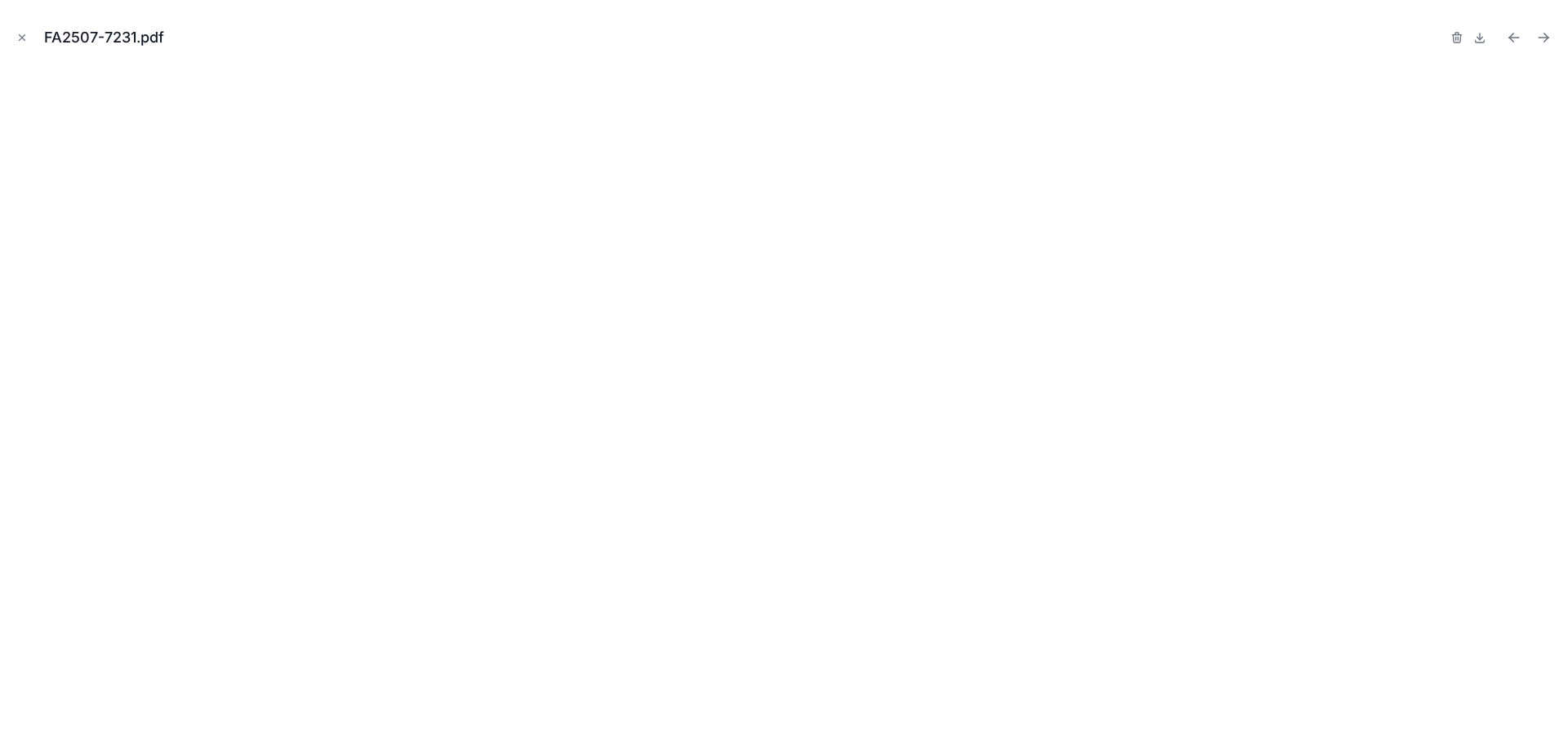
click at [19, 34] on icon "Close modal" at bounding box center [22, 38] width 11 height 11
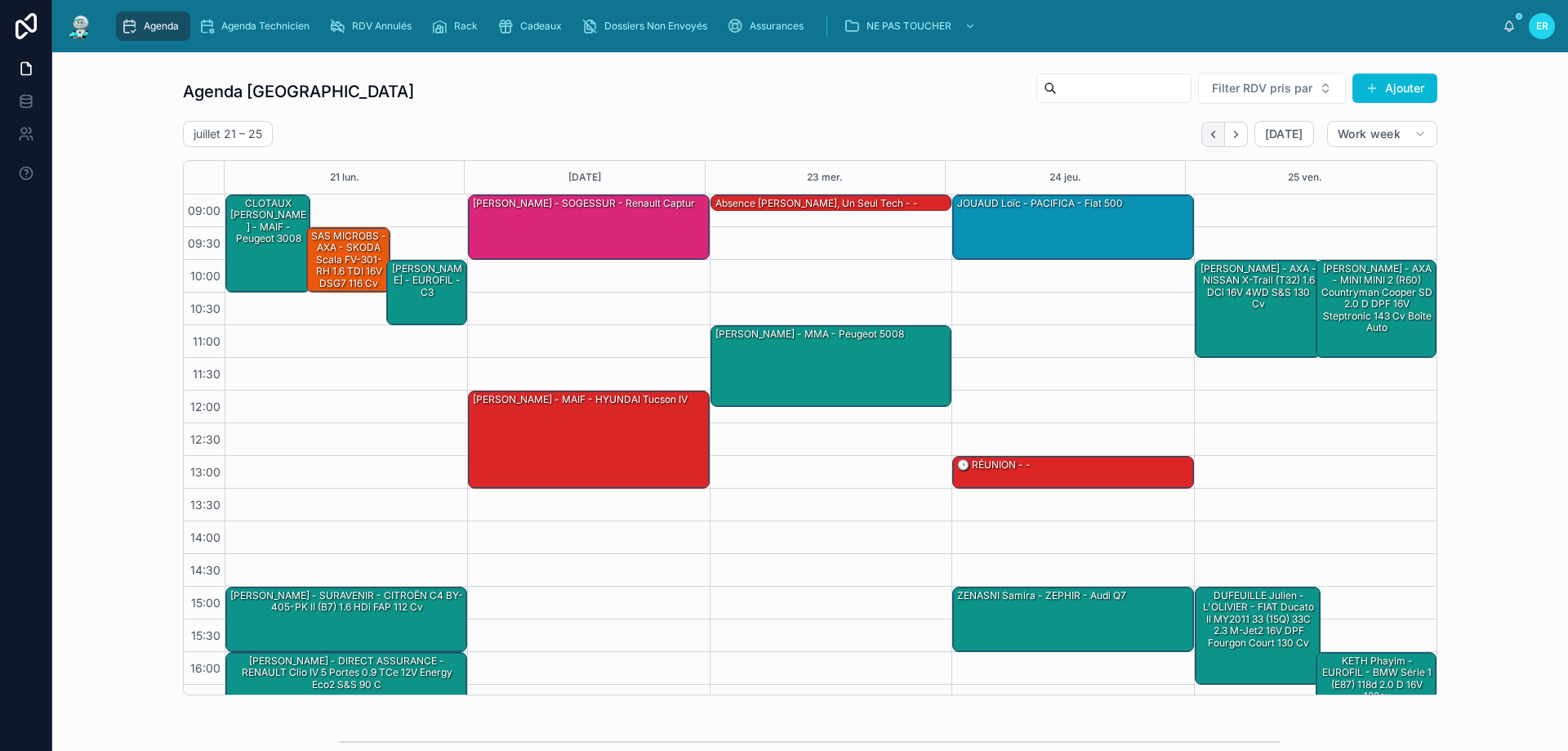
click at [1210, 128] on icon "Back" at bounding box center [1213, 134] width 12 height 12
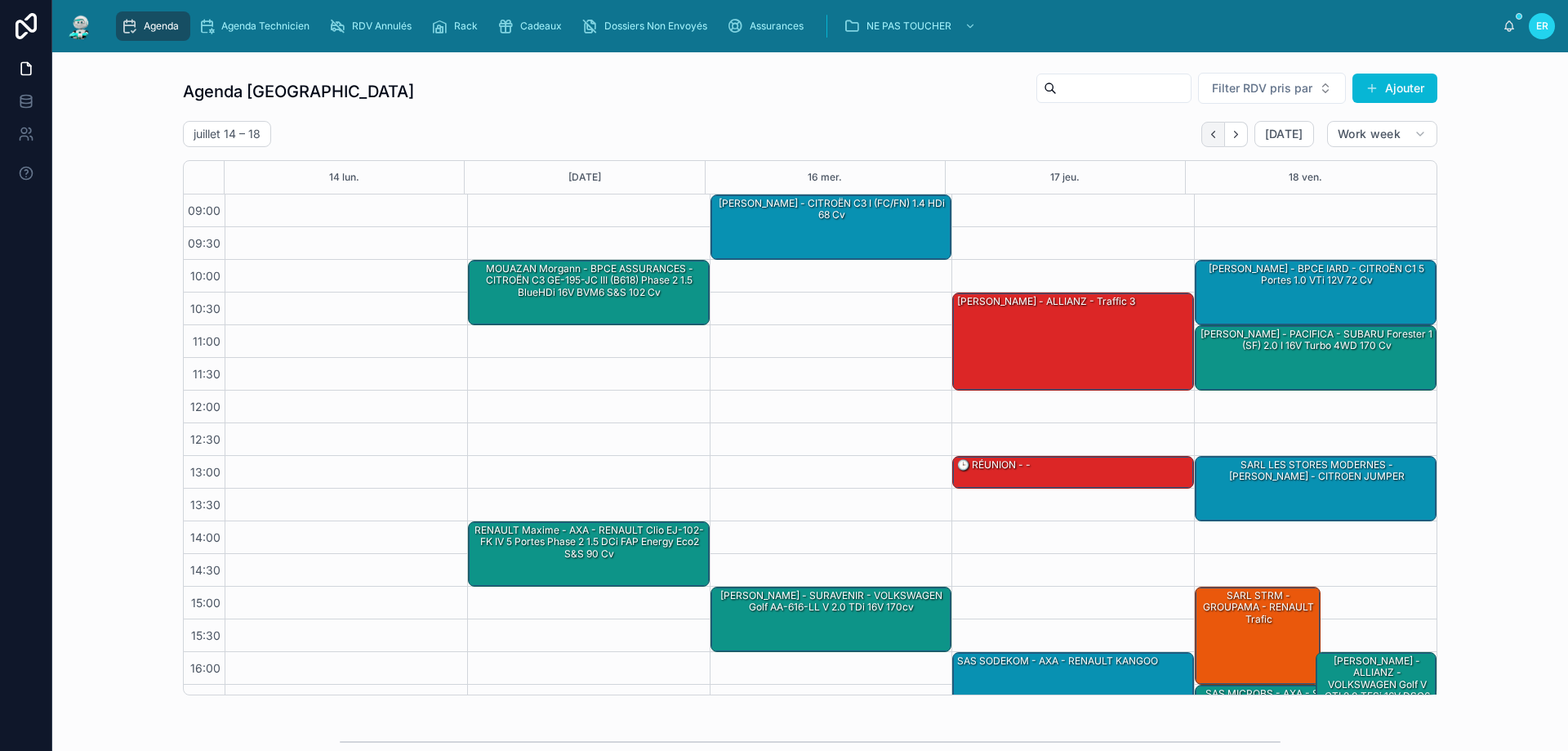
click at [1207, 131] on icon "Back" at bounding box center [1213, 134] width 12 height 12
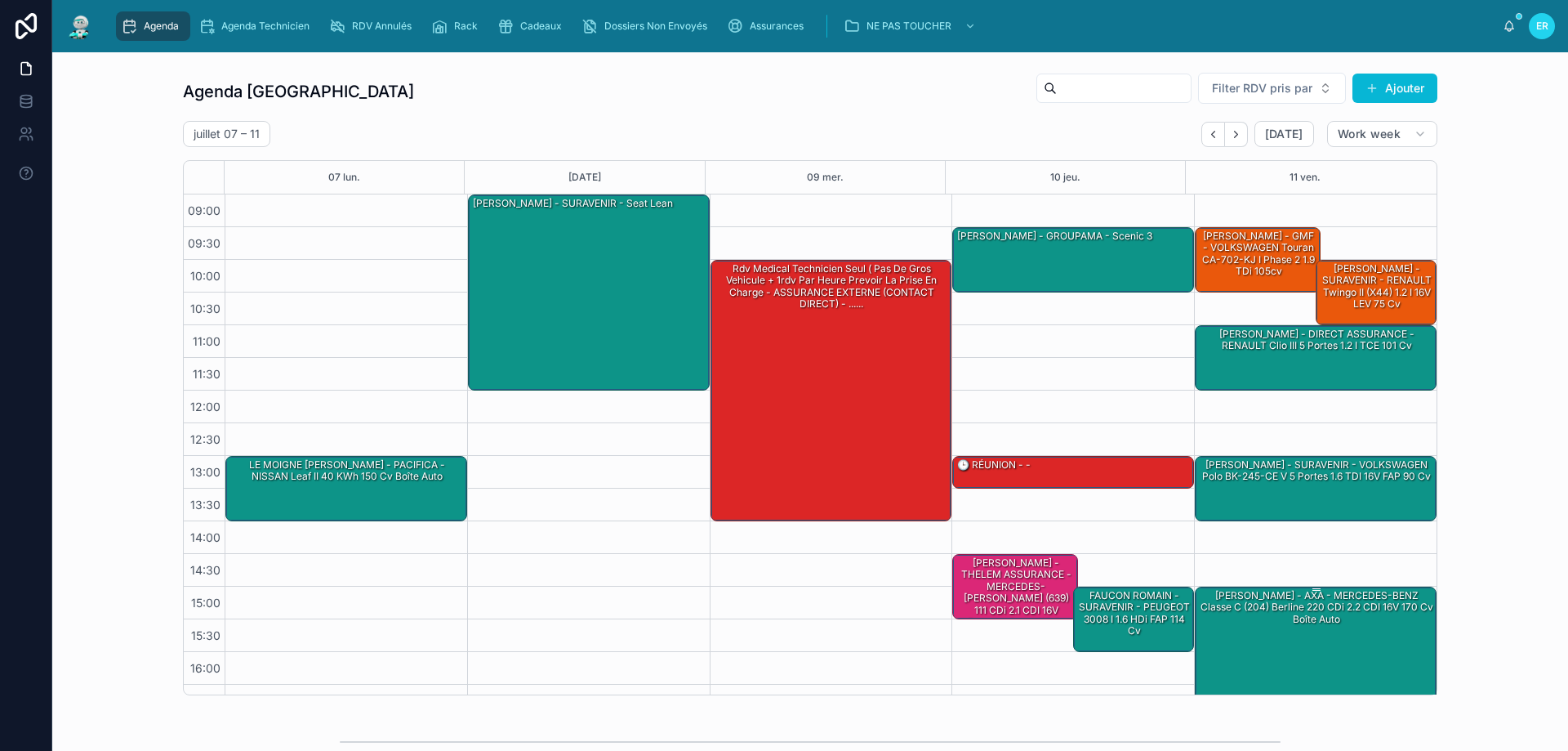
click at [1258, 632] on div "[PERSON_NAME] - AXA - MERCEDES-BENZ Classe C (204) Berline 220 CDi 2.2 CDI 16V …" at bounding box center [1316, 651] width 237 height 127
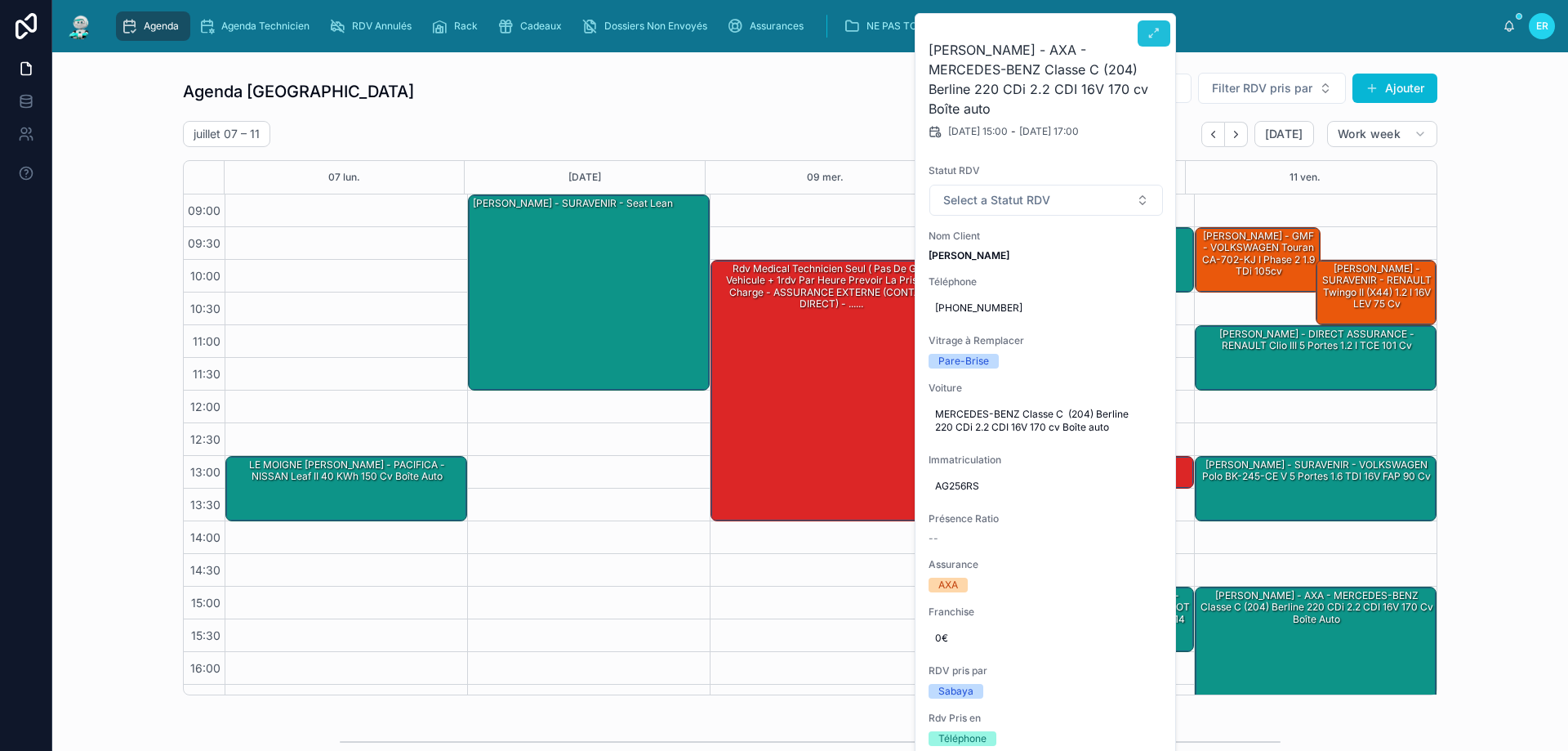
click at [1153, 27] on button at bounding box center [1154, 34] width 32 height 27
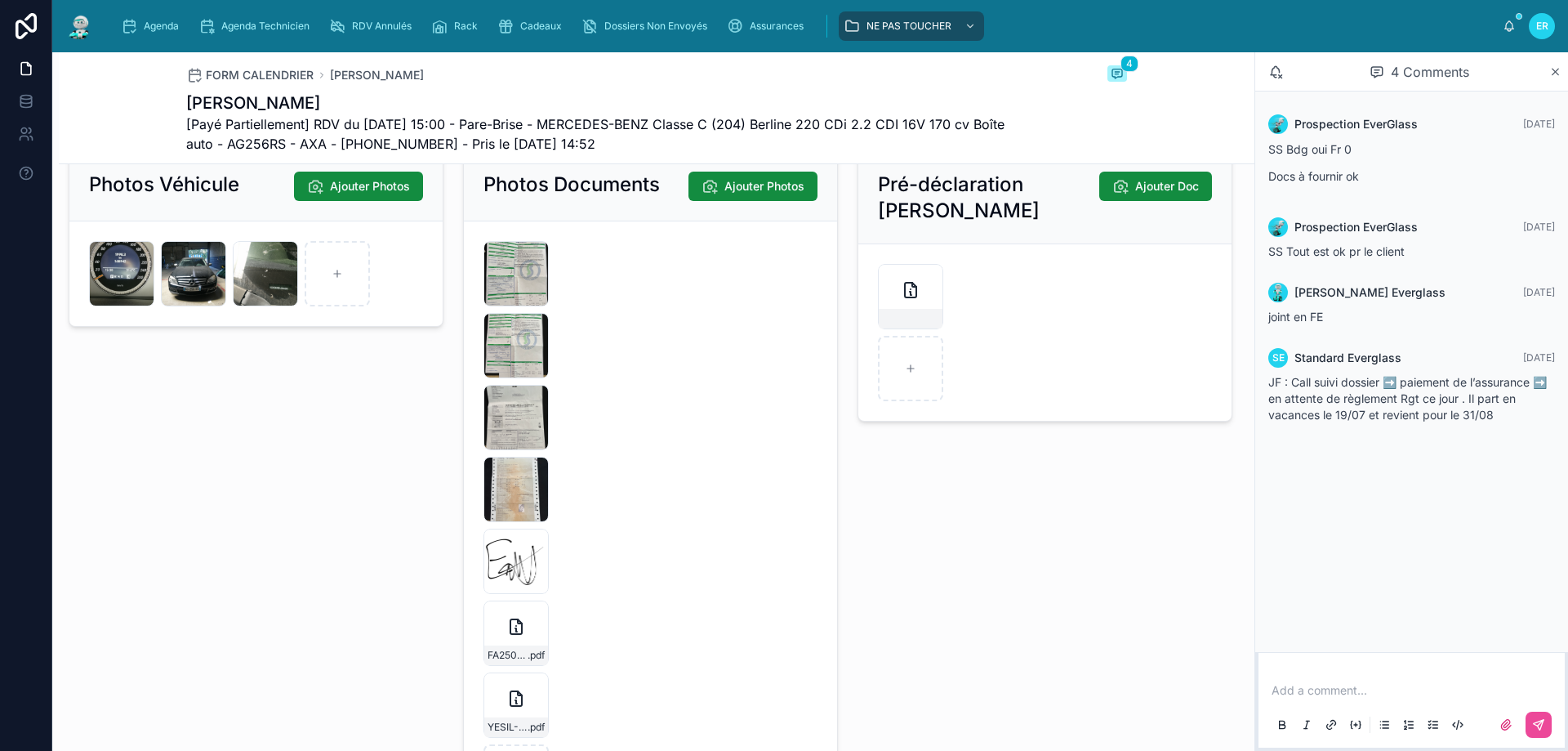
scroll to position [2288, 0]
click at [529, 654] on div "FA2507-7120 .pdf" at bounding box center [515, 632] width 65 height 66
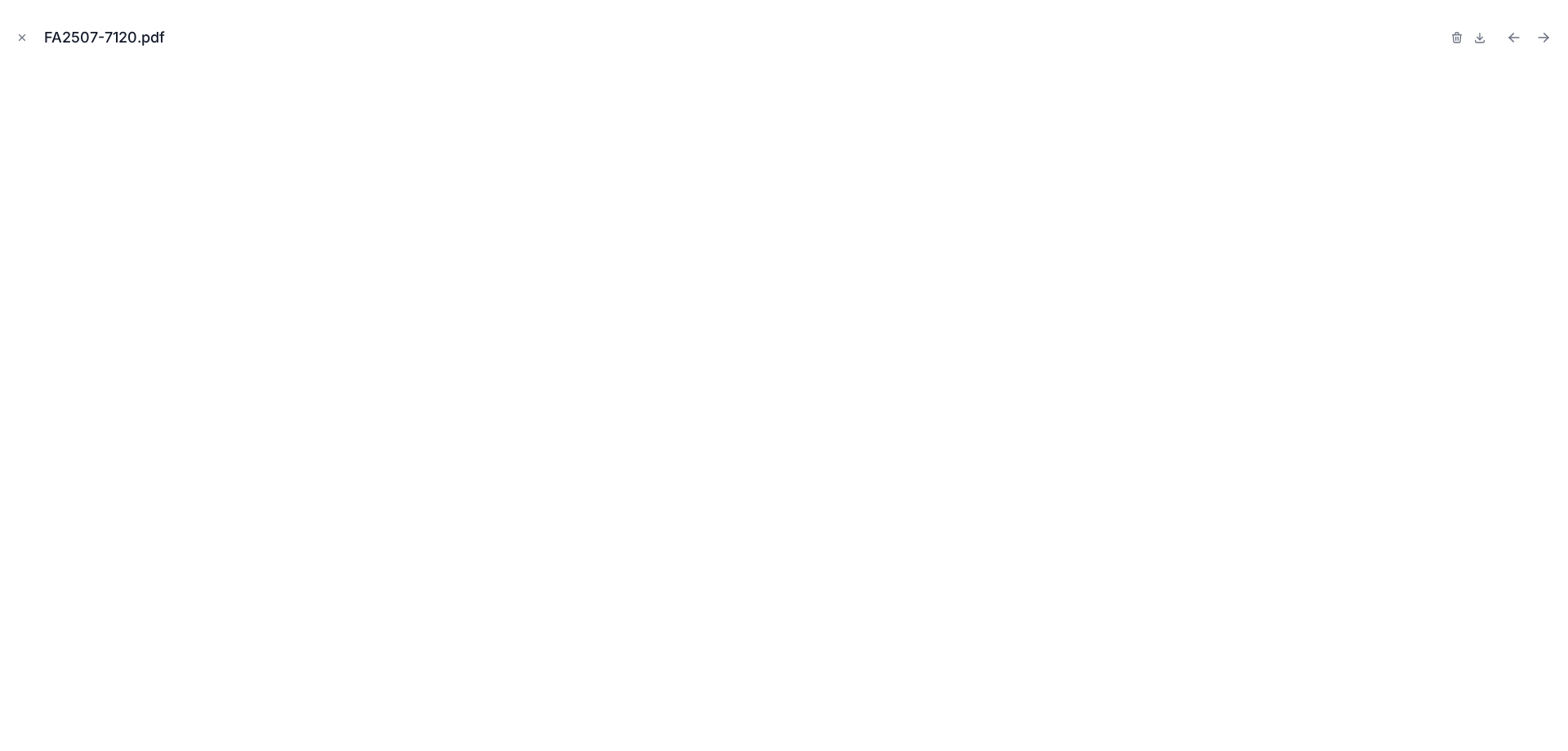
click at [21, 36] on icon "Close modal" at bounding box center [22, 38] width 11 height 11
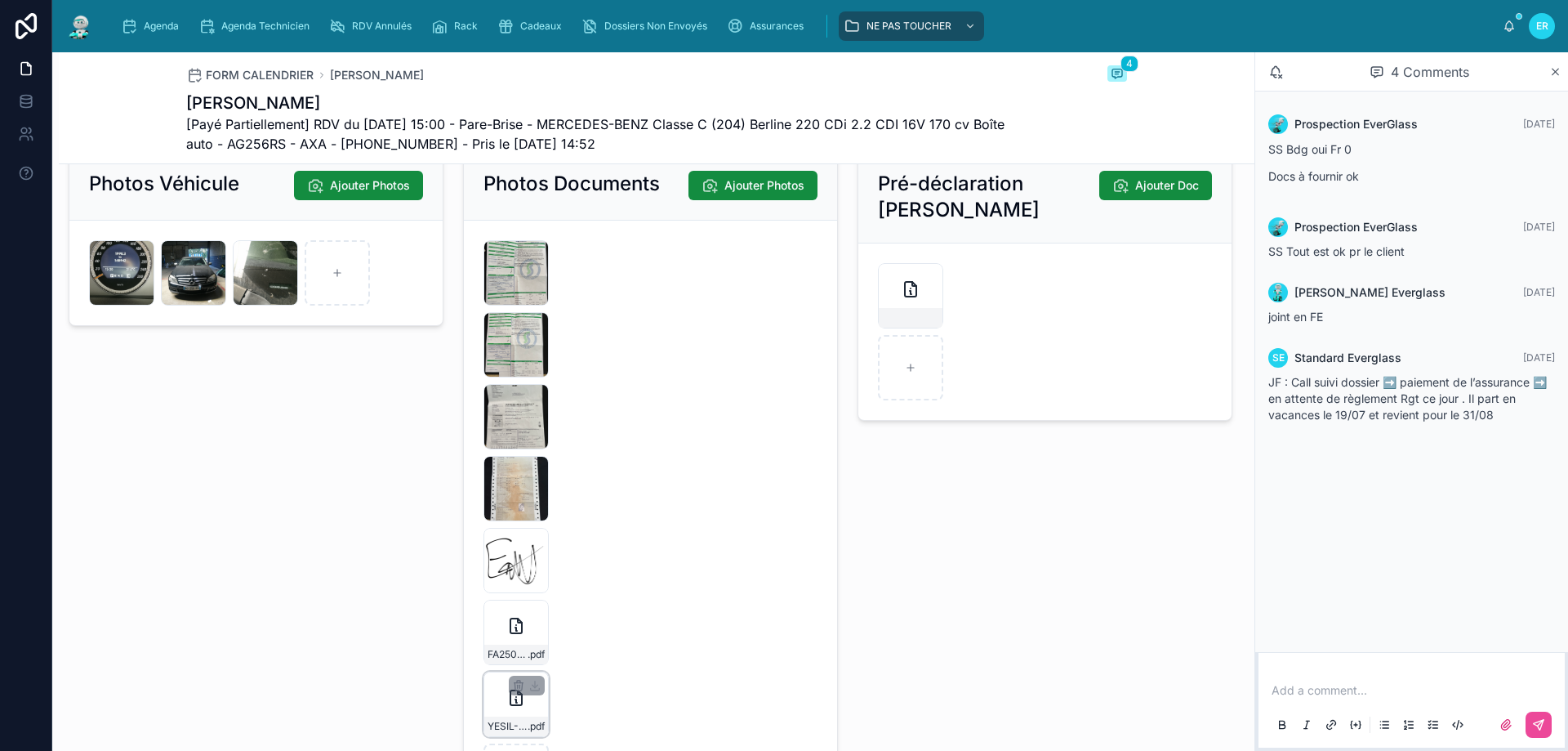
click at [519, 723] on div "YESIL-ERTUGRUL-FA2507-7120 .pdf" at bounding box center [515, 704] width 65 height 66
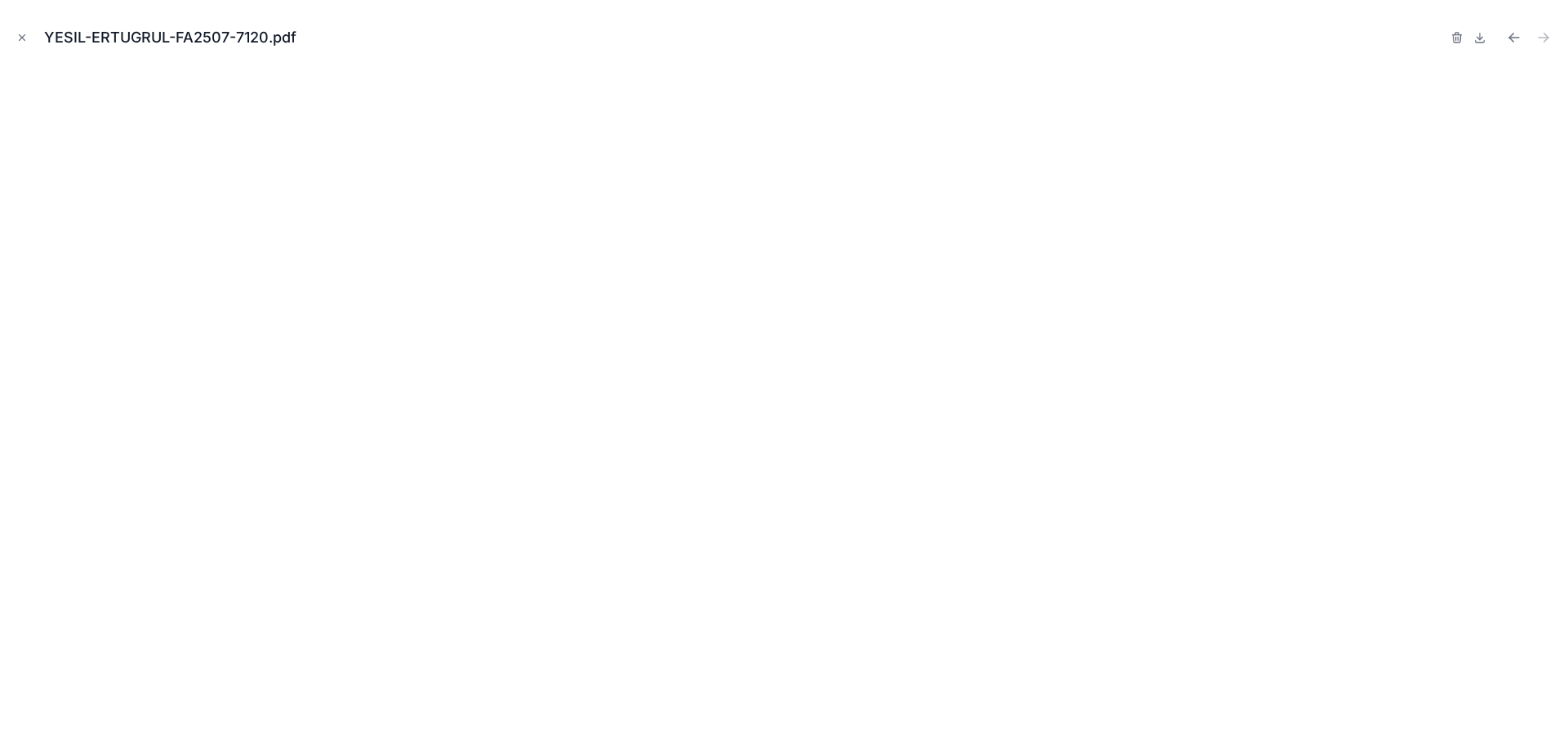
click at [23, 38] on icon "Close modal" at bounding box center [22, 38] width 11 height 11
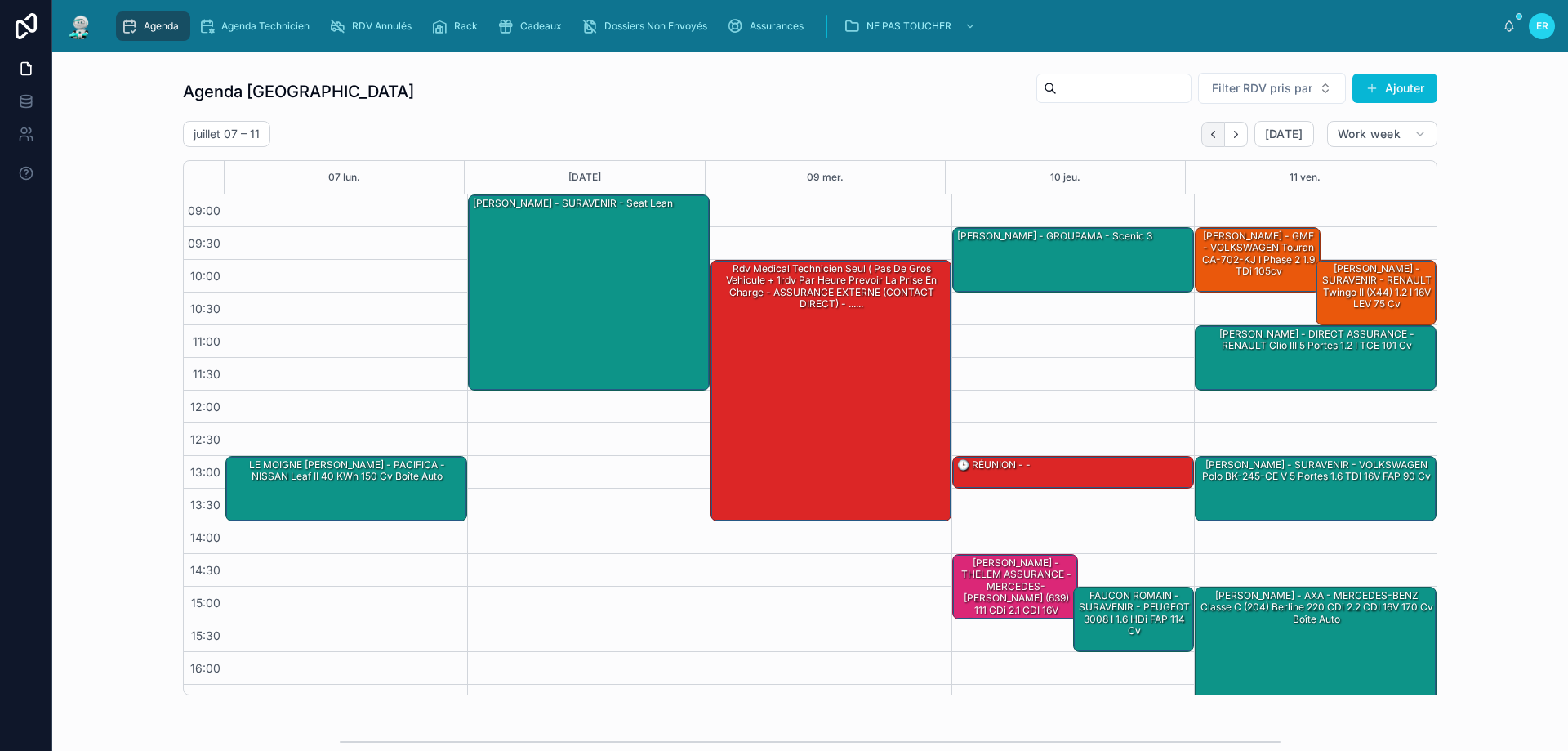
click at [1207, 135] on icon "Back" at bounding box center [1213, 134] width 12 height 12
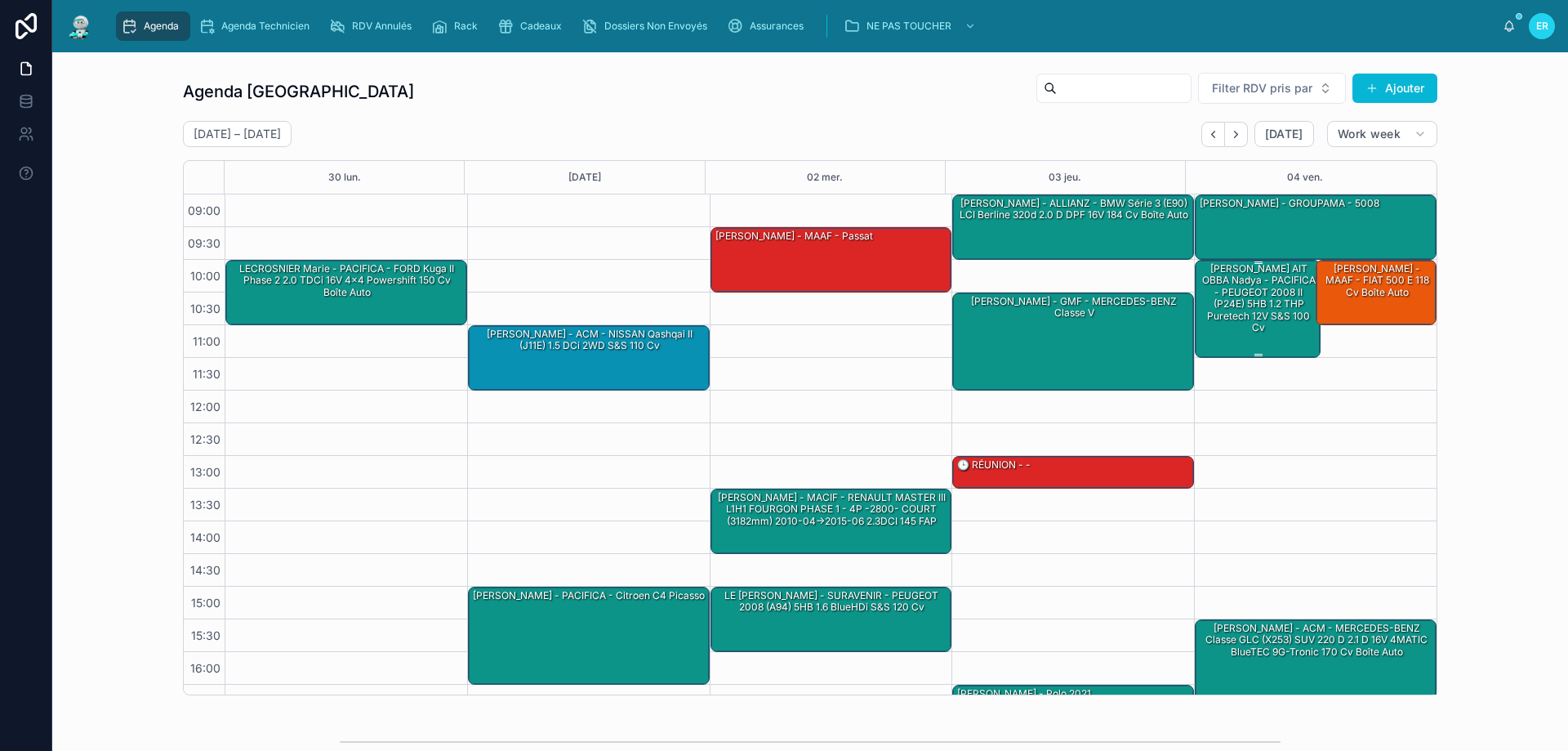
click at [1227, 321] on div "[PERSON_NAME] AIT OBBA Nadya - PACIFICA - PEUGEOT 2008 II (P24E) 5HB 1.2 THP Pu…" at bounding box center [1258, 297] width 121 height 73
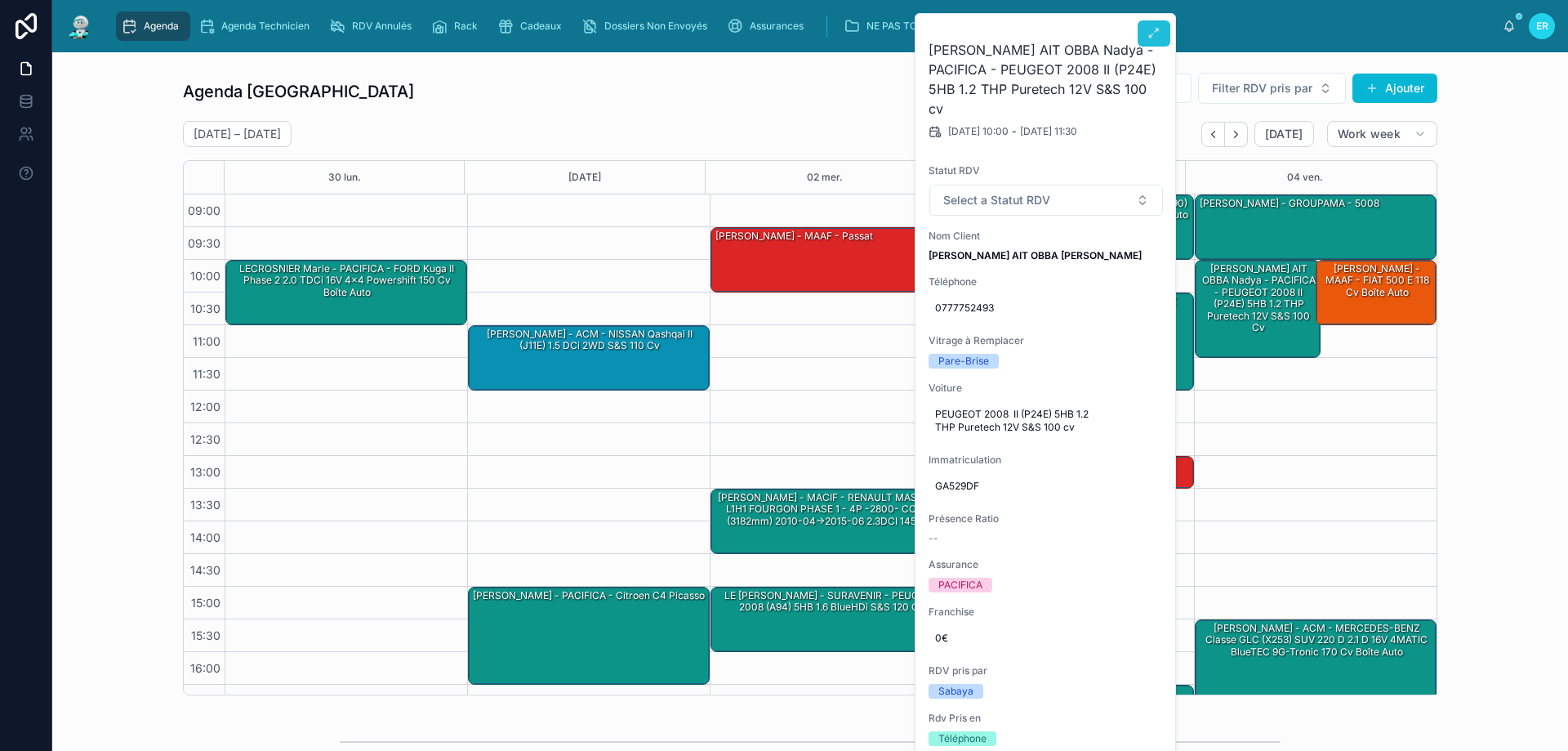
click at [1151, 34] on icon at bounding box center [1154, 33] width 13 height 13
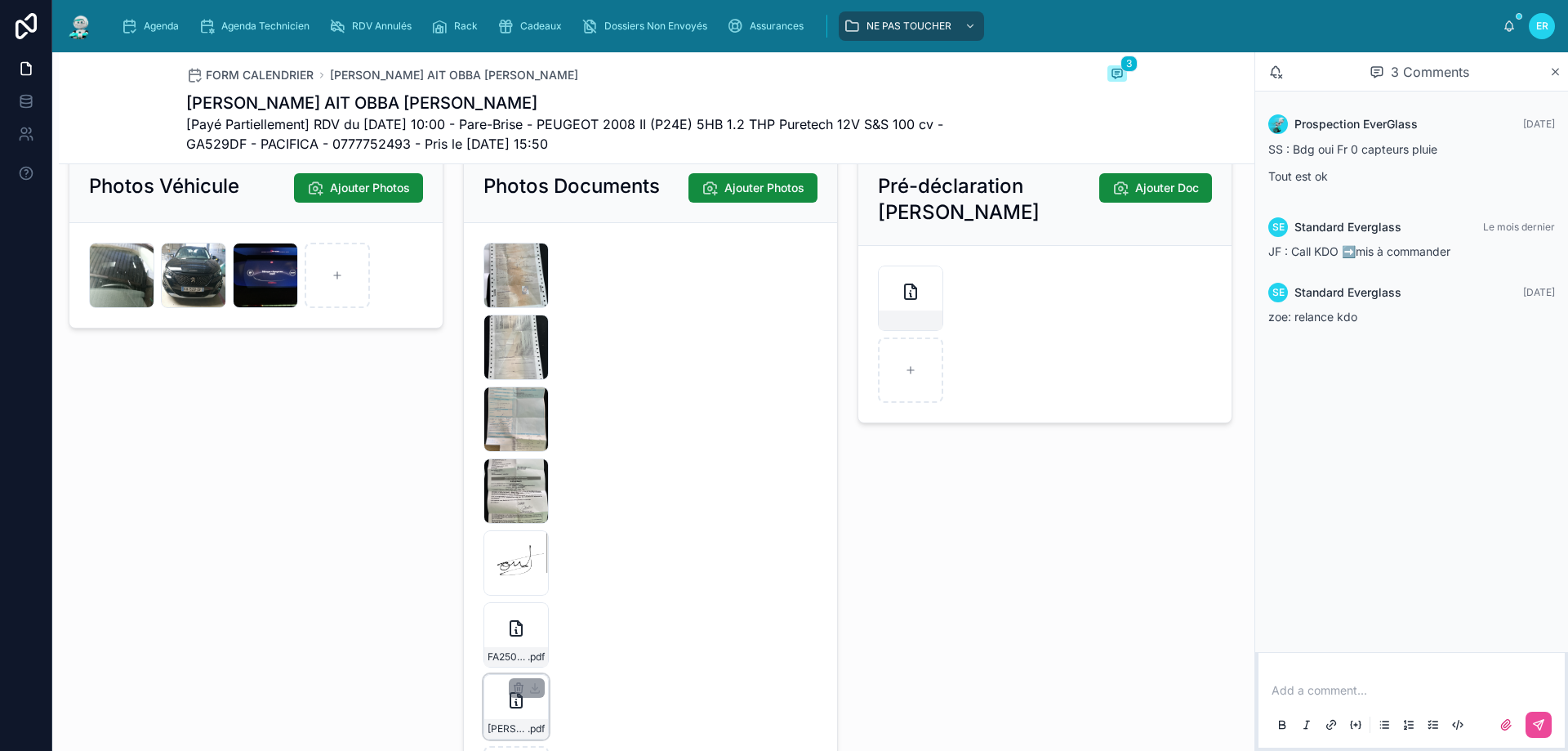
scroll to position [2451, 0]
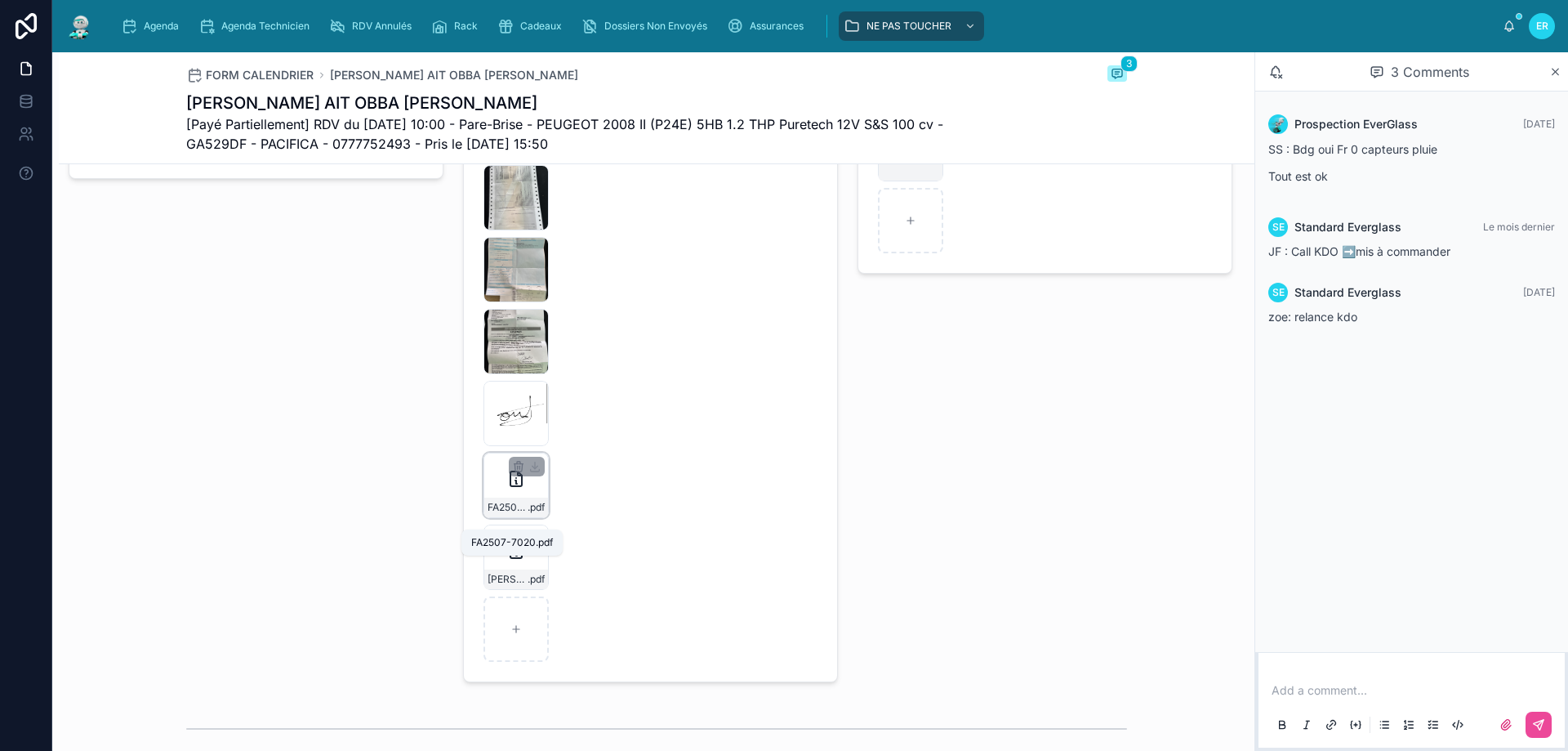
click at [528, 513] on span ".pdf" at bounding box center [536, 508] width 17 height 13
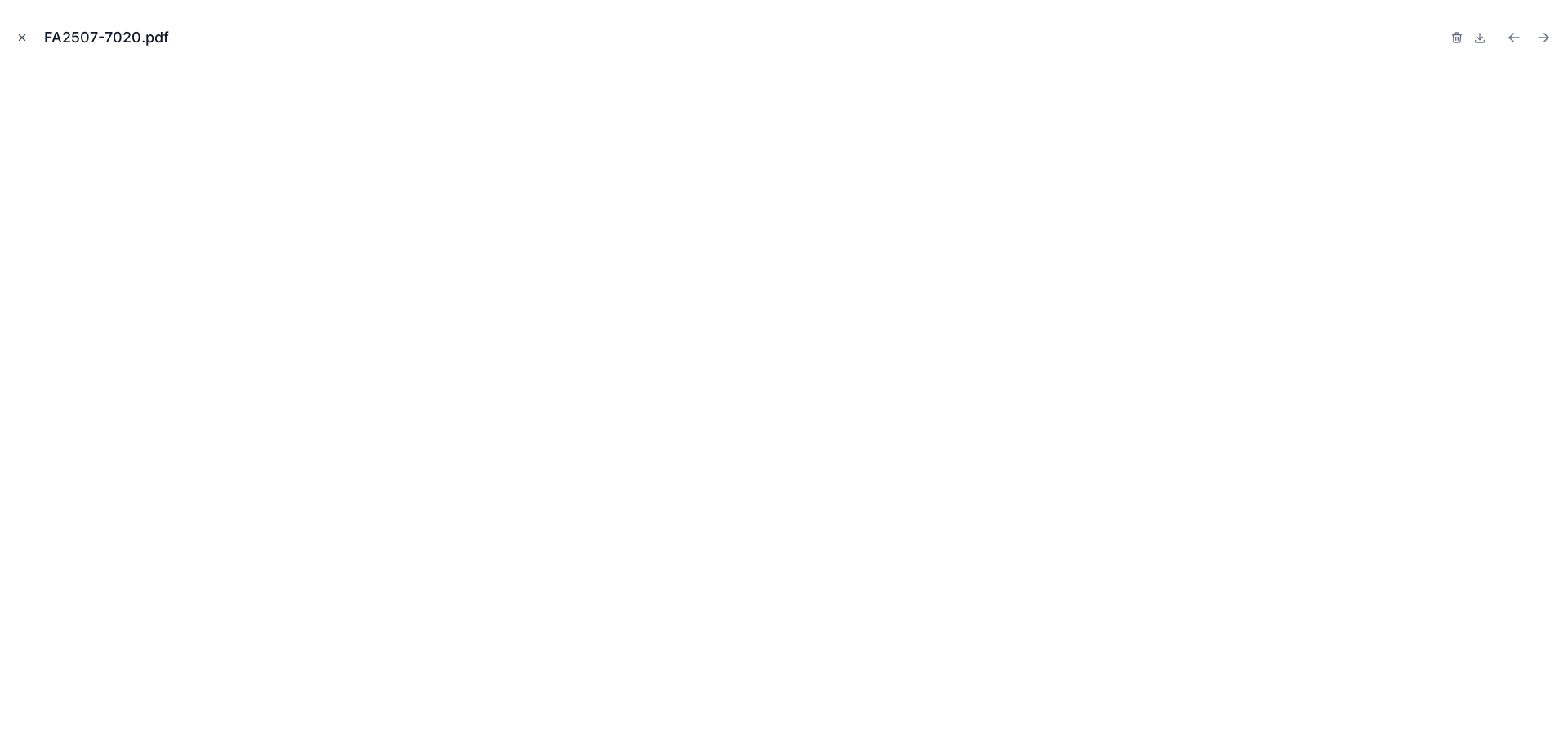
click at [27, 38] on icon "Close modal" at bounding box center [22, 38] width 11 height 11
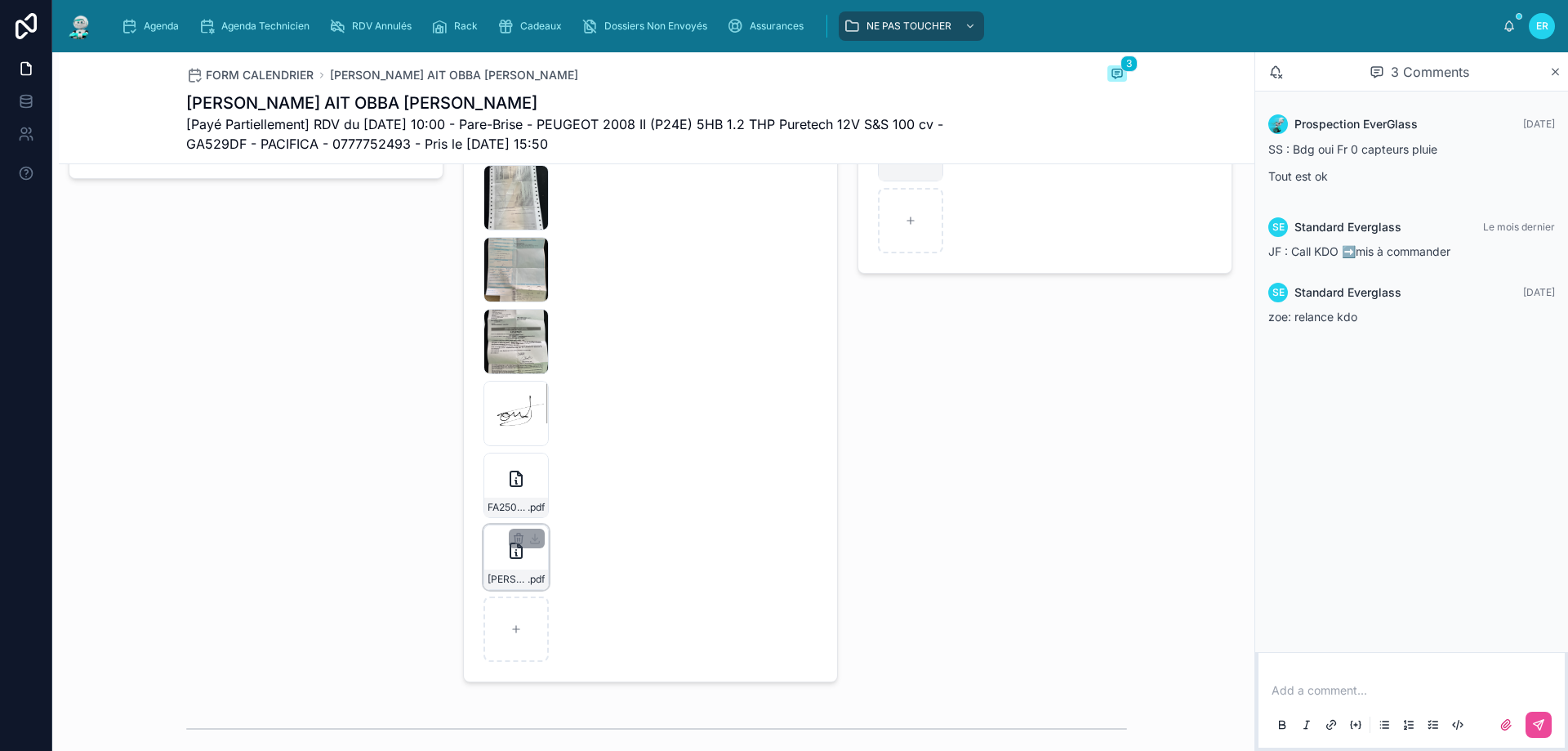
click at [522, 582] on div "[PERSON_NAME]-AIT-OBBA-NADYA-FA2507-7020 .pdf" at bounding box center [515, 579] width 64 height 20
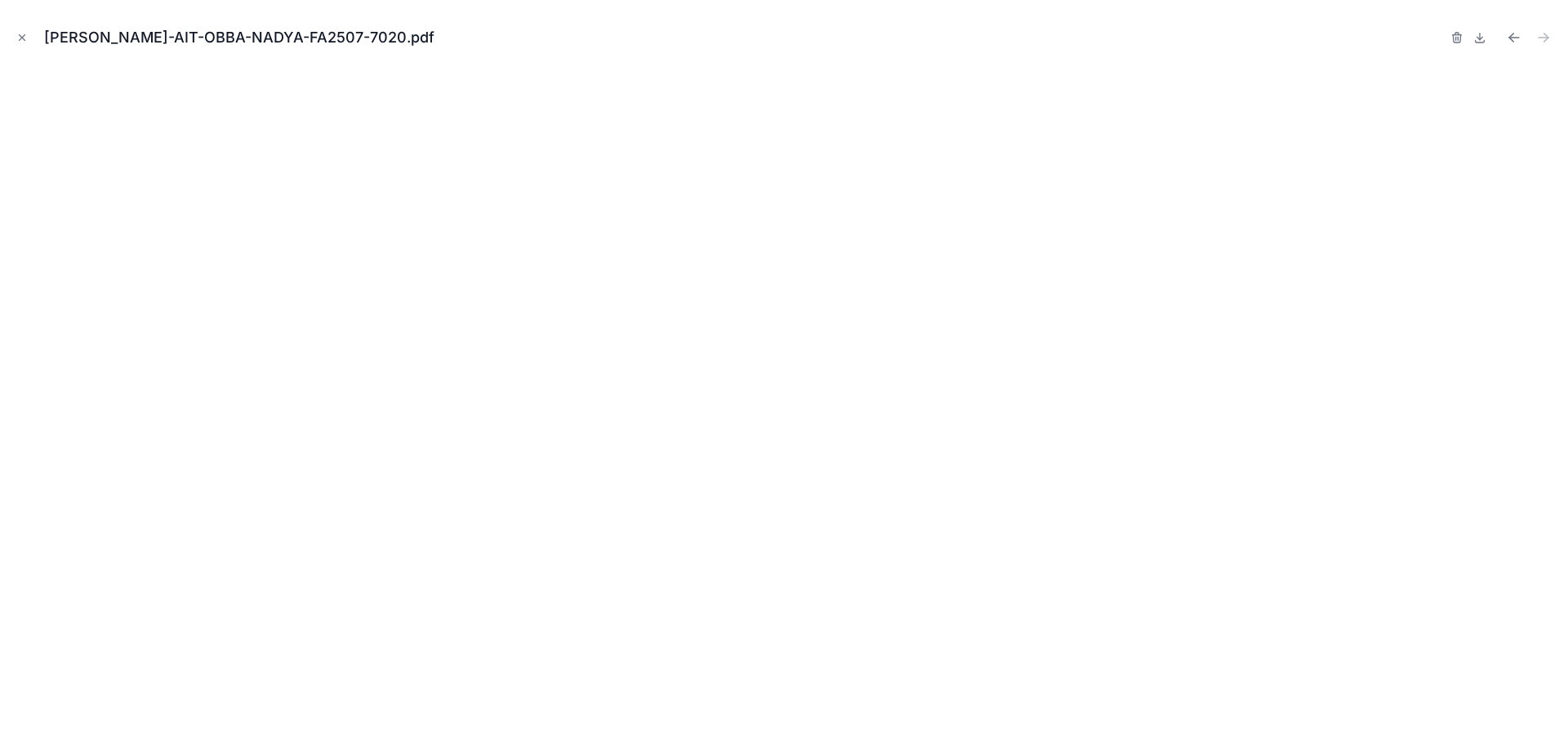
click at [21, 33] on icon "Close modal" at bounding box center [22, 38] width 11 height 11
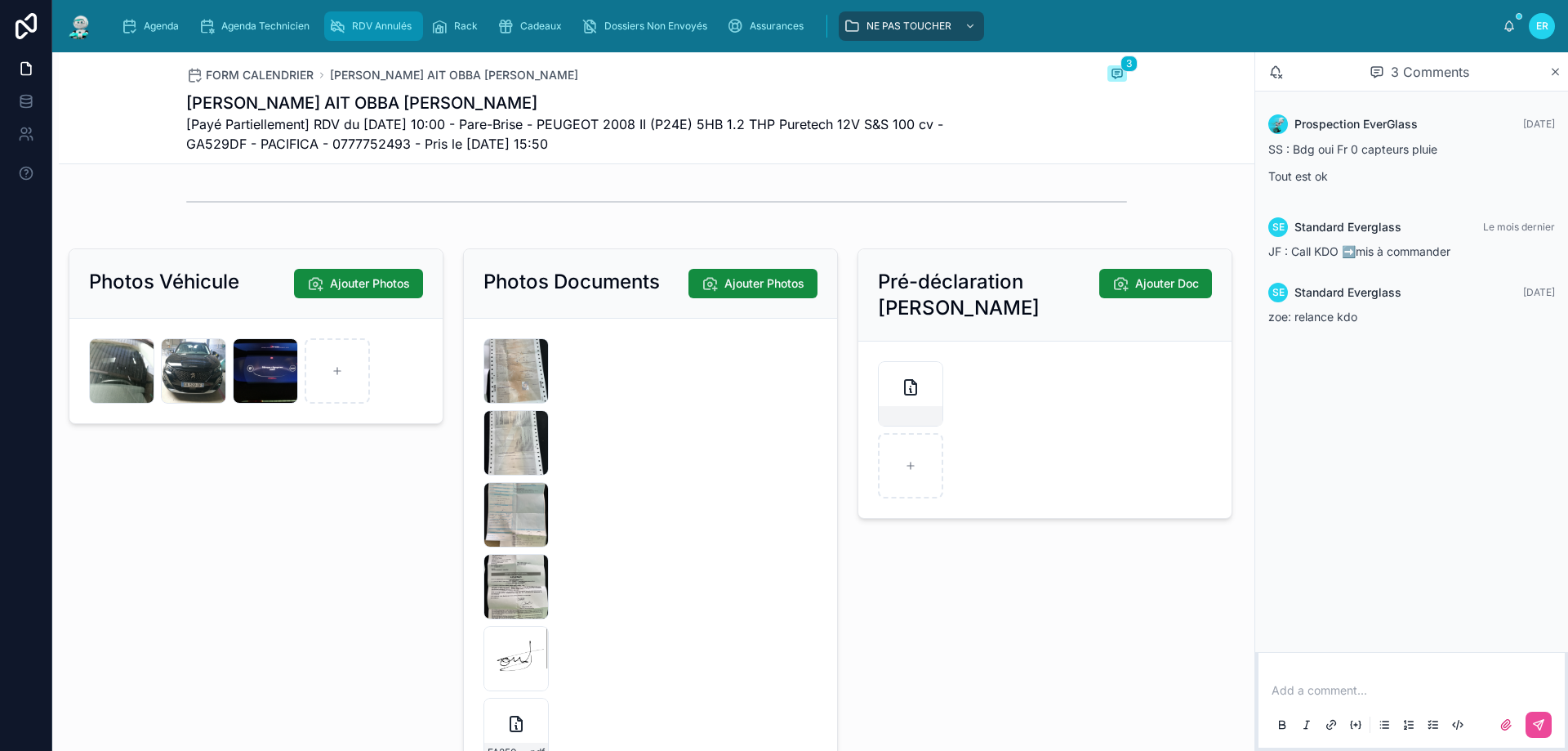
scroll to position [2124, 0]
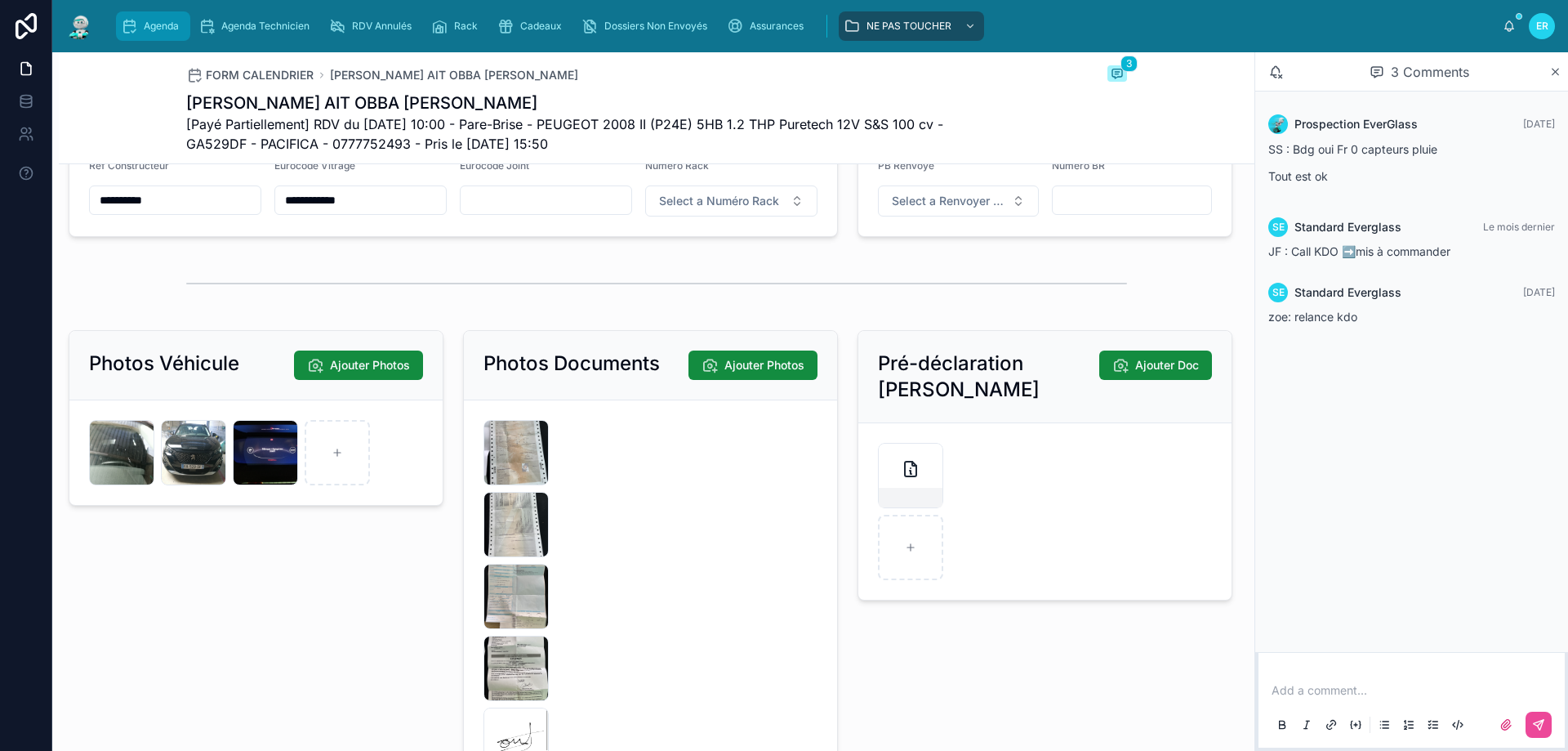
click at [140, 32] on div "Agenda" at bounding box center [153, 27] width 65 height 27
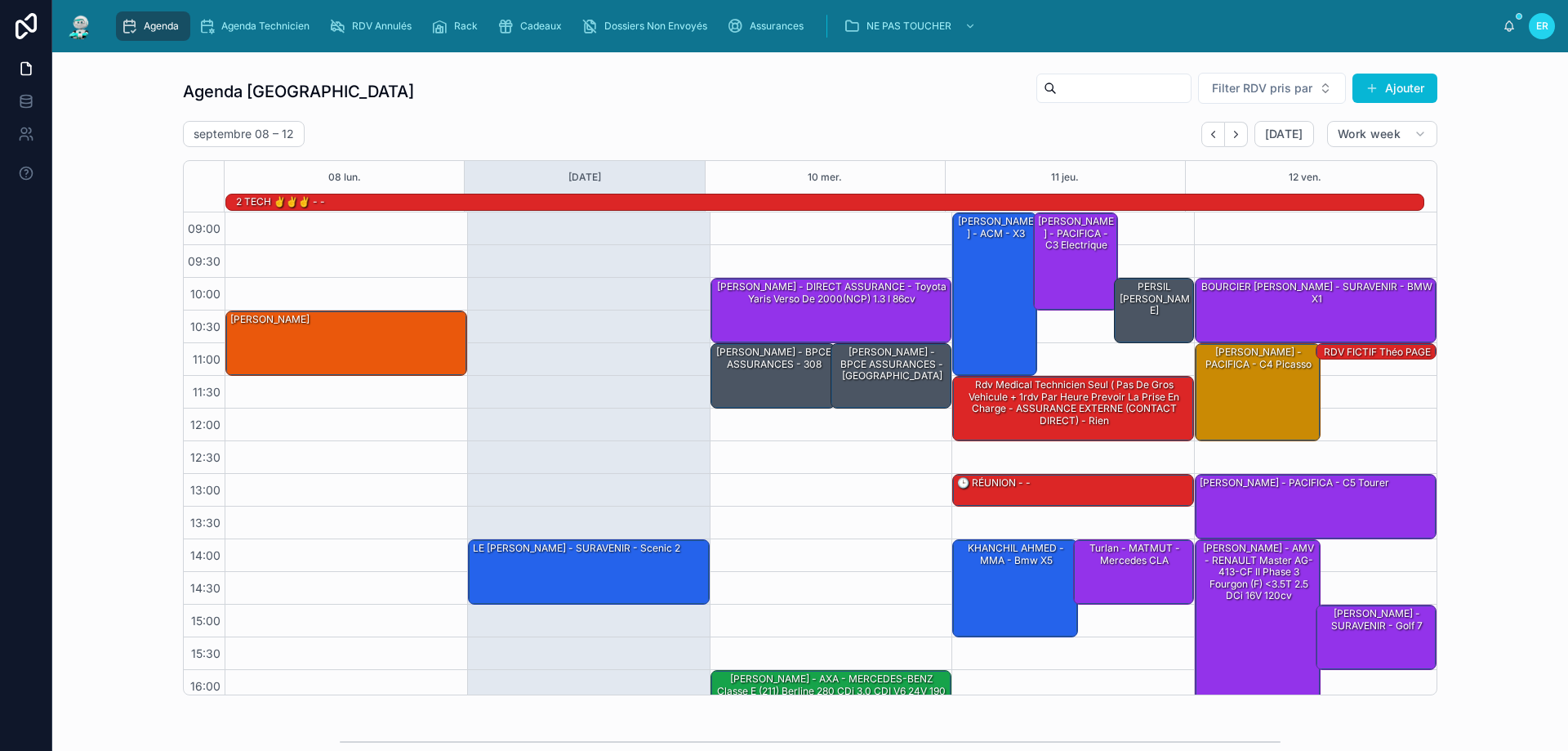
click at [141, 20] on div "Agenda" at bounding box center [153, 27] width 65 height 27
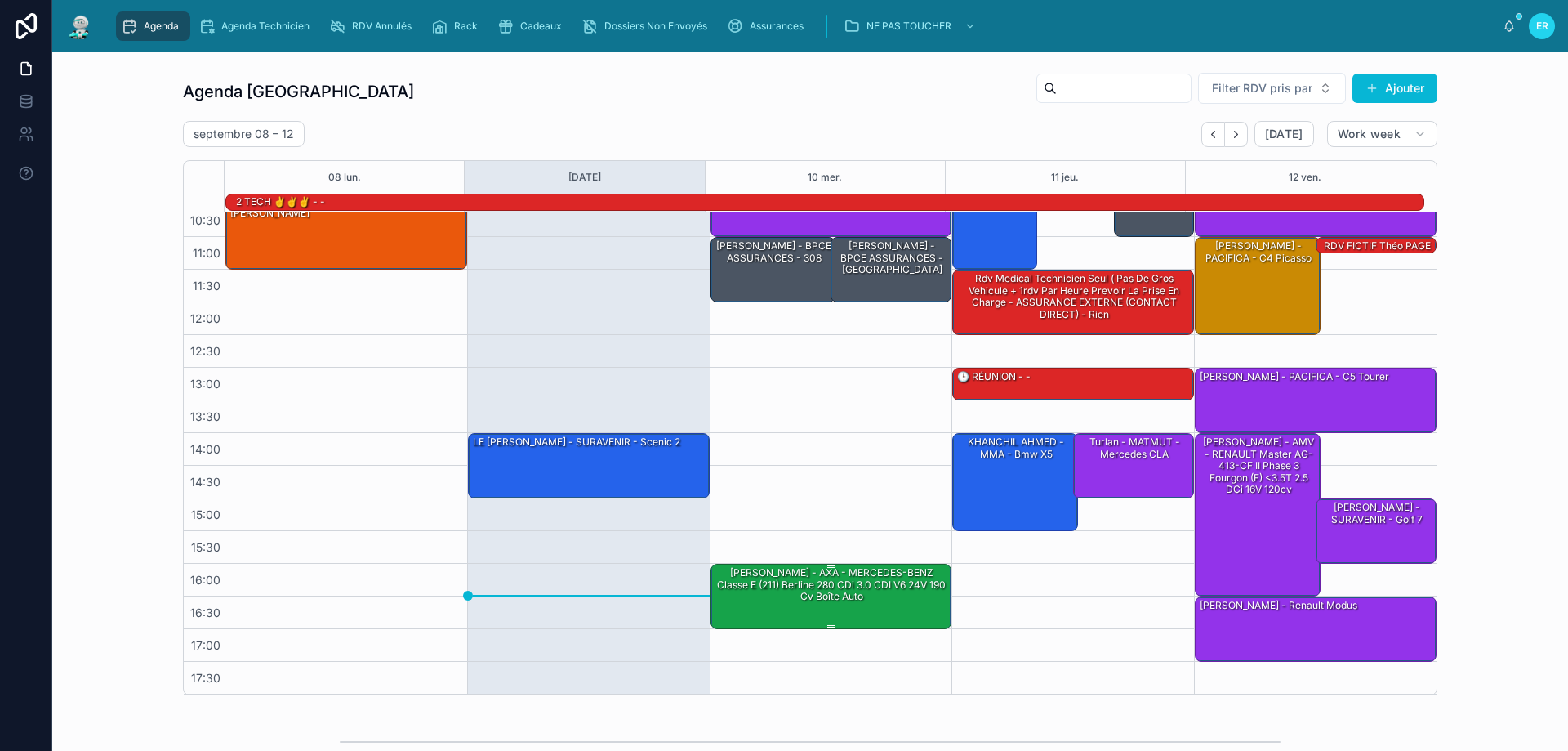
click at [869, 612] on div "[PERSON_NAME] - AXA - MERCEDES-BENZ Classe E (211) Berline 280 CDi 3.0 CDI V6 2…" at bounding box center [832, 595] width 237 height 62
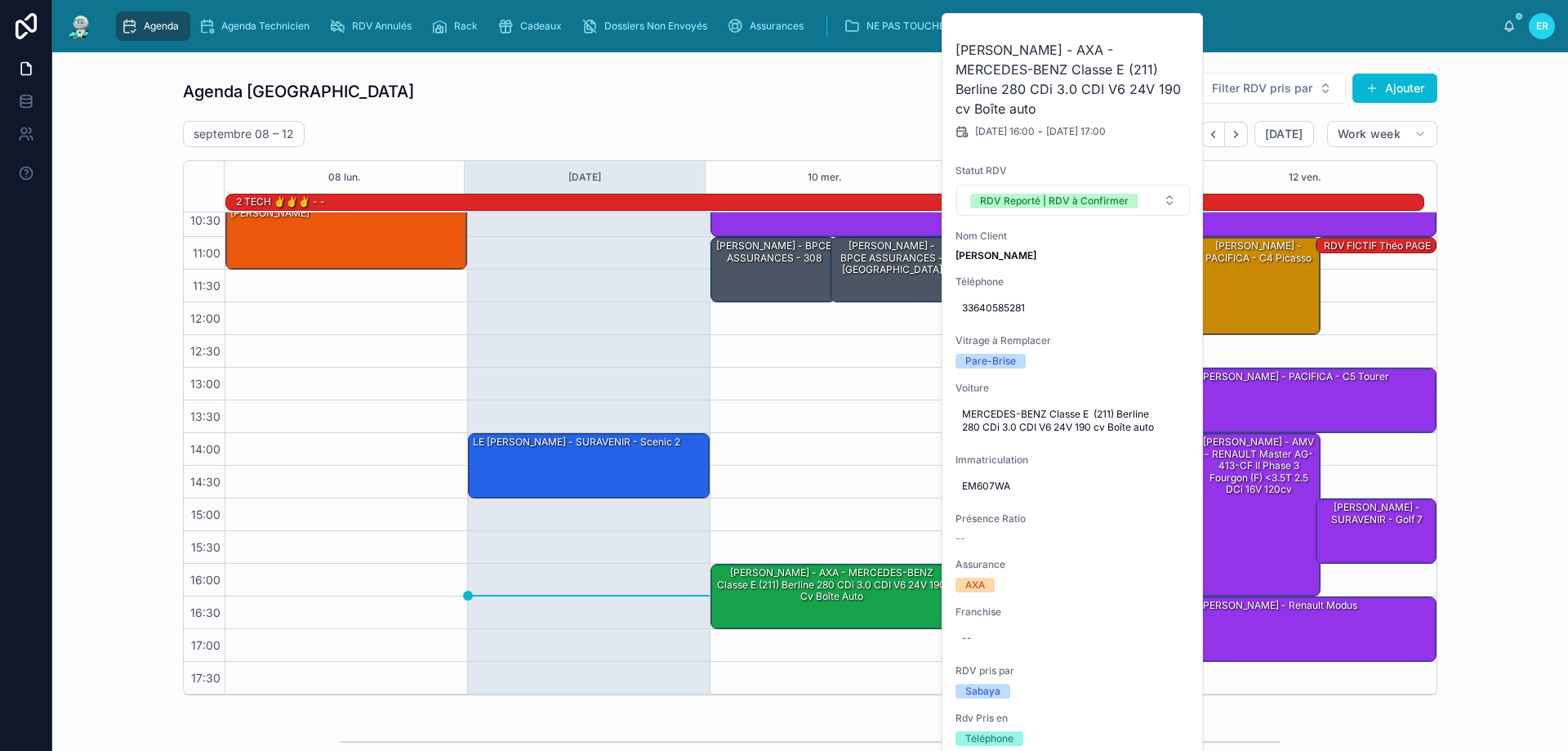
click at [857, 347] on div "10:00 – 11:00 [PERSON_NAME] - DIRECT ASSURANCE - Toyota Yaris verso de 2000(NCP…" at bounding box center [831, 401] width 243 height 589
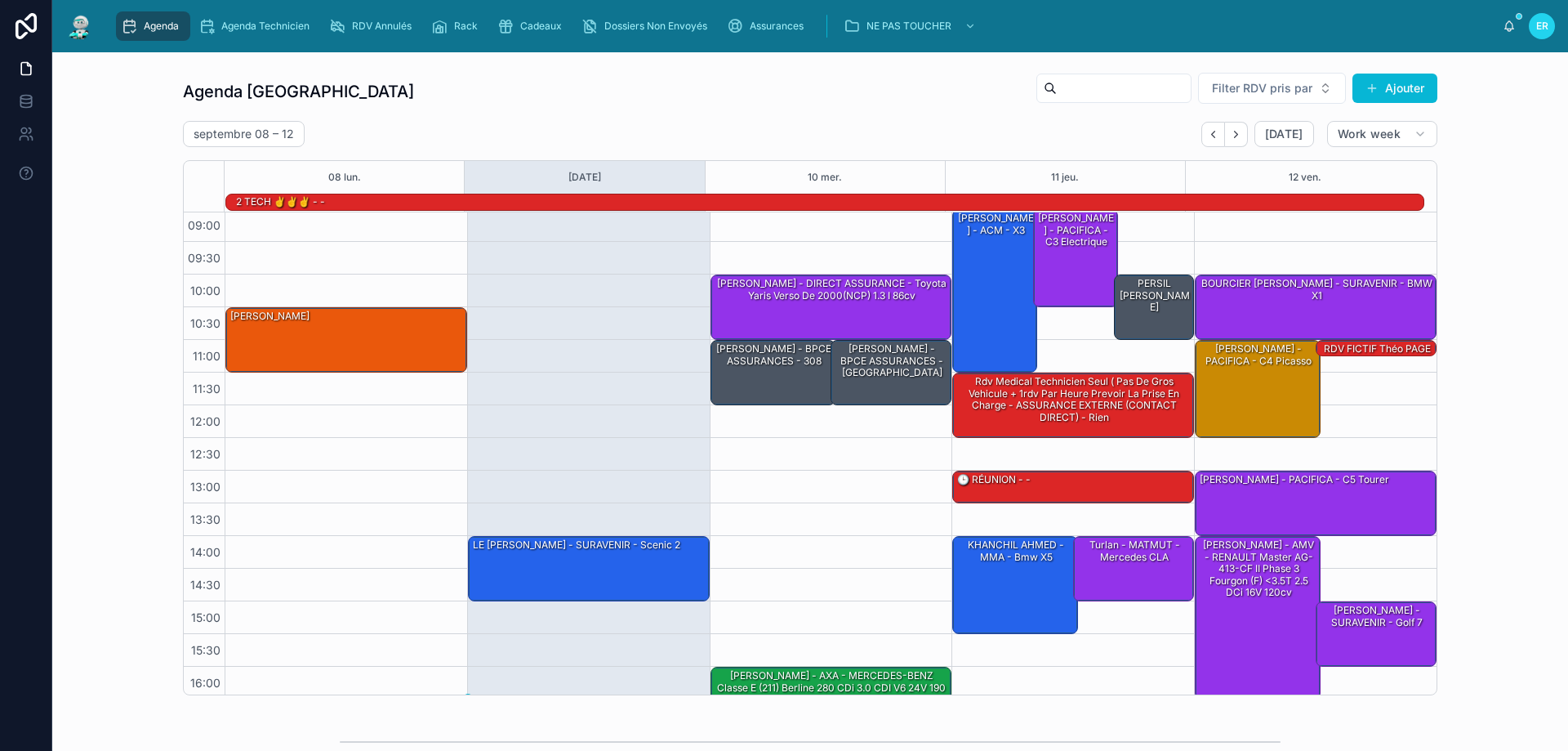
scroll to position [0, 0]
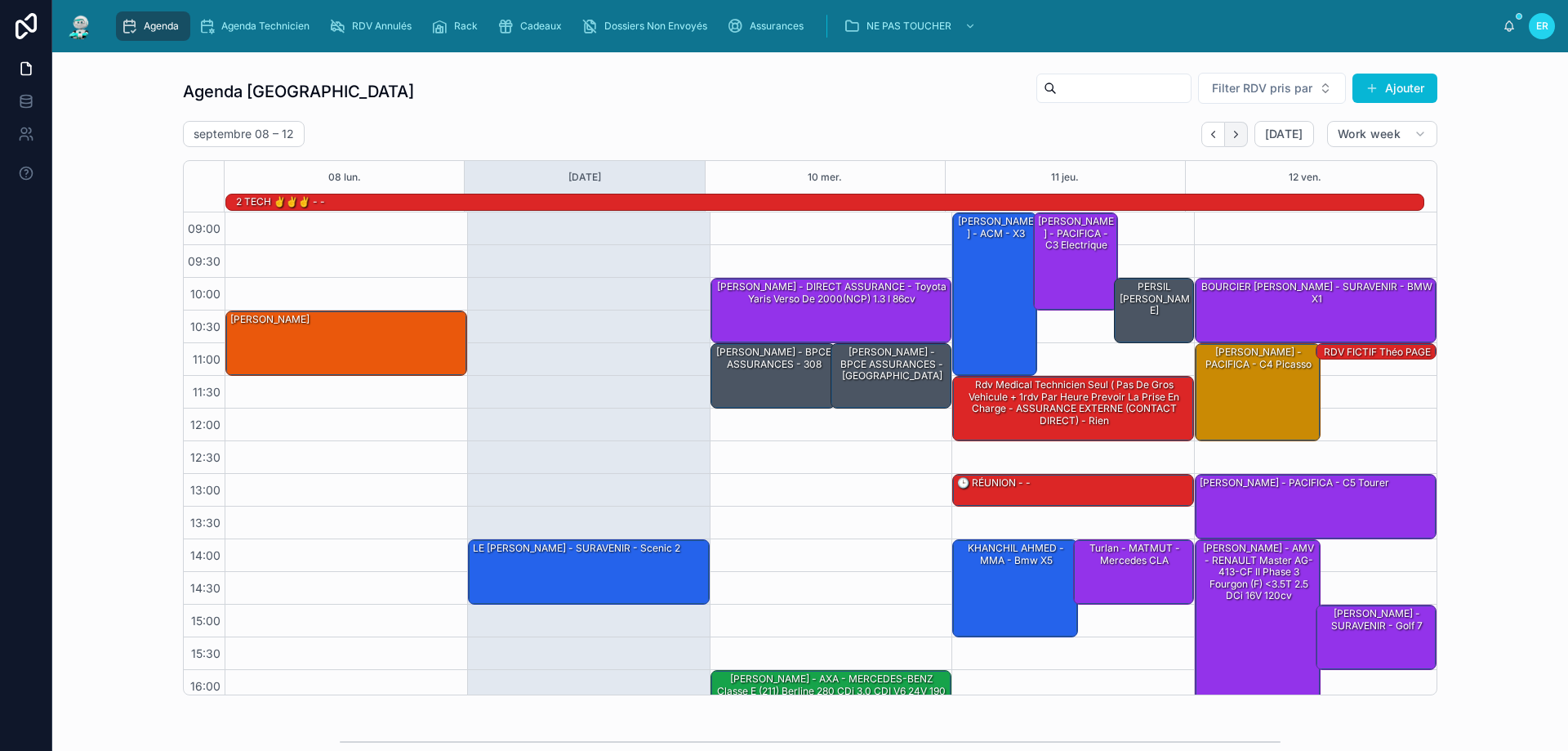
click at [1230, 138] on icon "Next" at bounding box center [1236, 134] width 12 height 12
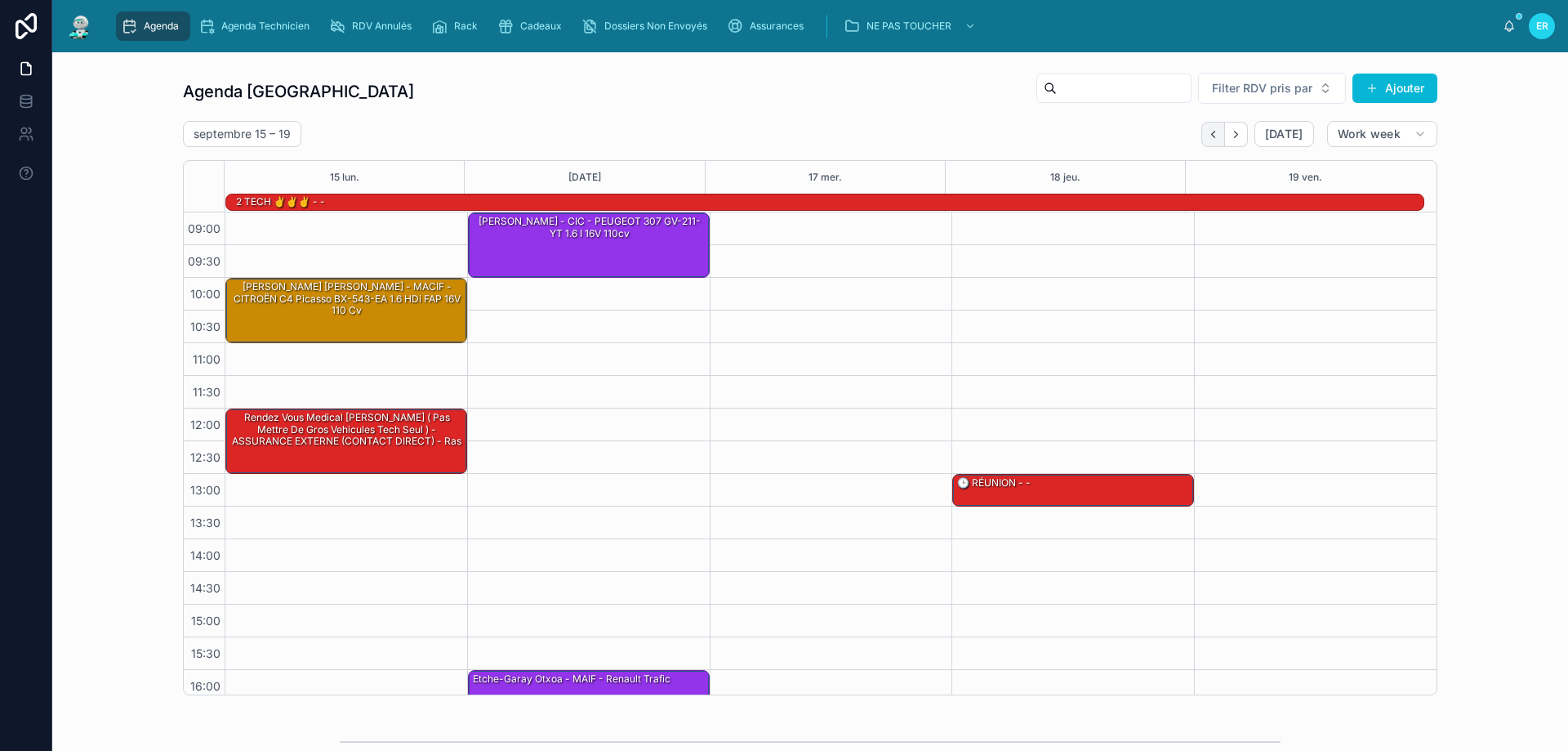
click at [1206, 141] on button "Back" at bounding box center [1213, 134] width 24 height 26
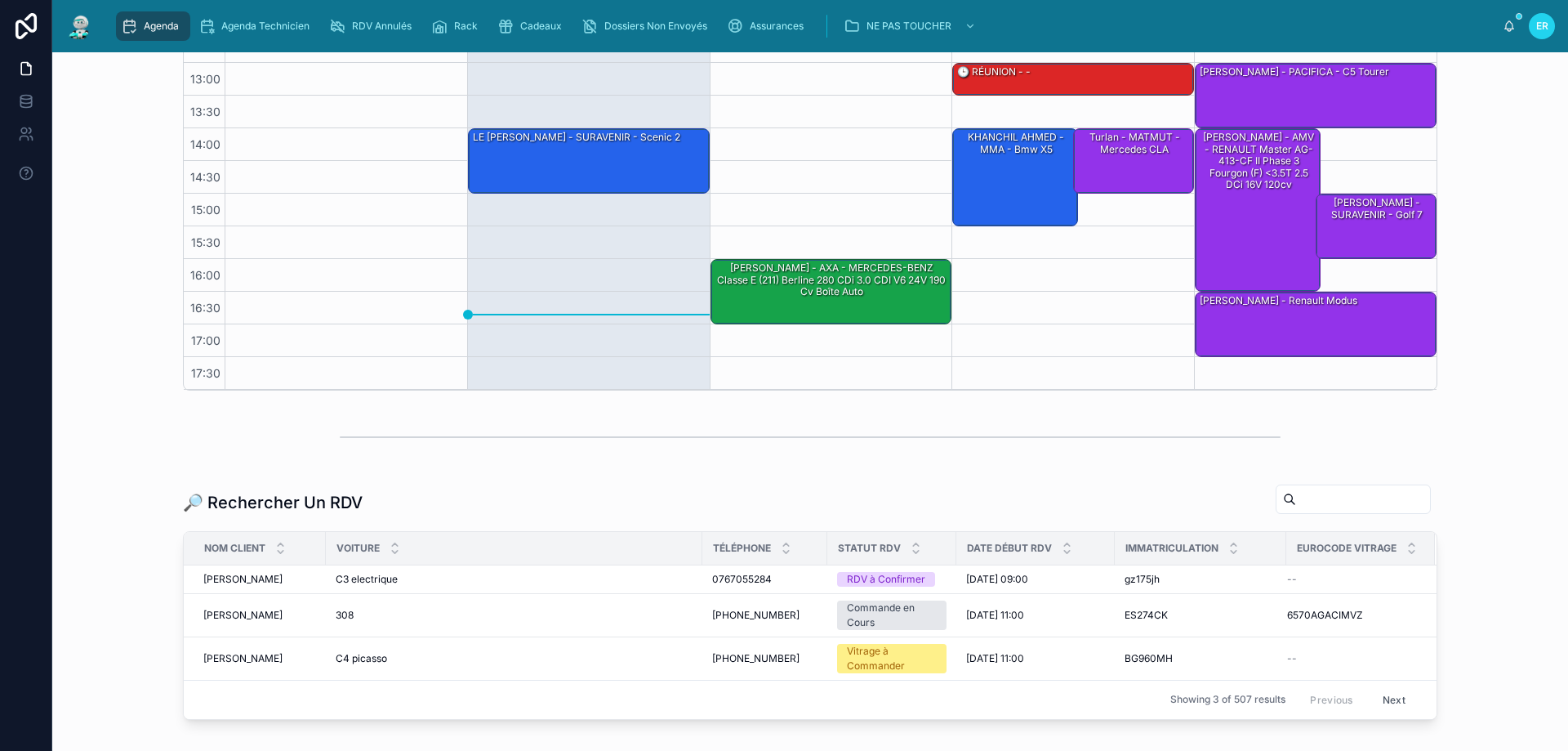
scroll to position [411, 0]
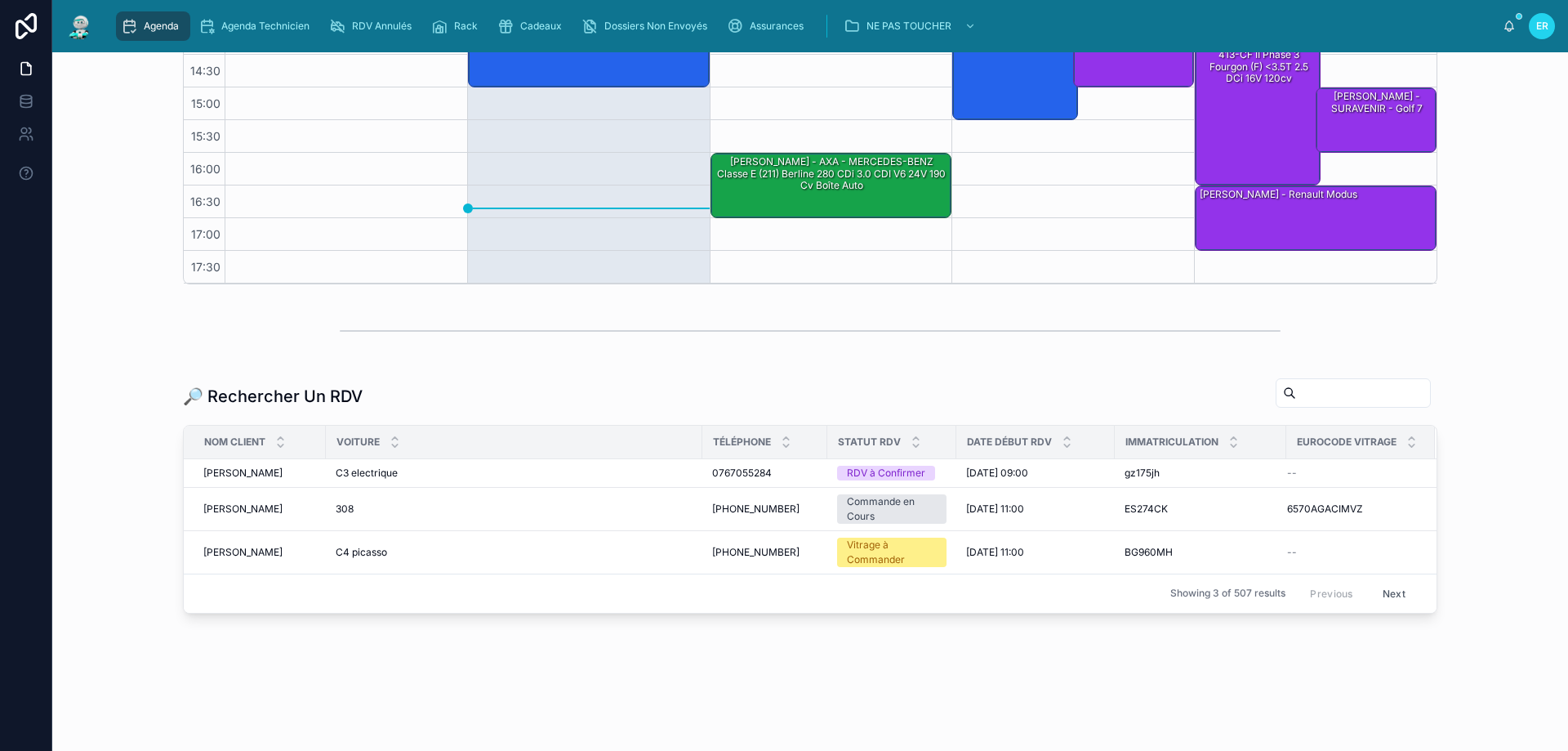
click at [1297, 389] on input "text" at bounding box center [1363, 393] width 134 height 23
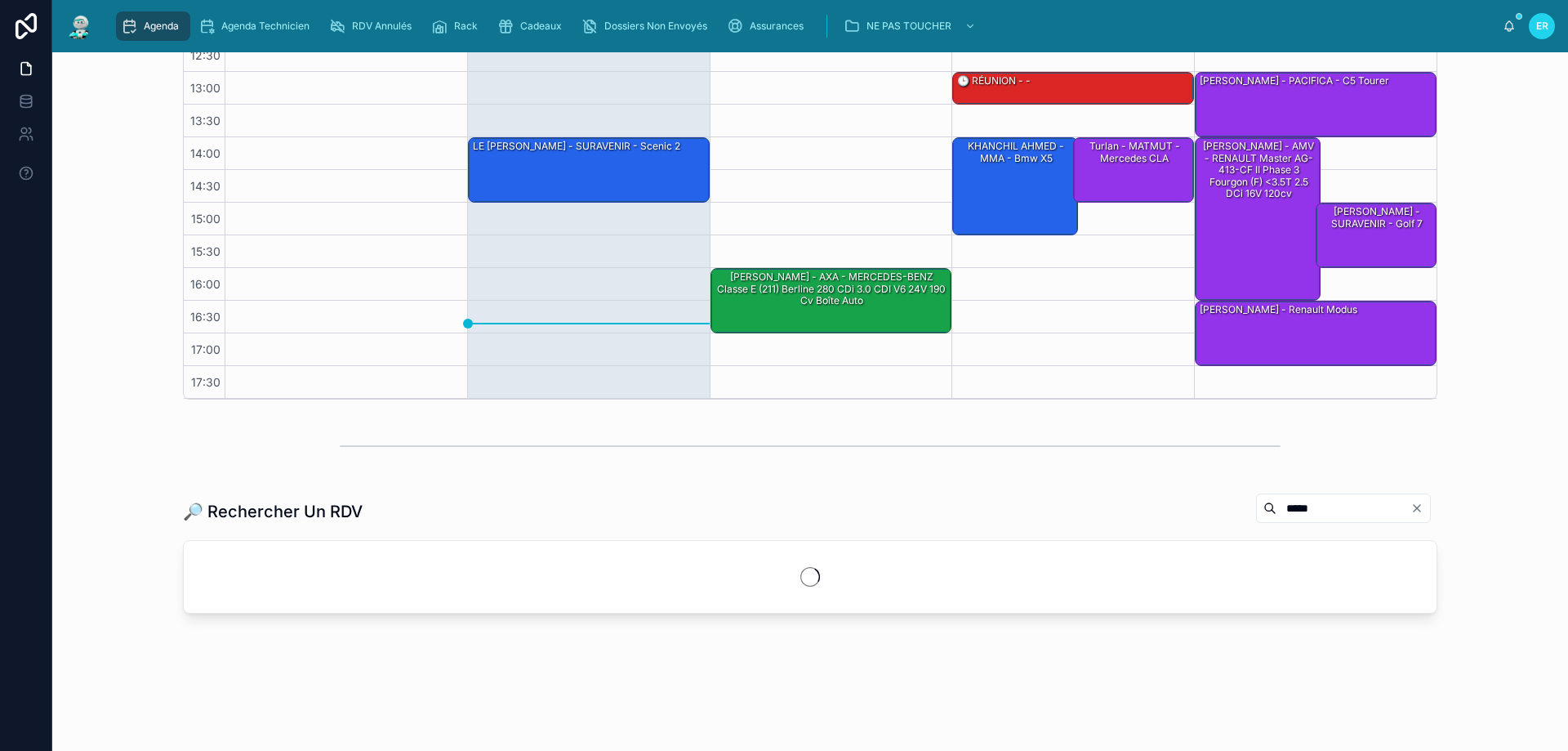
scroll to position [325, 0]
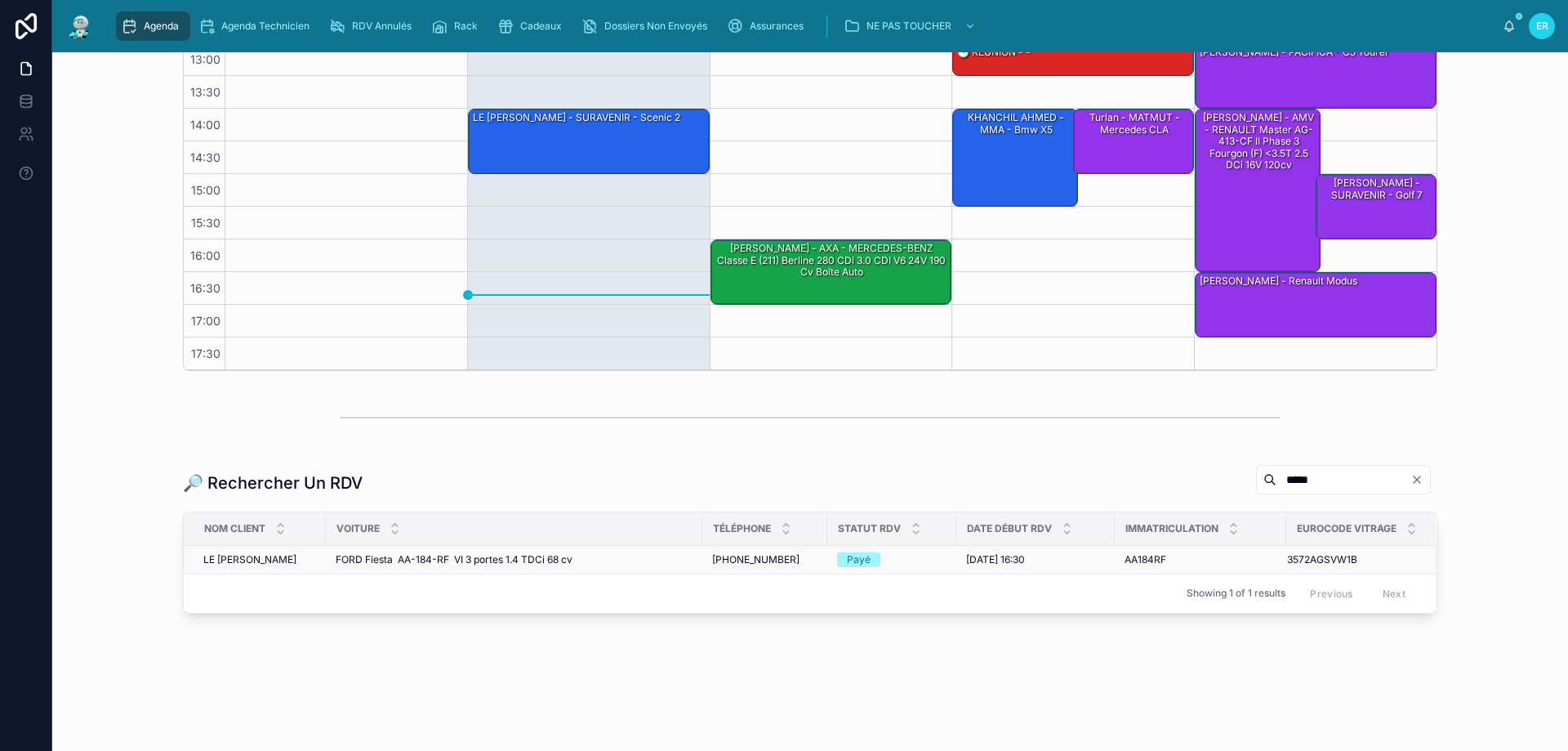
type input "*****"
click at [521, 563] on span "FORD Fiesta AA-184-RF VI 3 portes 1.4 TDCi 68 cv" at bounding box center [455, 560] width 237 height 13
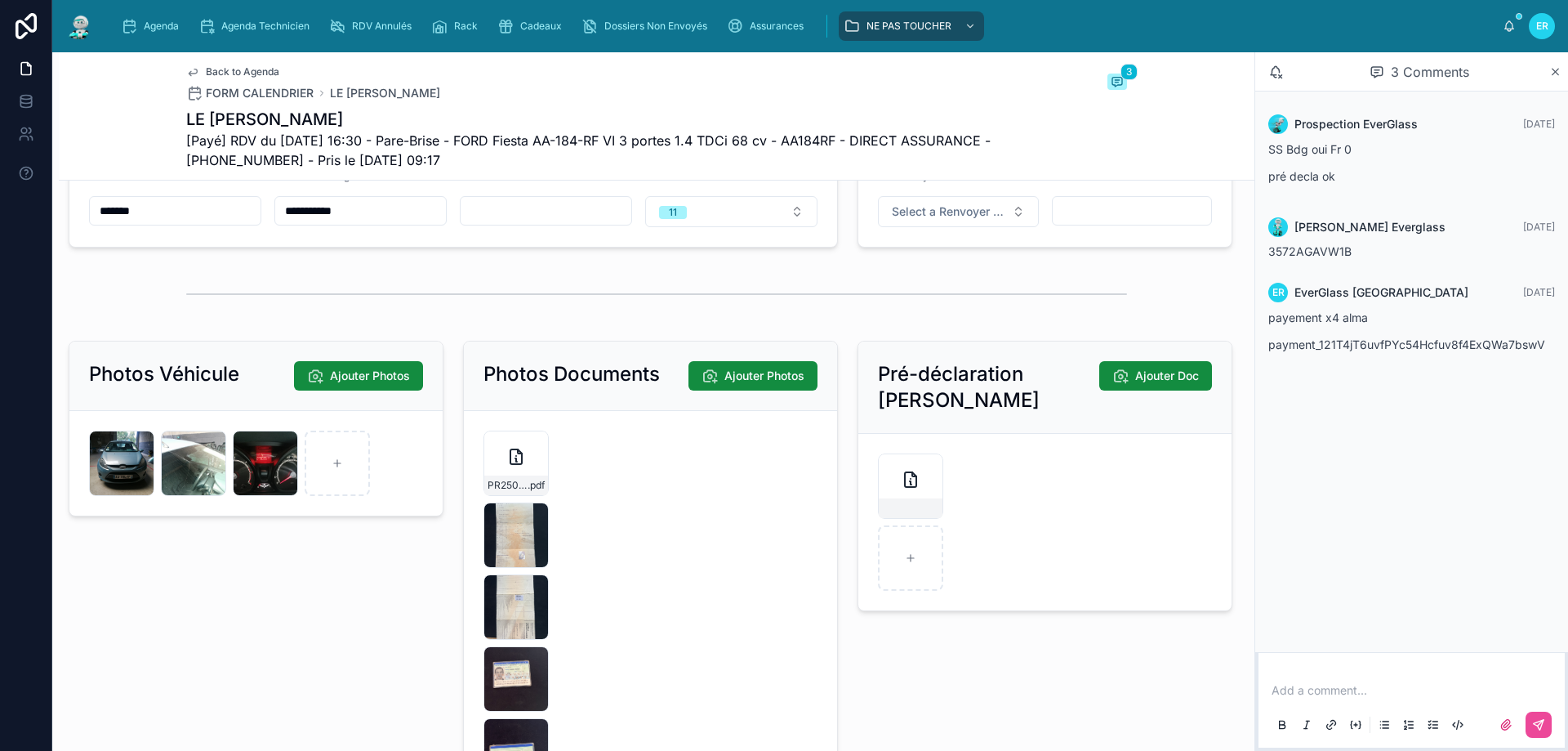
scroll to position [2190, 0]
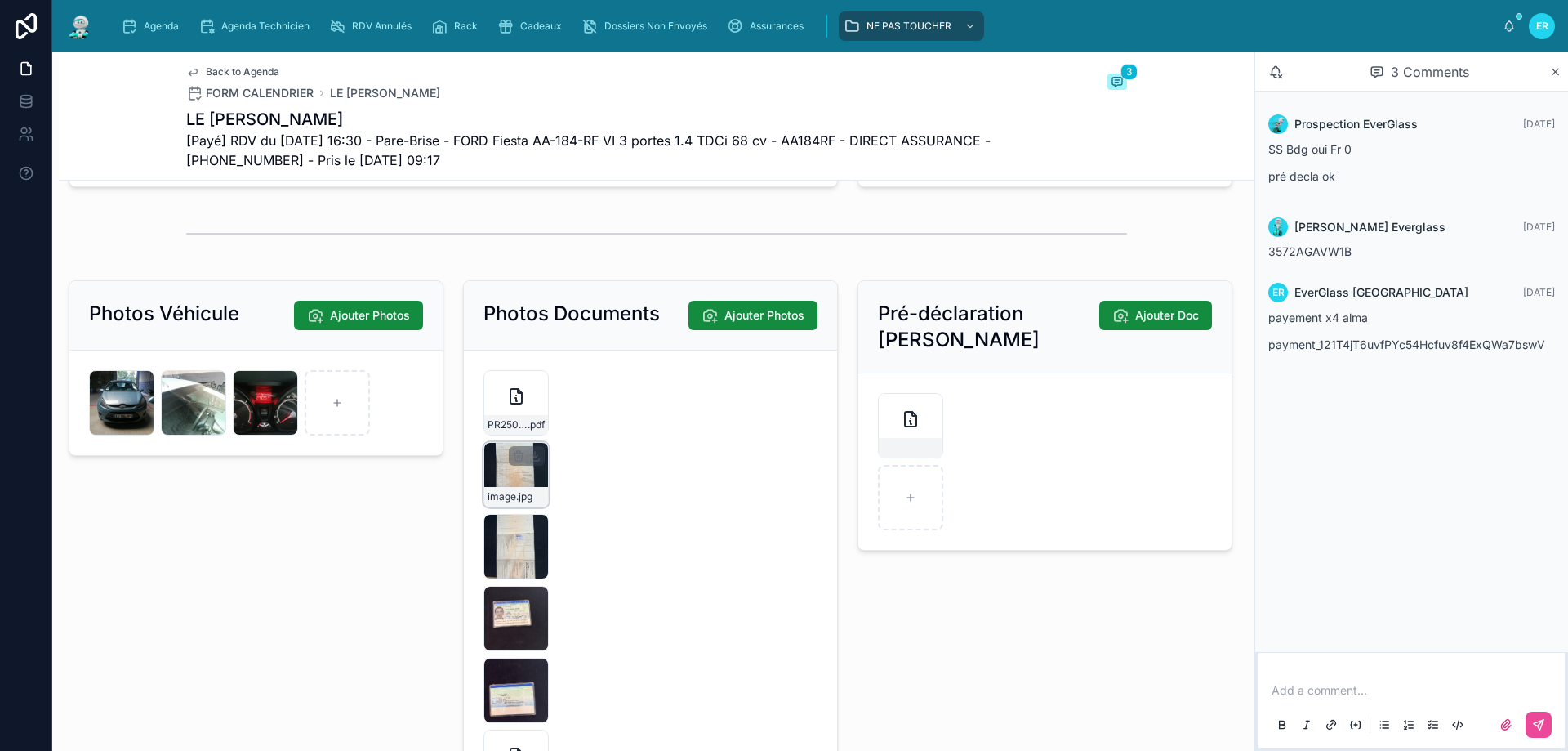
click at [513, 498] on div "image .jpg" at bounding box center [515, 475] width 65 height 66
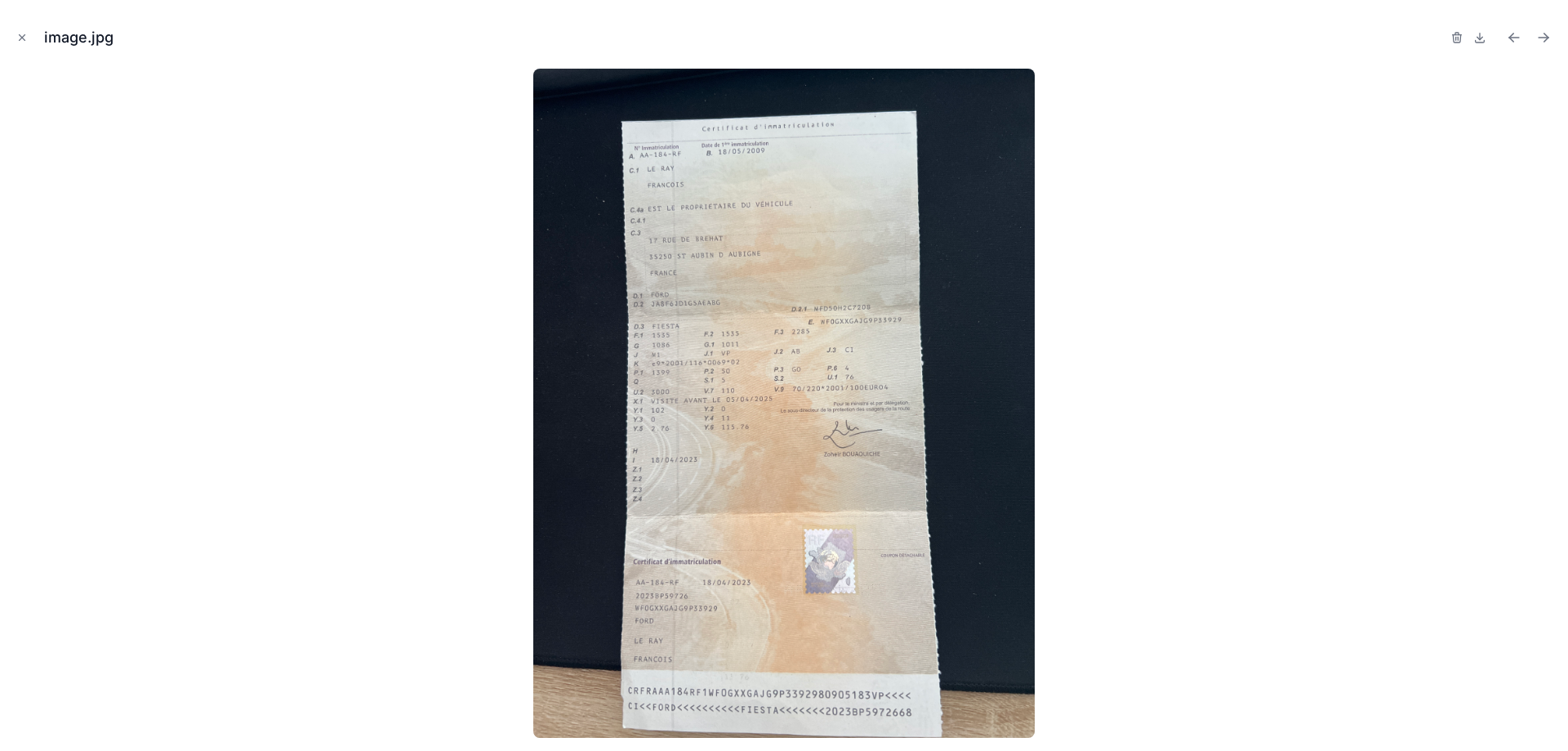
click at [21, 40] on icon "Close modal" at bounding box center [22, 38] width 11 height 11
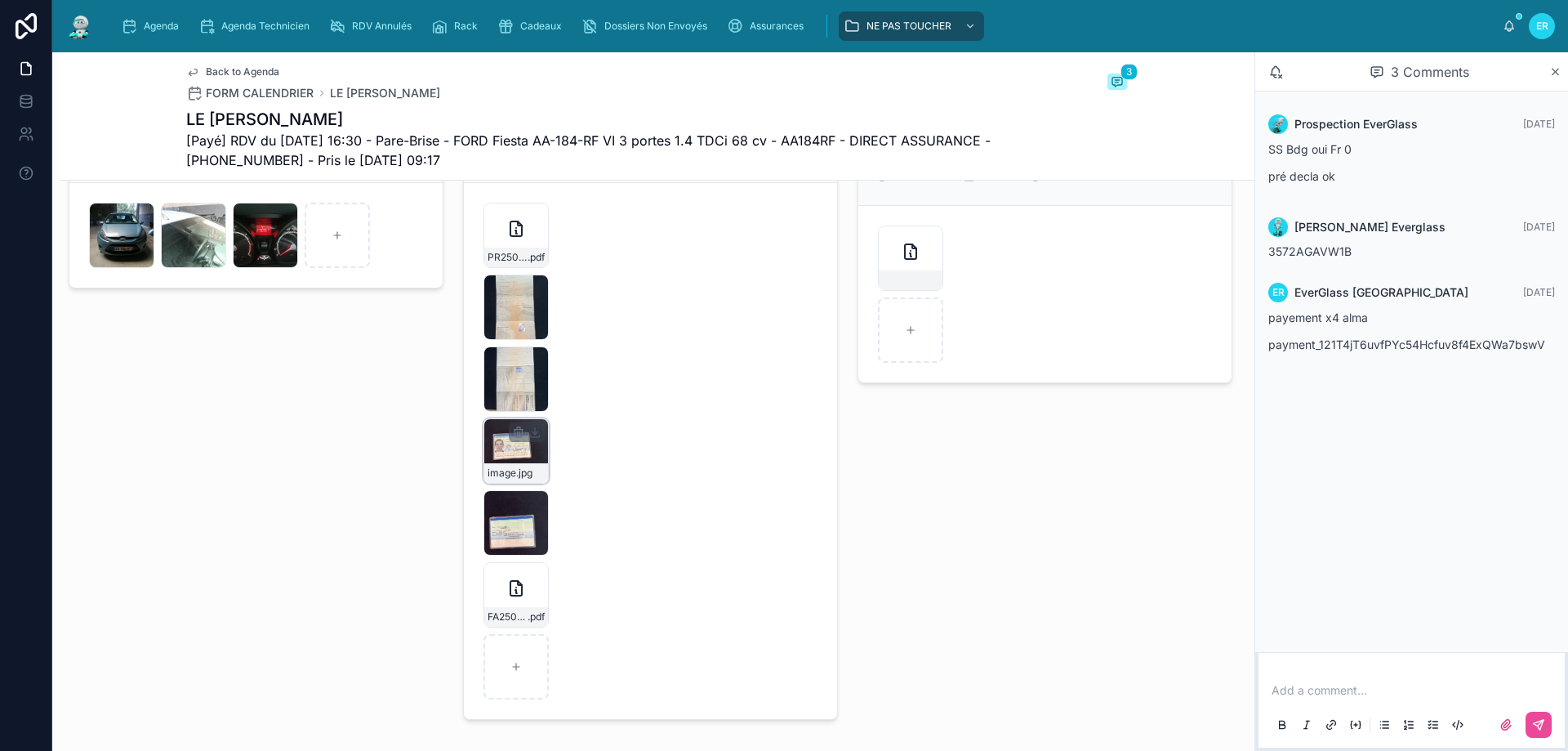
scroll to position [2272, 0]
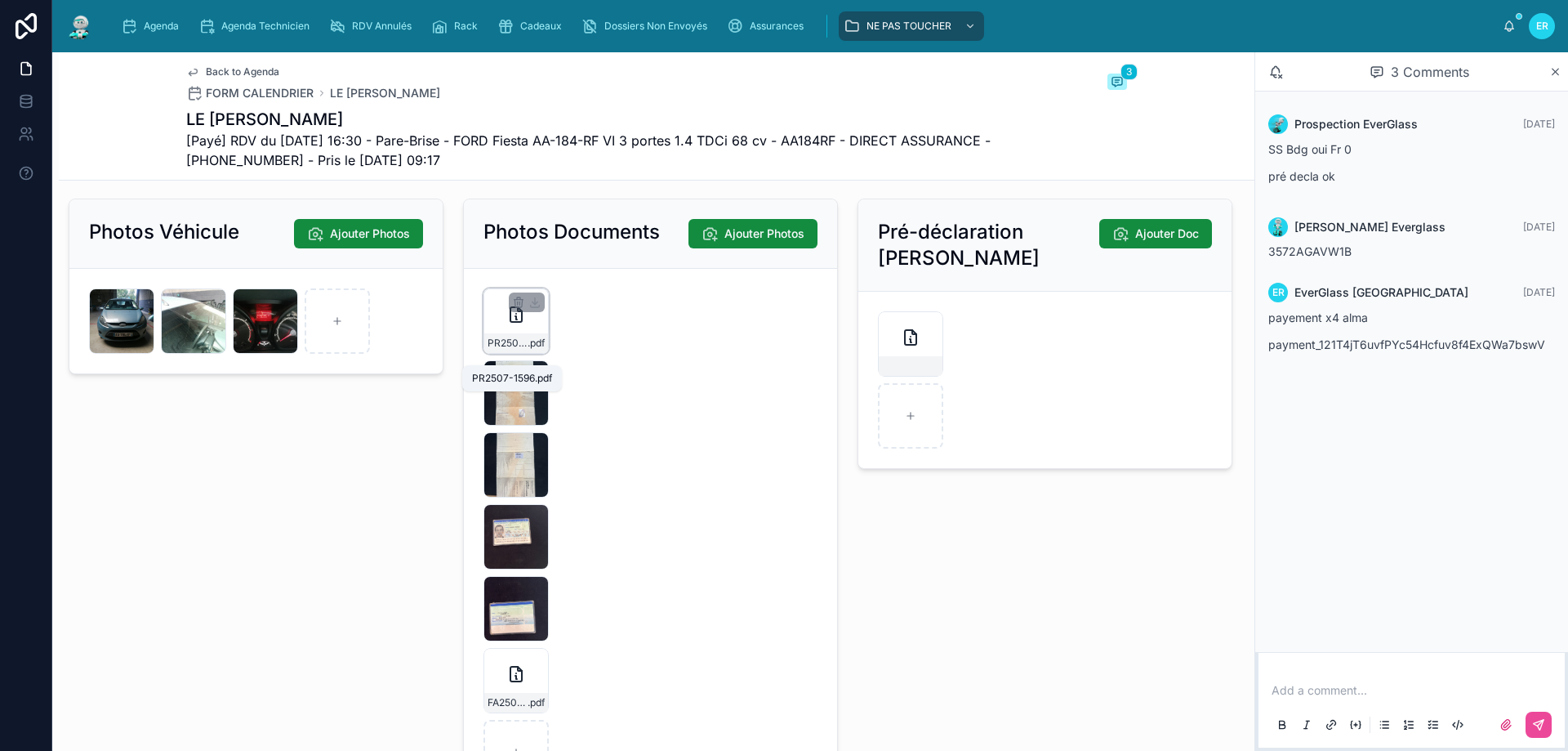
click at [518, 349] on span "PR2507-1596" at bounding box center [508, 344] width 40 height 13
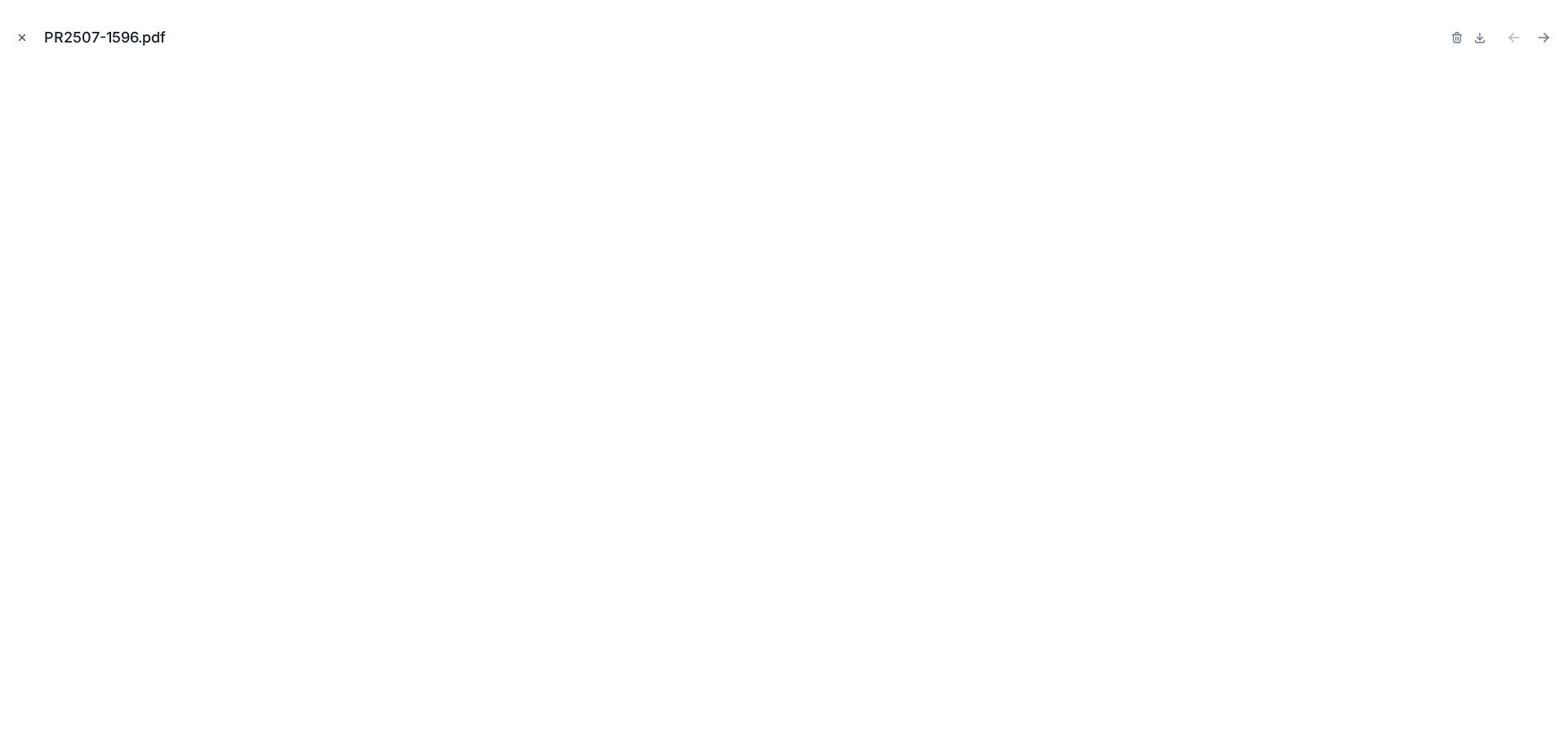
drag, startPoint x: 26, startPoint y: 38, endPoint x: 156, endPoint y: 105, distance: 146.2
click at [27, 37] on icon "Close modal" at bounding box center [22, 38] width 11 height 11
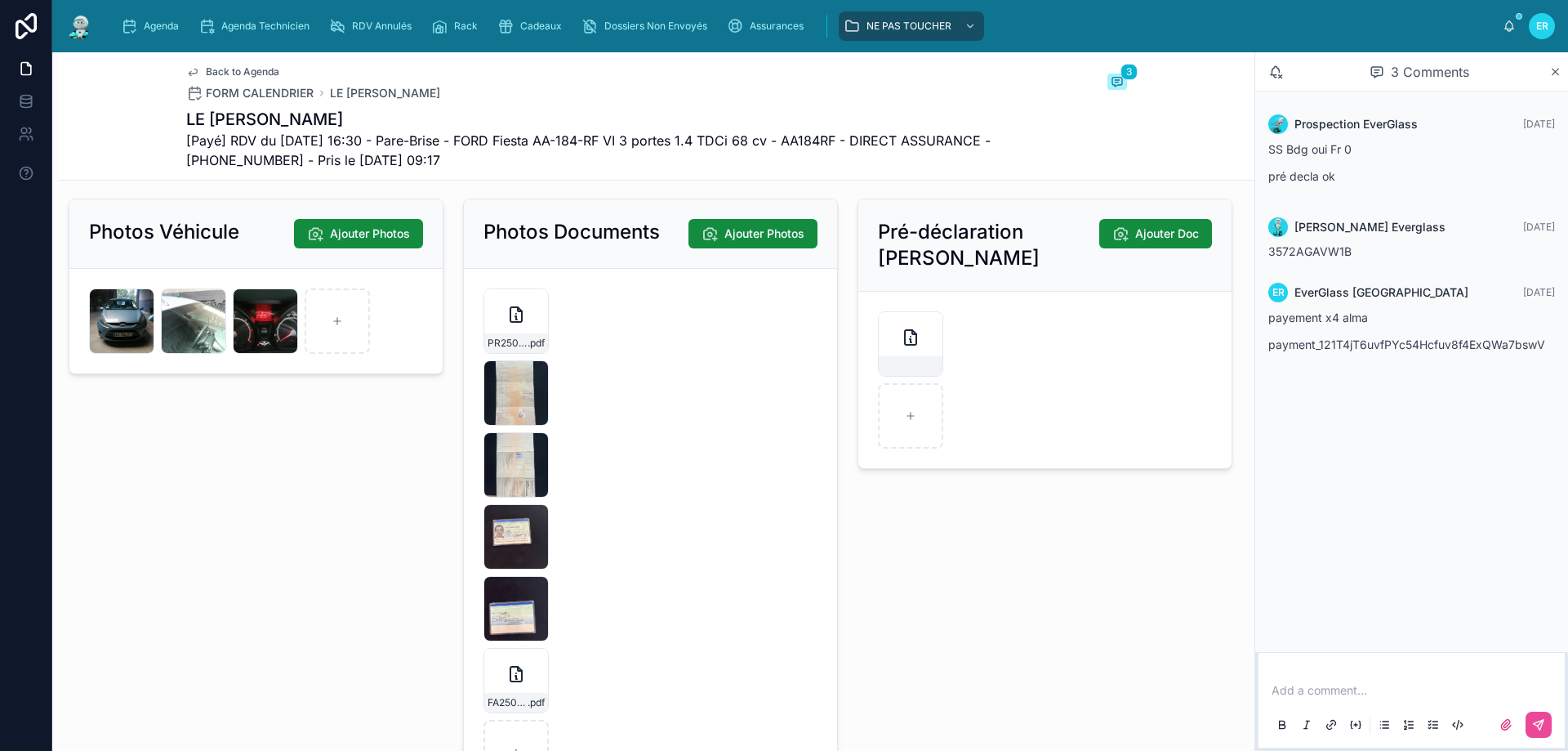
scroll to position [2354, 0]
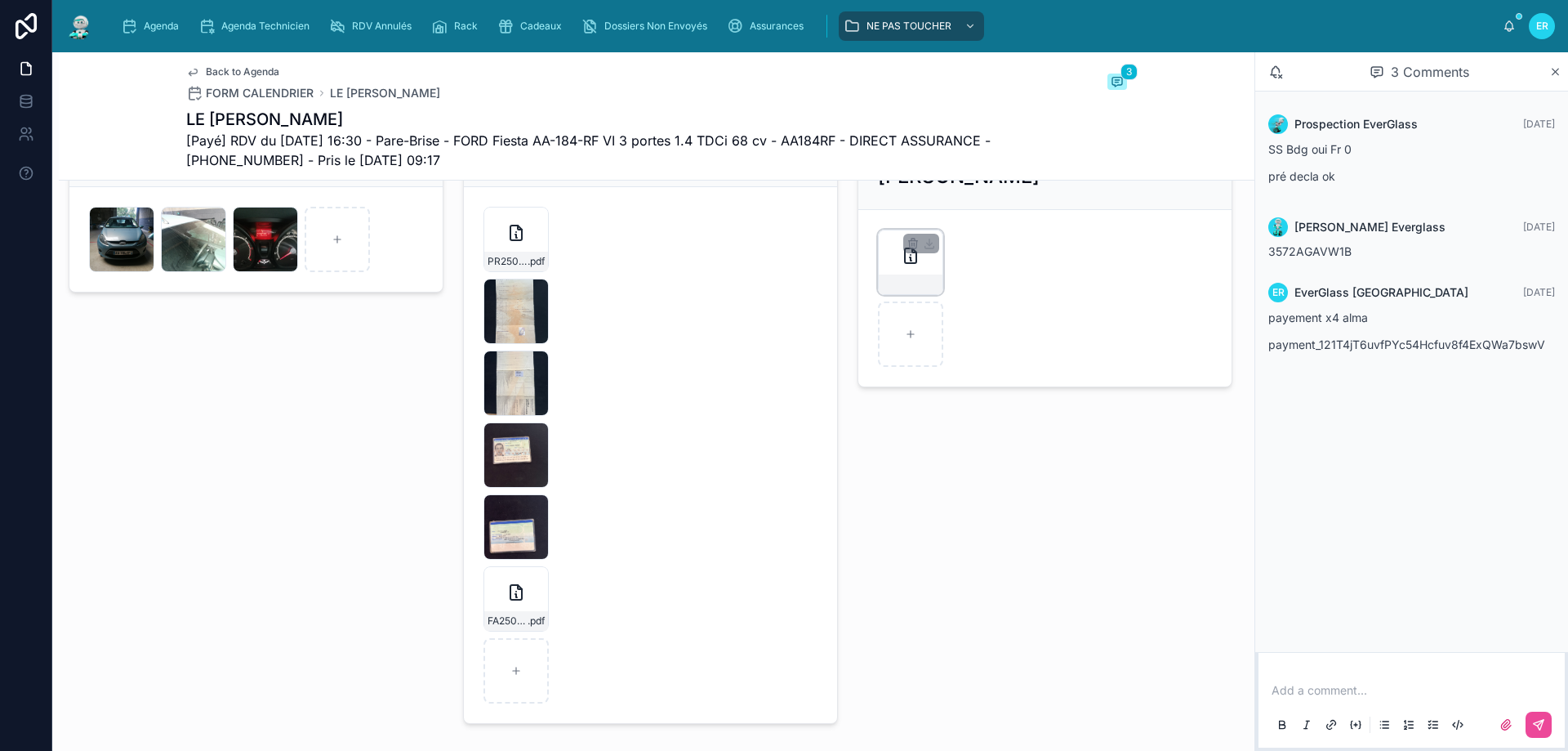
click at [905, 285] on div at bounding box center [910, 262] width 65 height 66
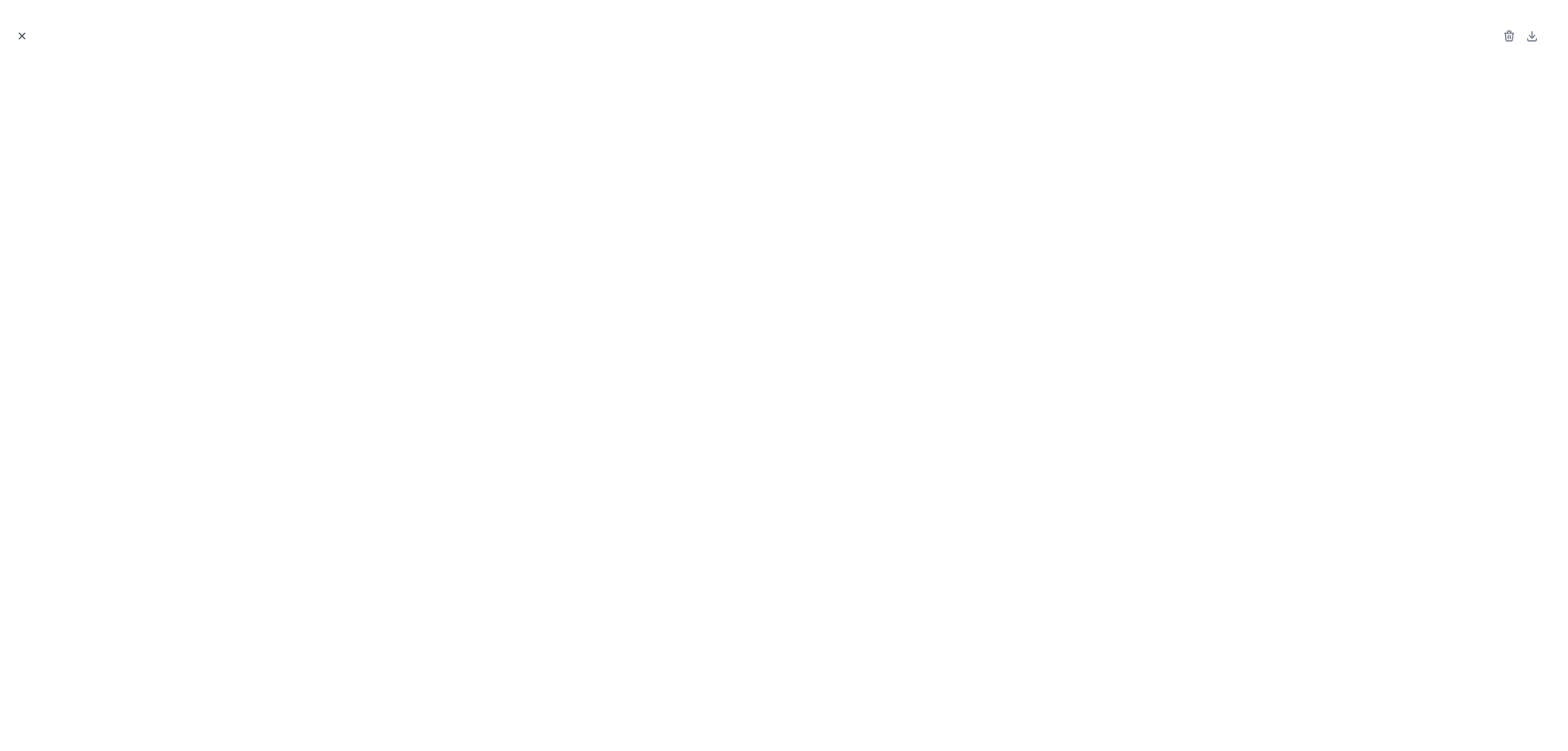
click at [20, 36] on icon "Close modal" at bounding box center [22, 36] width 11 height 11
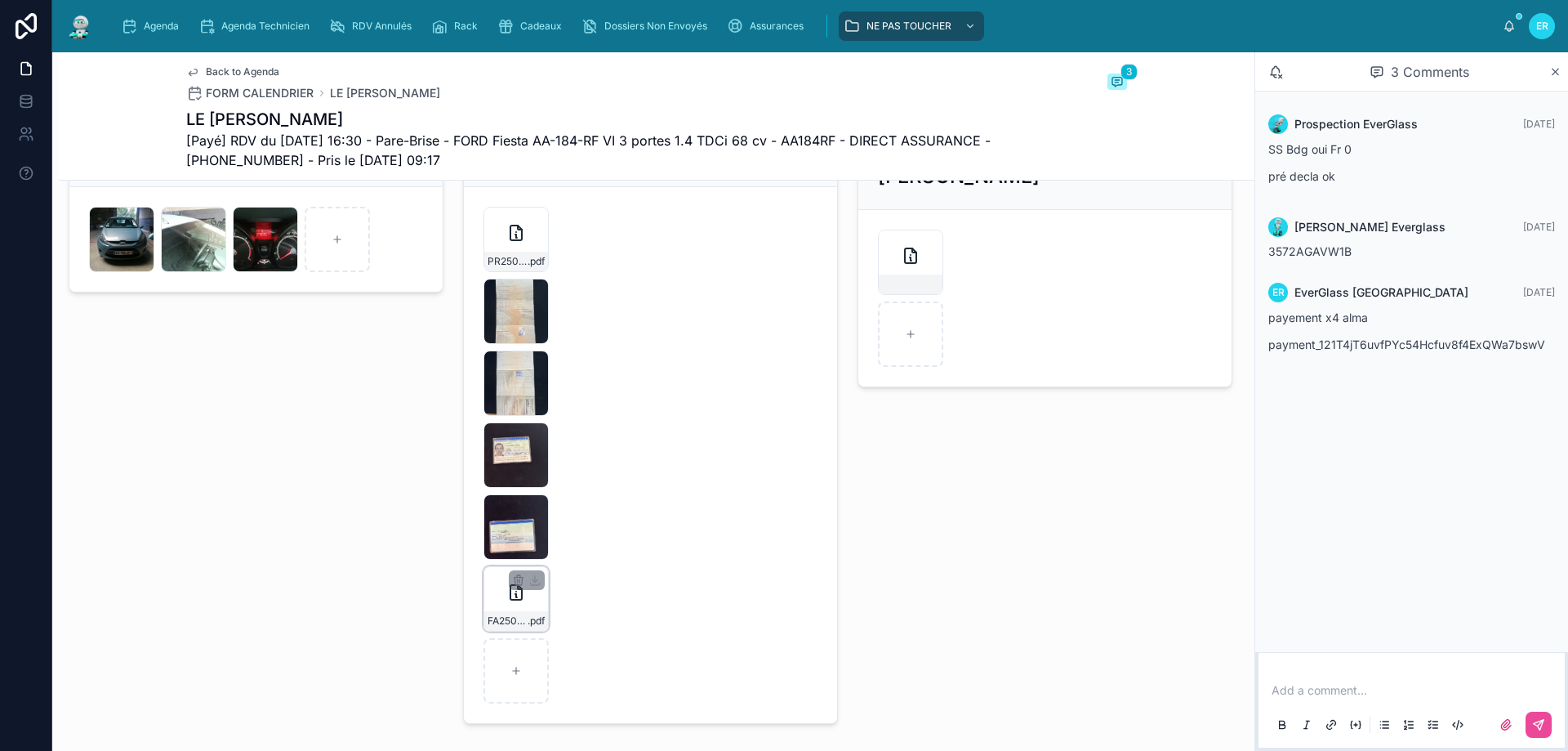
click at [532, 618] on div "FA2507-7328 .pdf" at bounding box center [515, 598] width 65 height 66
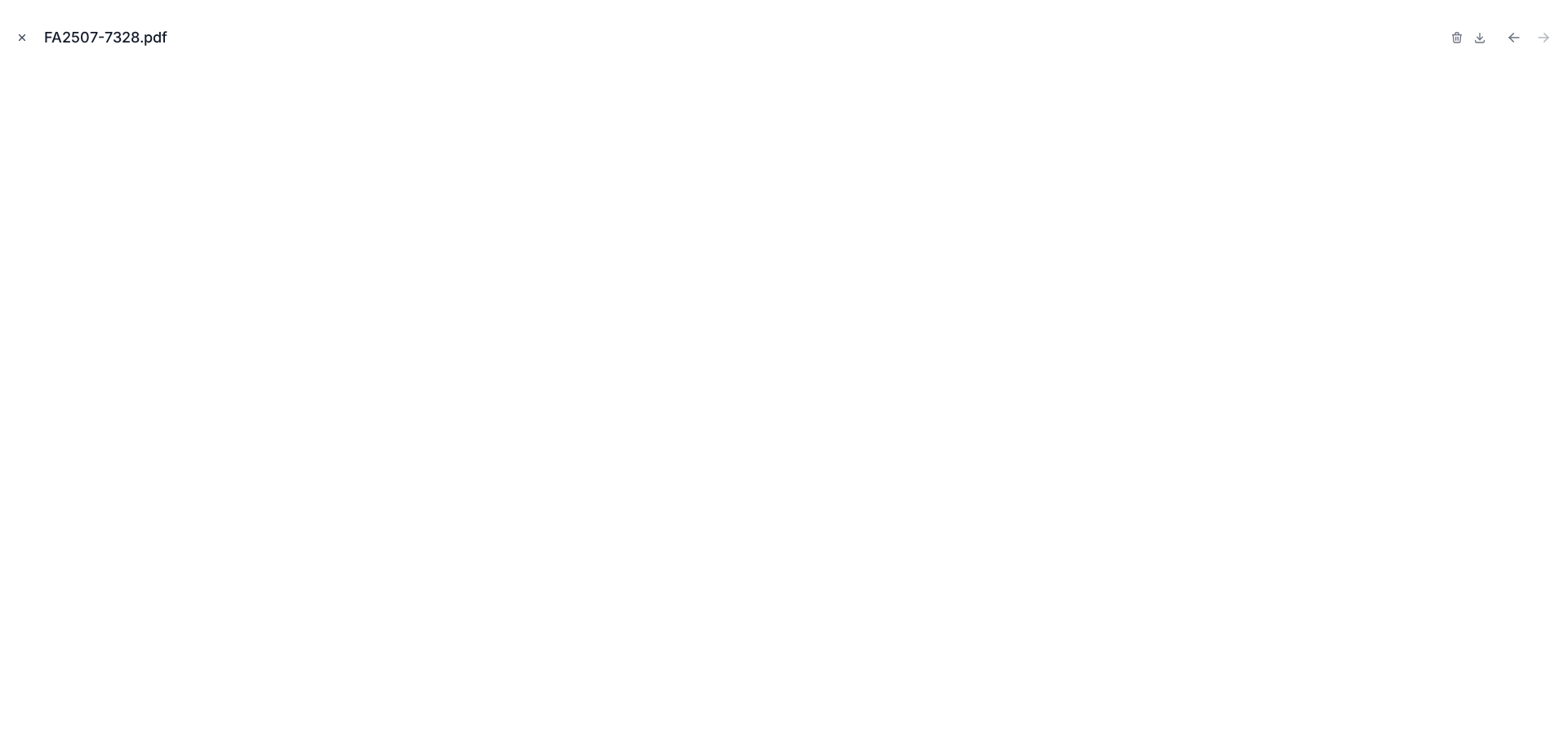
click at [23, 42] on icon "Close modal" at bounding box center [22, 38] width 11 height 11
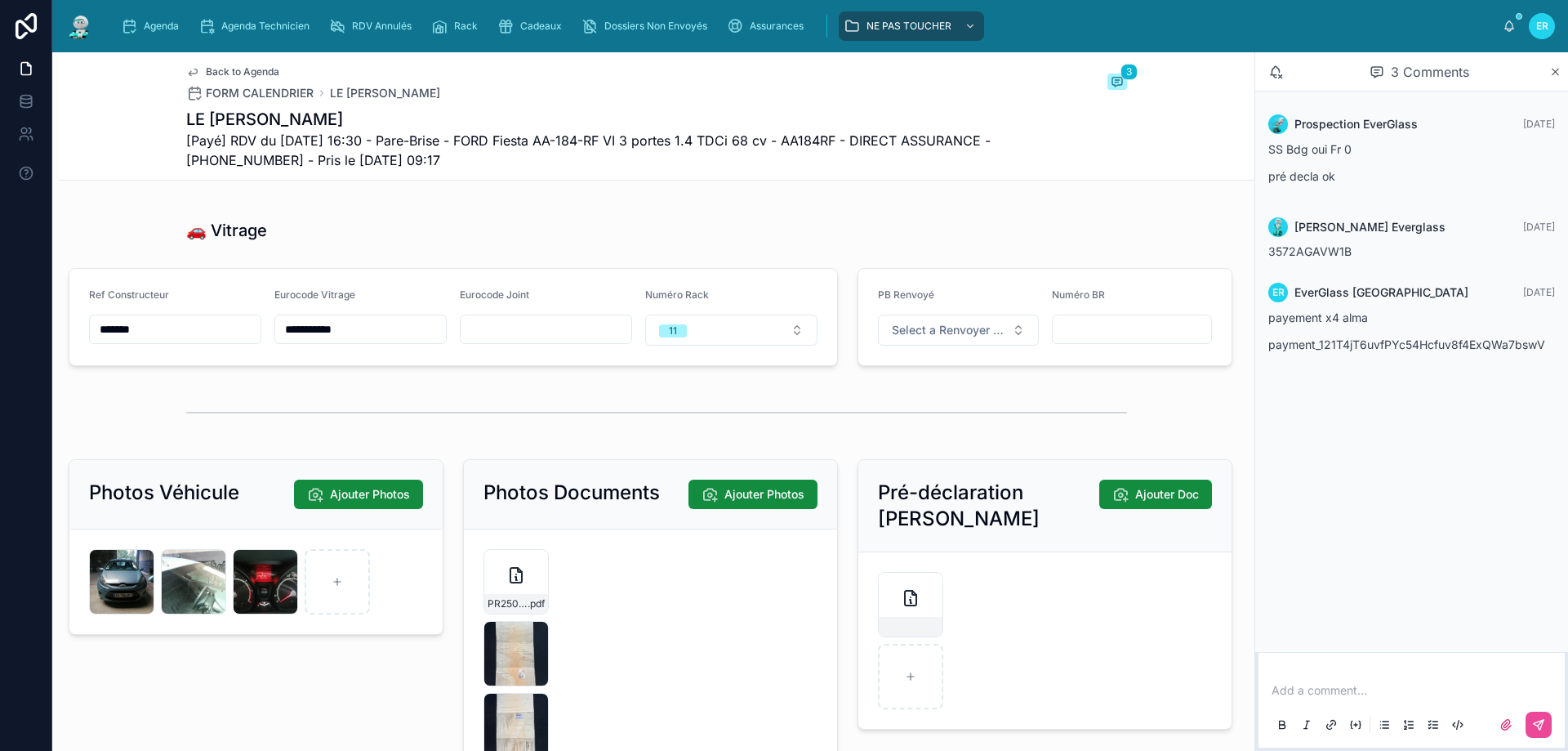
scroll to position [2027, 0]
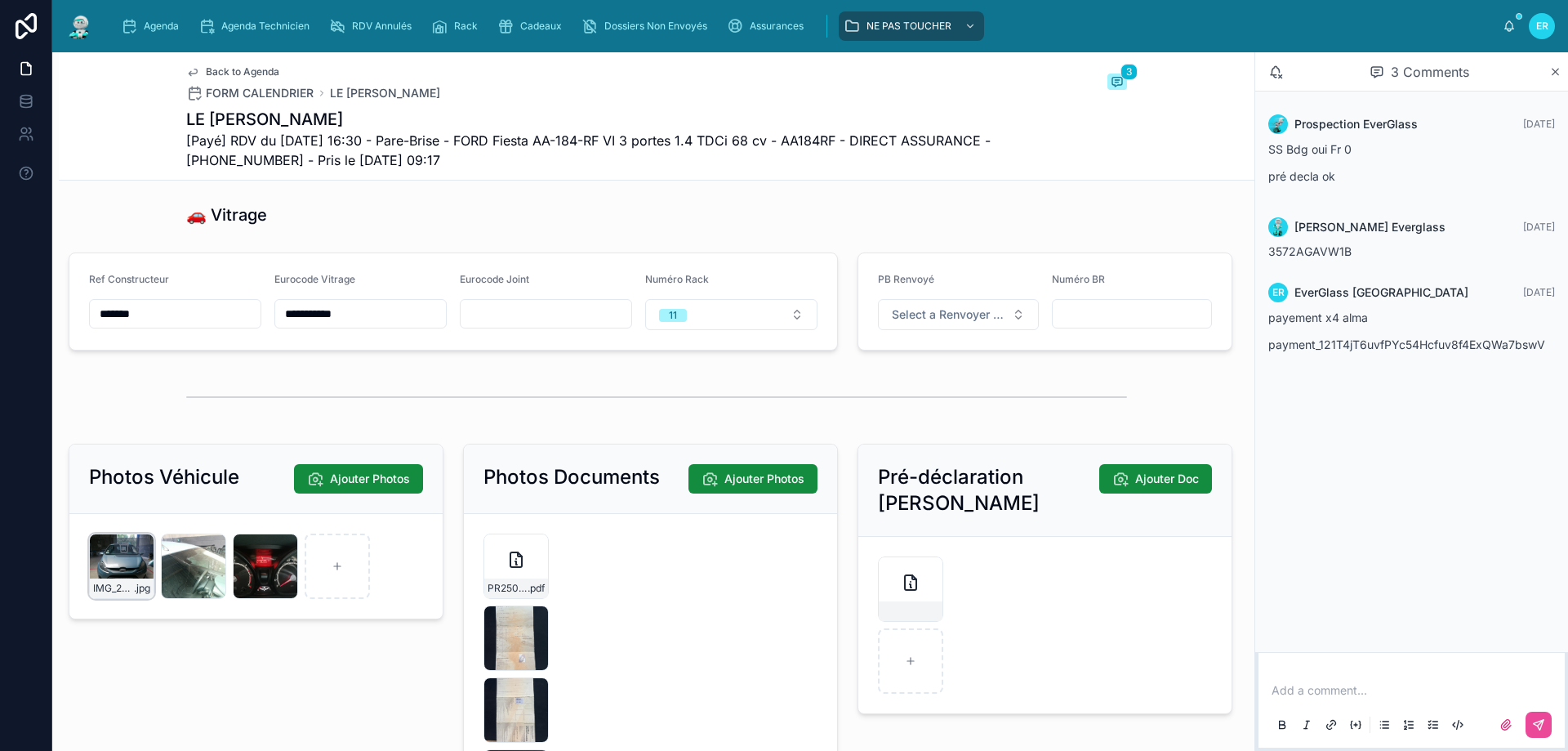
click at [132, 583] on div "IMG_20250731_161606 .jpg" at bounding box center [121, 566] width 65 height 66
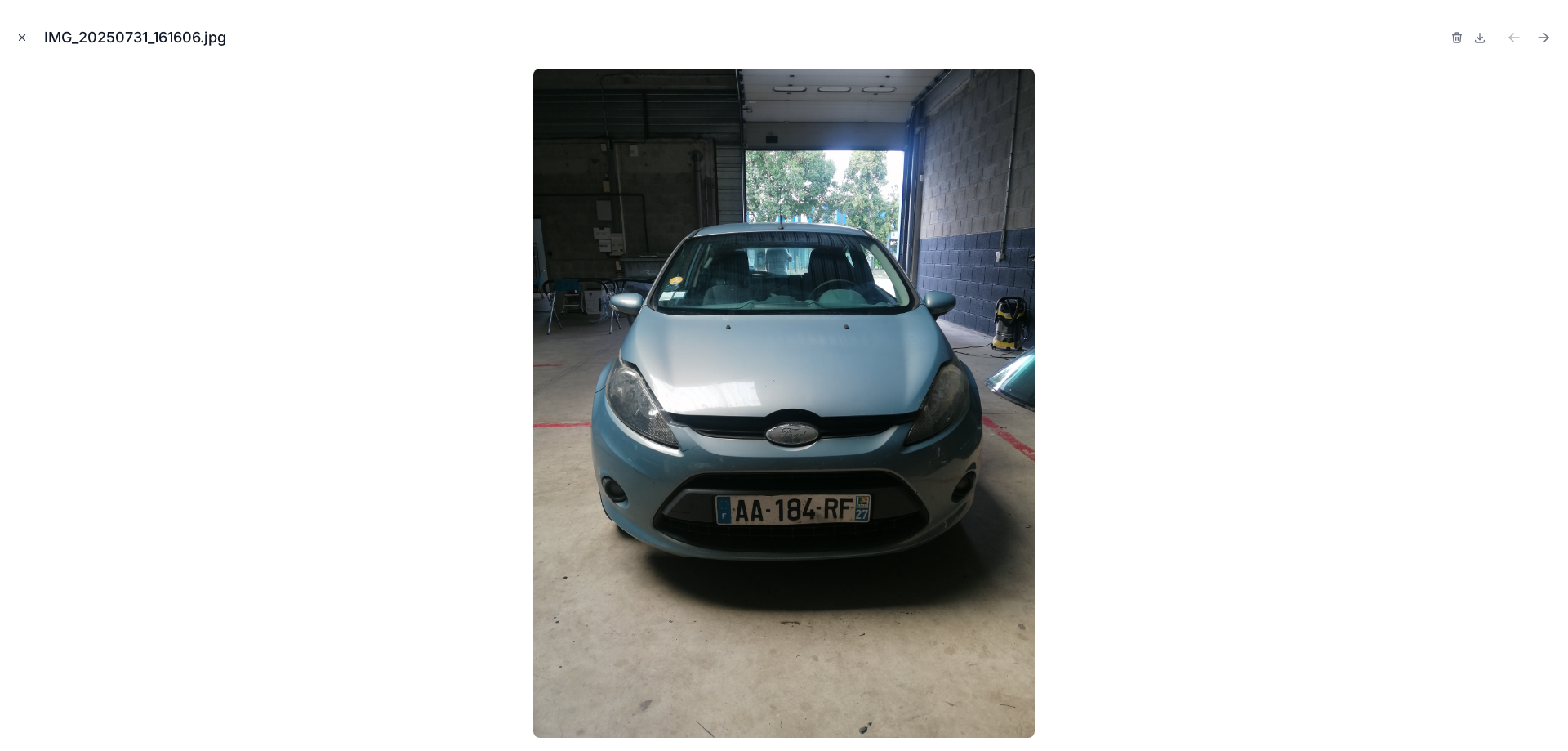
click at [27, 40] on icon "Close modal" at bounding box center [22, 38] width 11 height 11
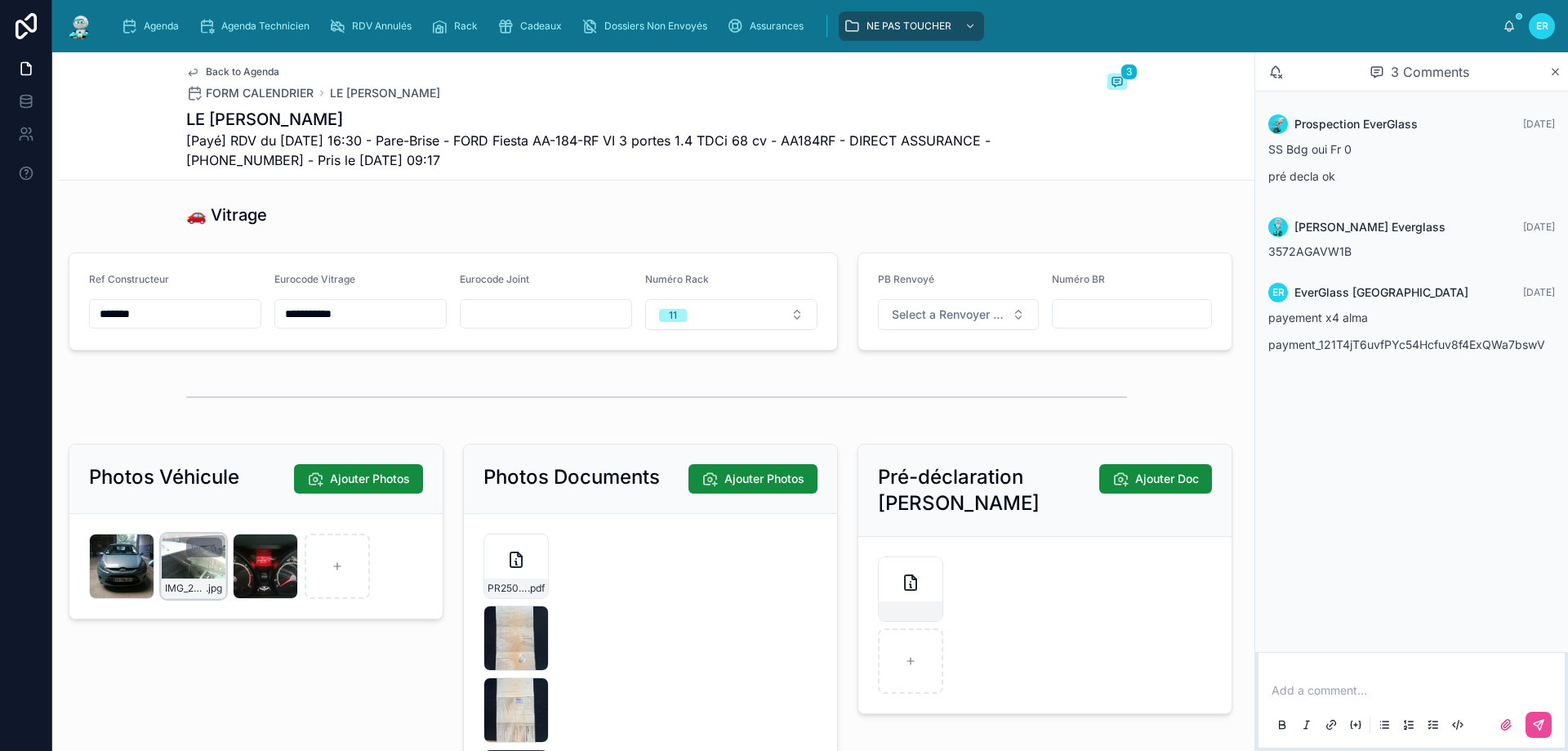
click at [184, 588] on div "IMG_20250731_161613 .jpg" at bounding box center [194, 566] width 65 height 66
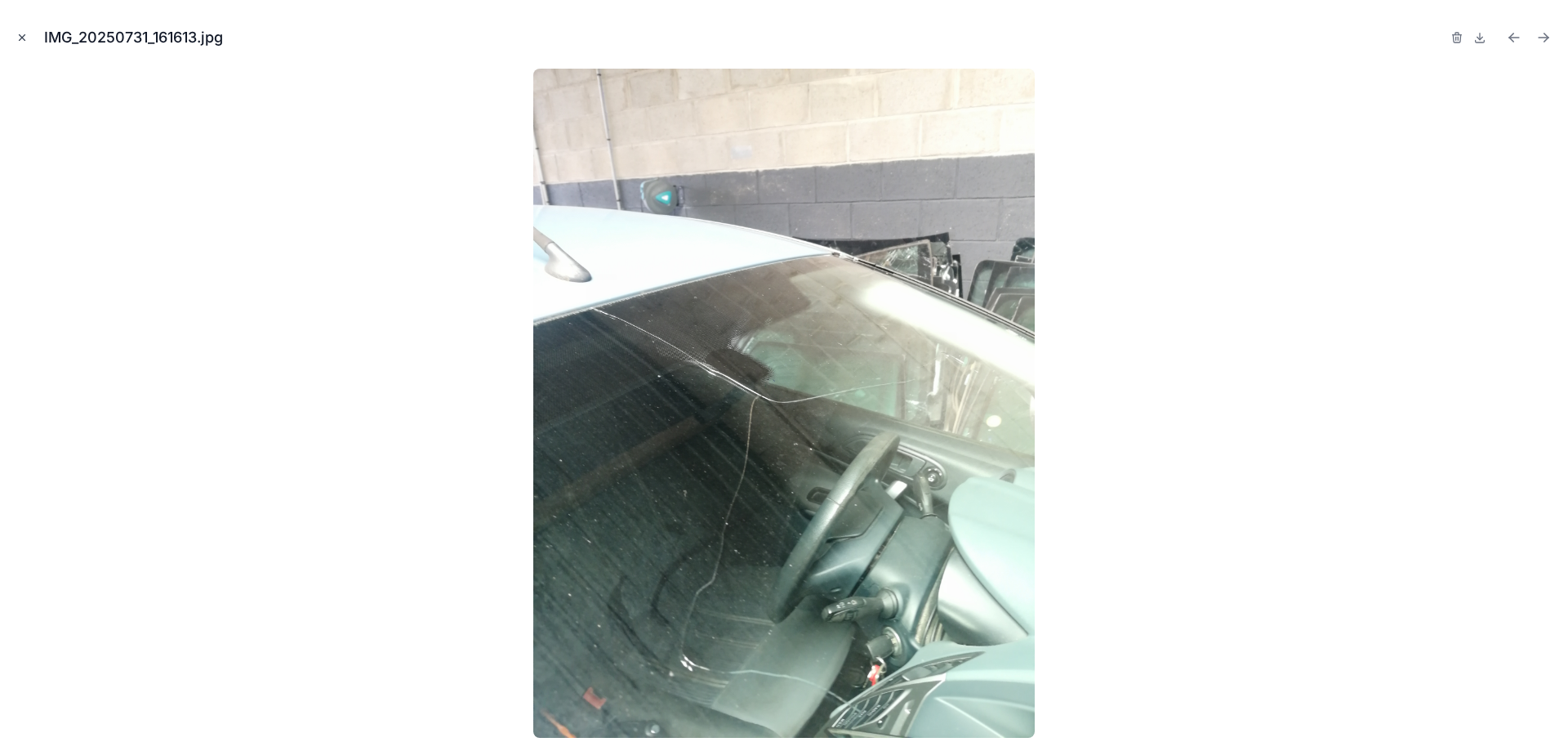
click at [27, 39] on icon "Close modal" at bounding box center [22, 38] width 11 height 11
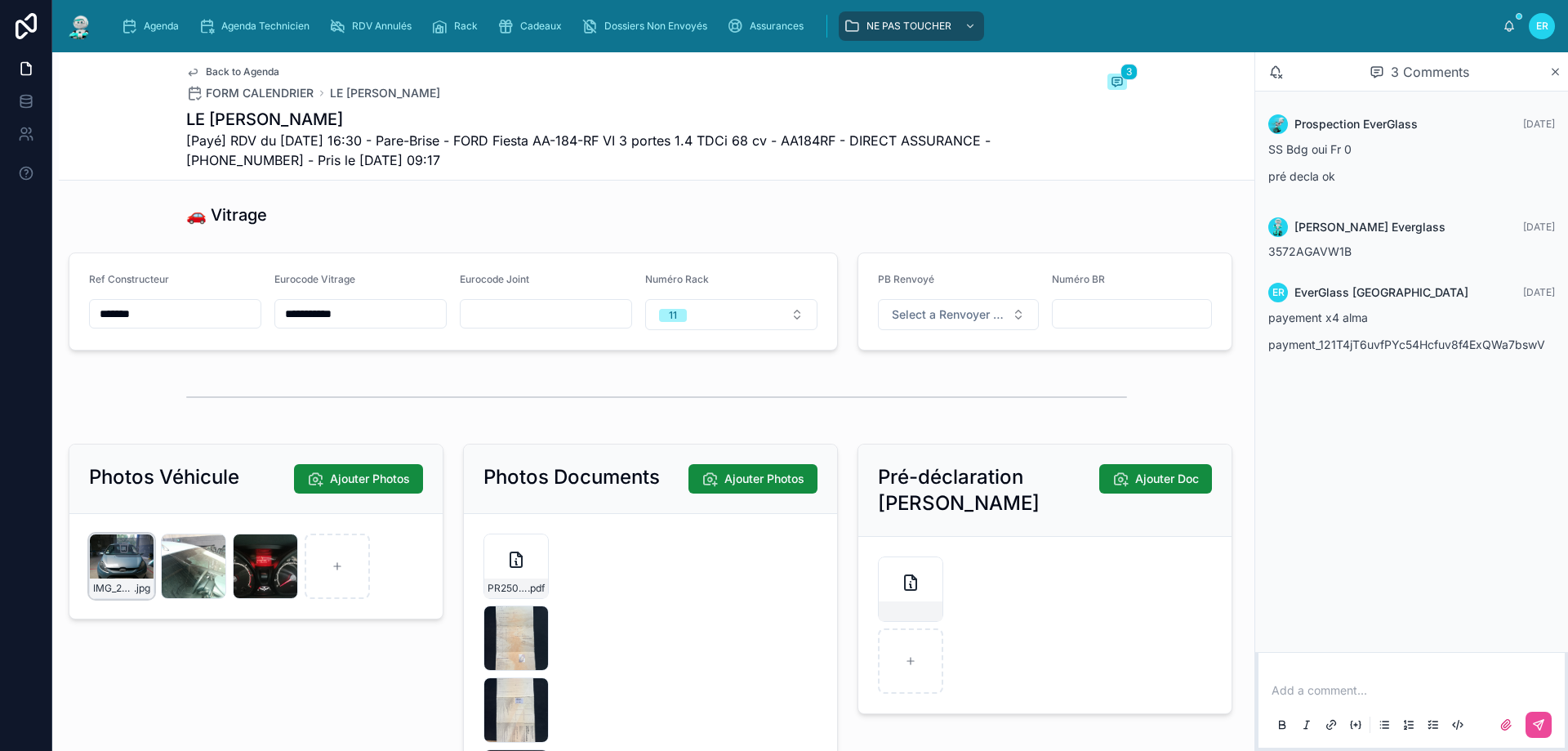
click at [126, 589] on div "IMG_20250731_161606 .jpg" at bounding box center [121, 566] width 65 height 66
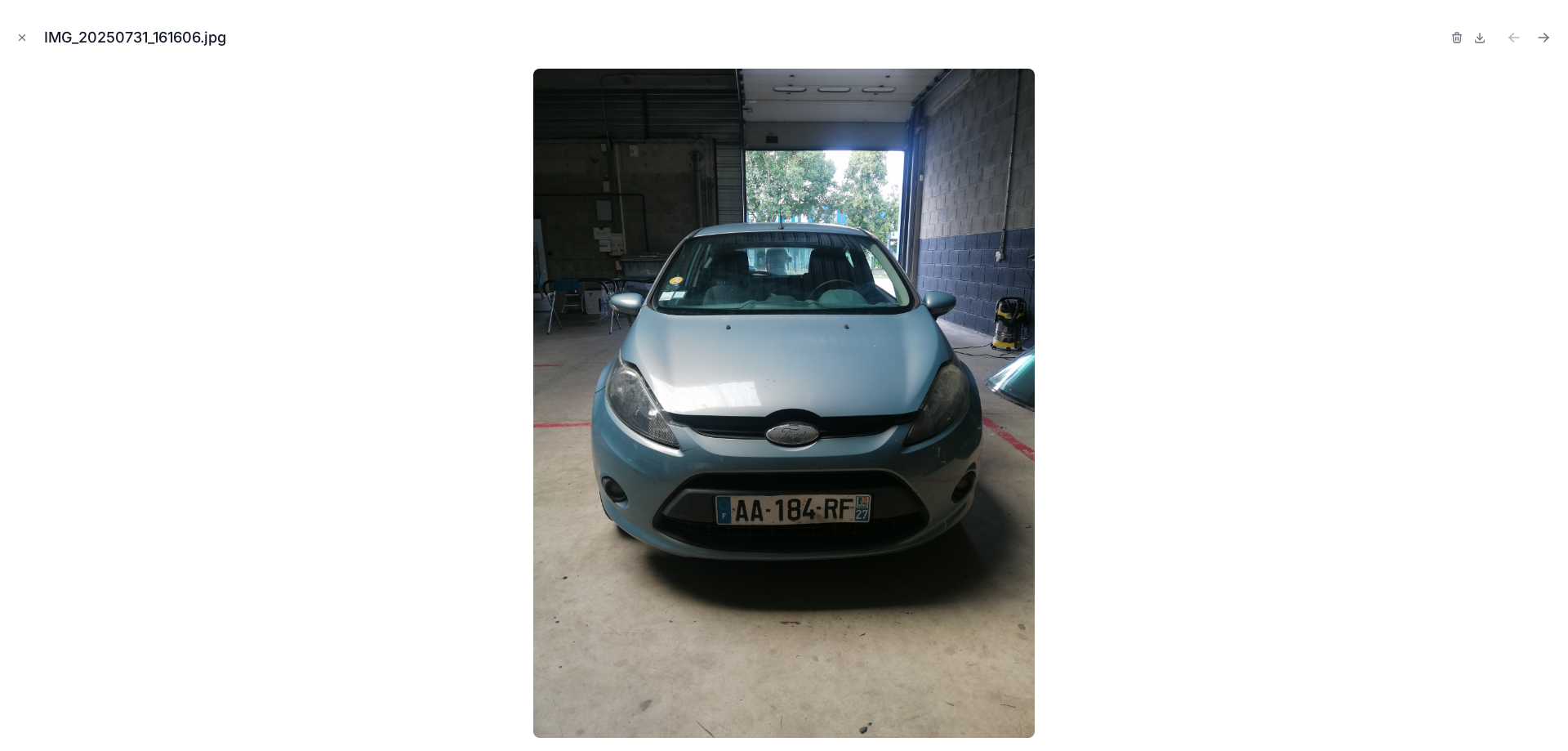
click at [807, 308] on img at bounding box center [784, 403] width 501 height 669
drag, startPoint x: 29, startPoint y: 32, endPoint x: 11, endPoint y: 35, distance: 18.2
click at [28, 34] on button "Close modal" at bounding box center [22, 37] width 18 height 18
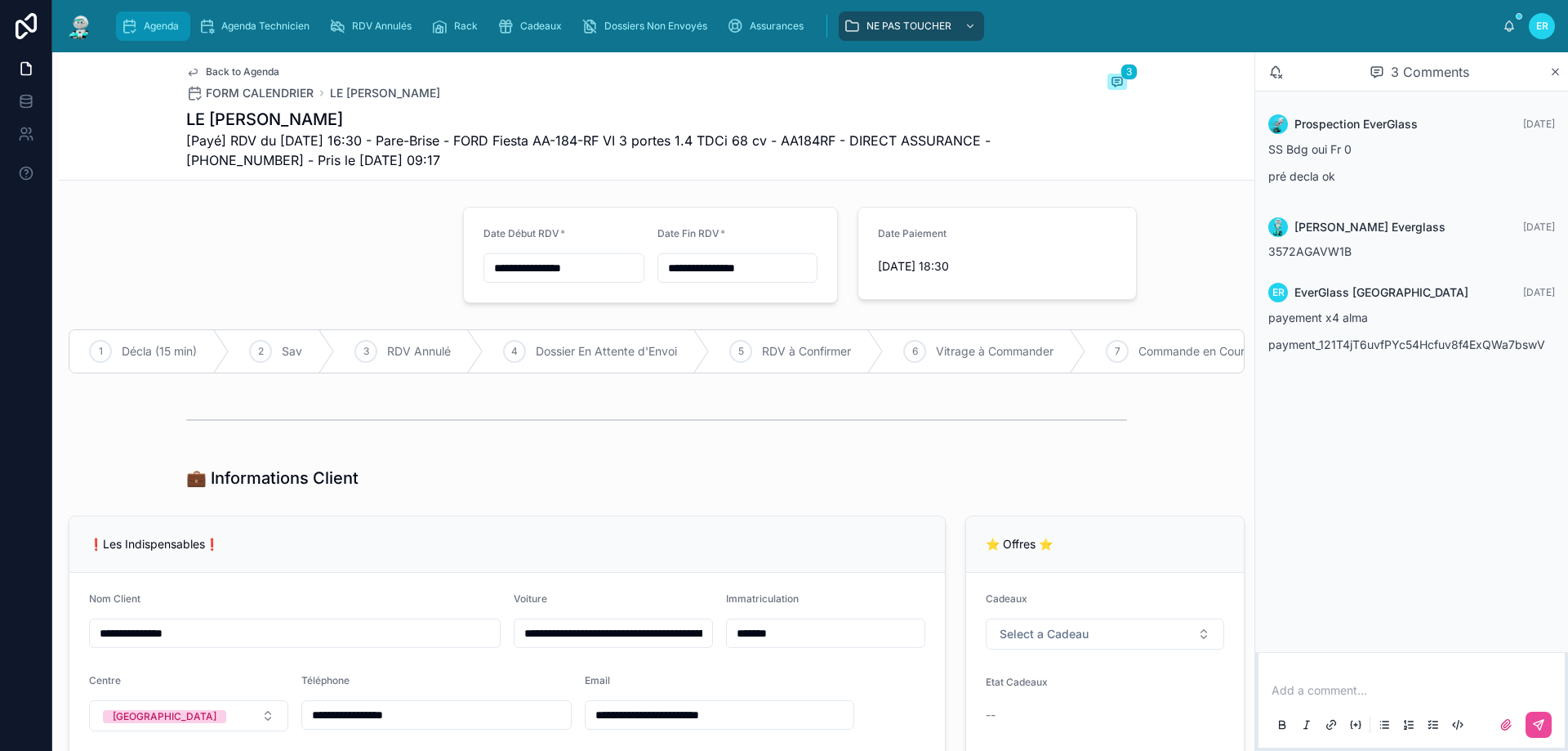
click at [149, 17] on div "Agenda" at bounding box center [153, 27] width 65 height 27
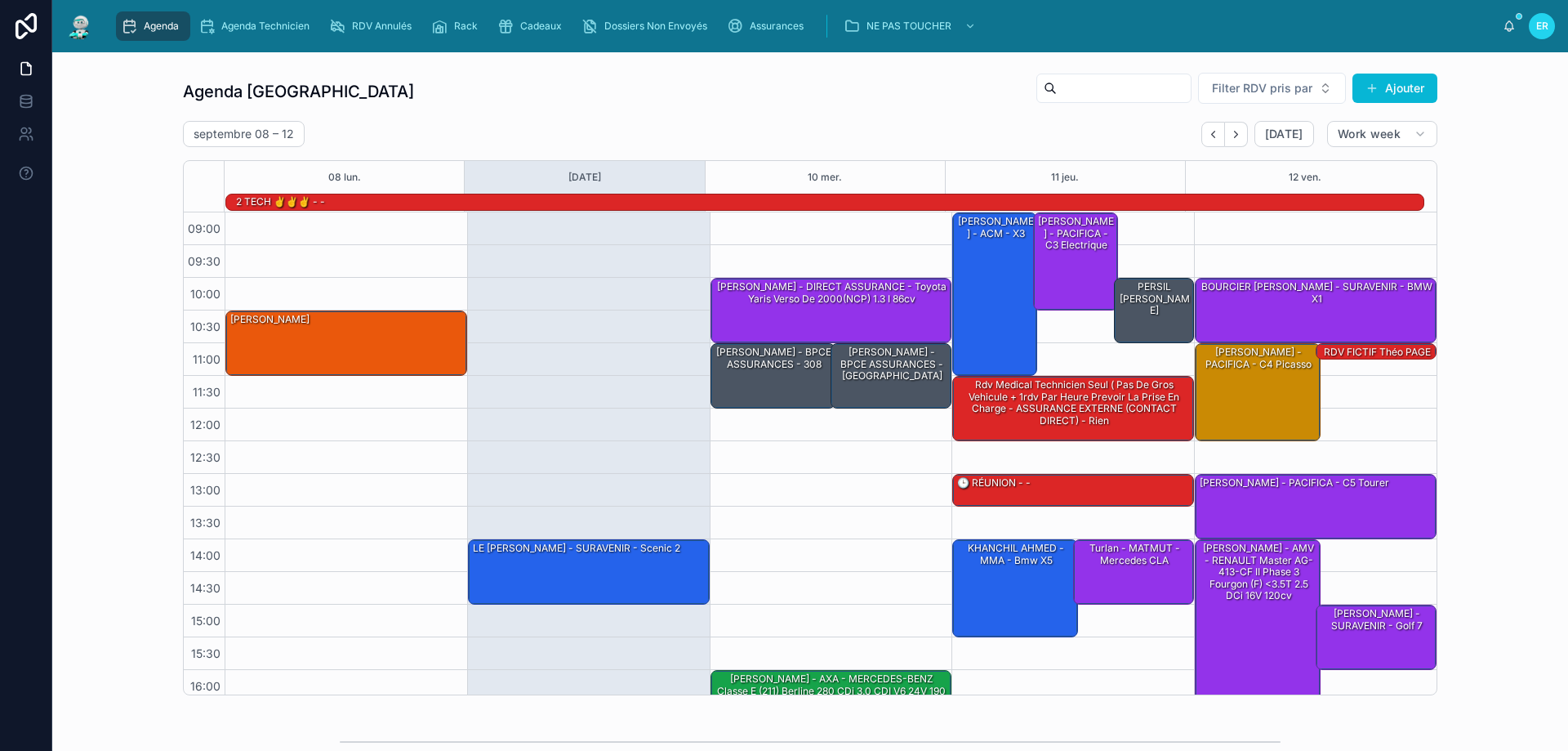
click at [1517, 399] on div "Agenda Rennes Filter RDV pris par Ajouter [DATE] – [DATE] [DATE] Work week 08 […" at bounding box center [811, 384] width 1490 height 636
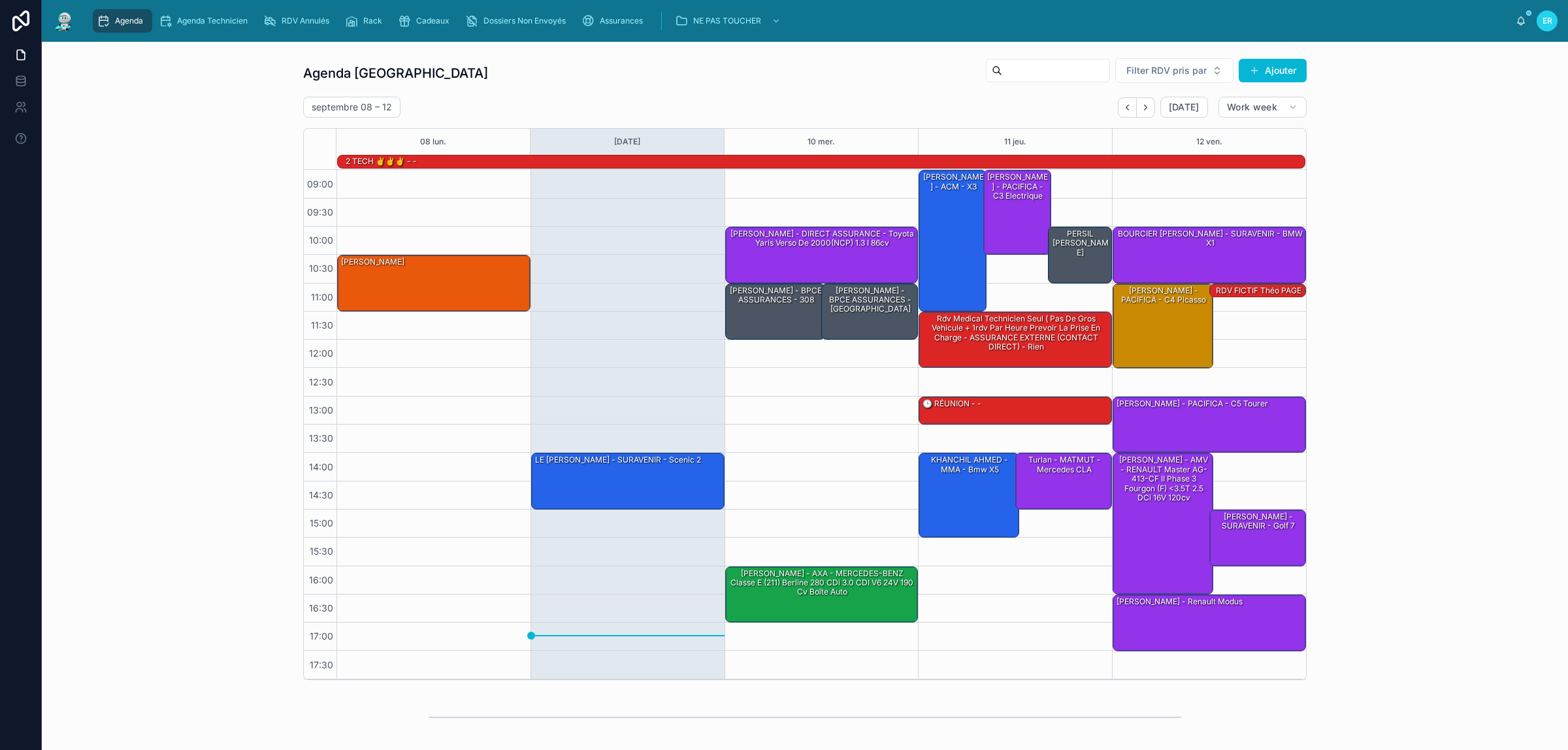
click at [1254, 269] on div "Agenda Rennes Filter RDV pris par Ajouter [DATE] – [DATE] [DATE] Work week 08 […" at bounding box center [805, 369] width 1506 height 633
